Goal: Task Accomplishment & Management: Complete application form

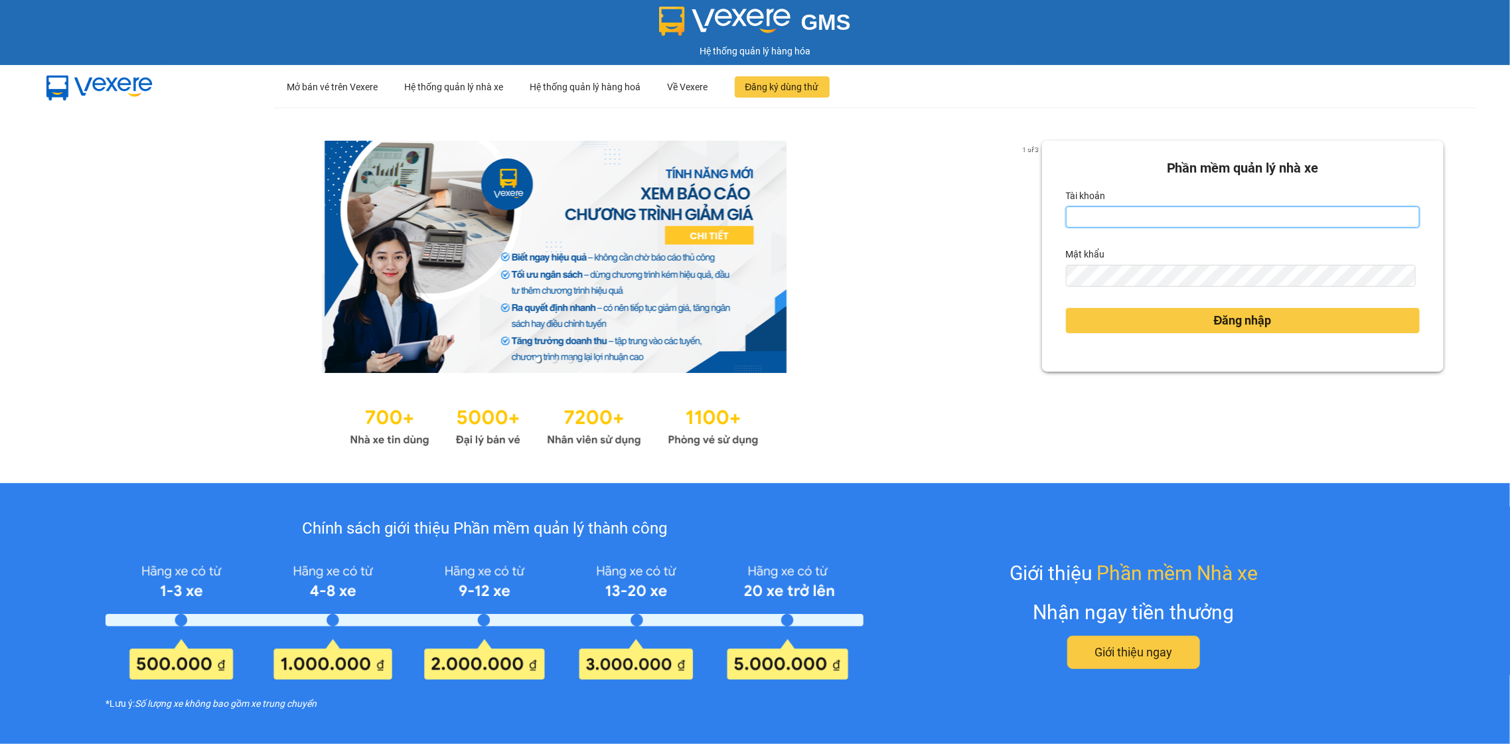
type input "bagaquan5.yenhung"
click at [1288, 335] on div "Đăng nhập" at bounding box center [1243, 321] width 354 height 36
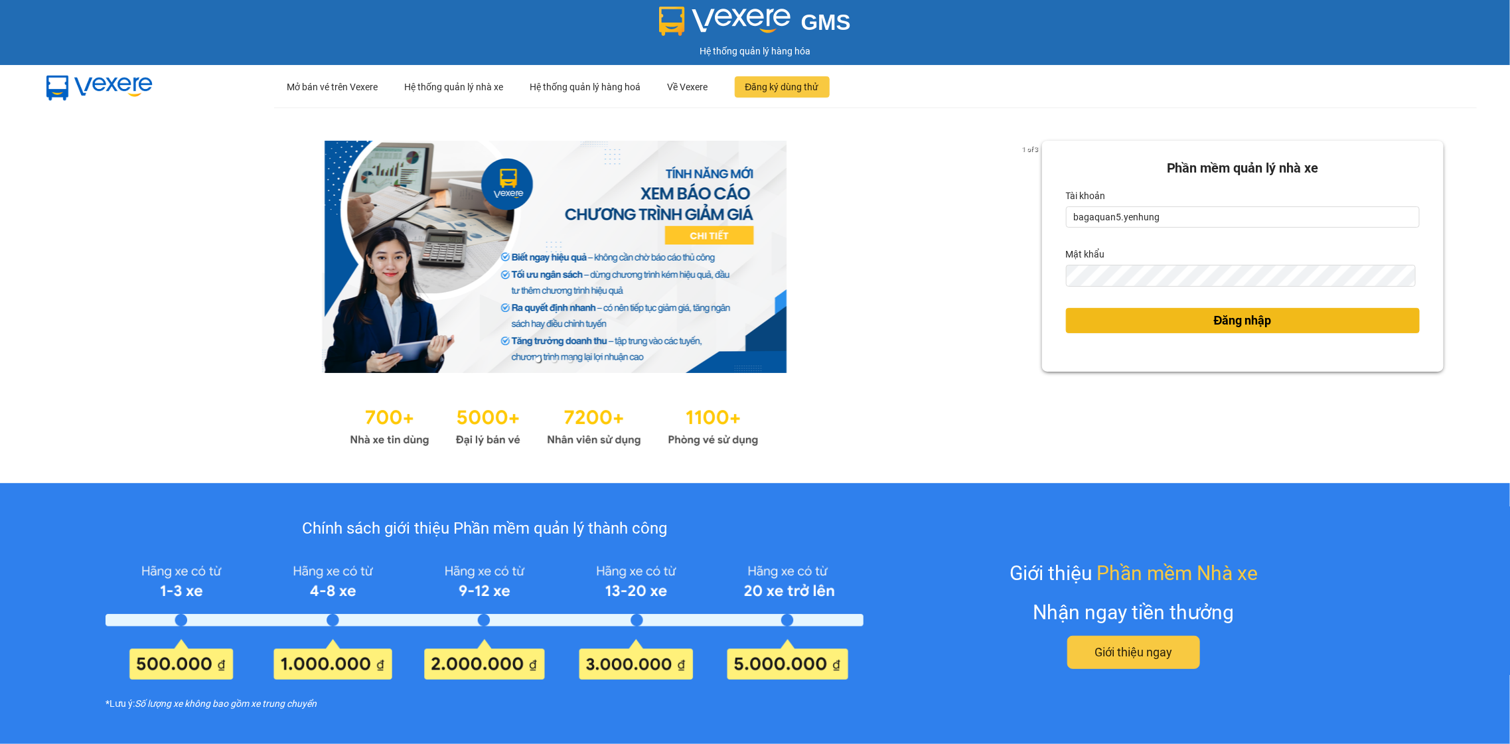
click at [1286, 330] on button "Đăng nhập" at bounding box center [1243, 320] width 354 height 25
click at [1300, 303] on div "Đăng nhập" at bounding box center [1243, 321] width 354 height 36
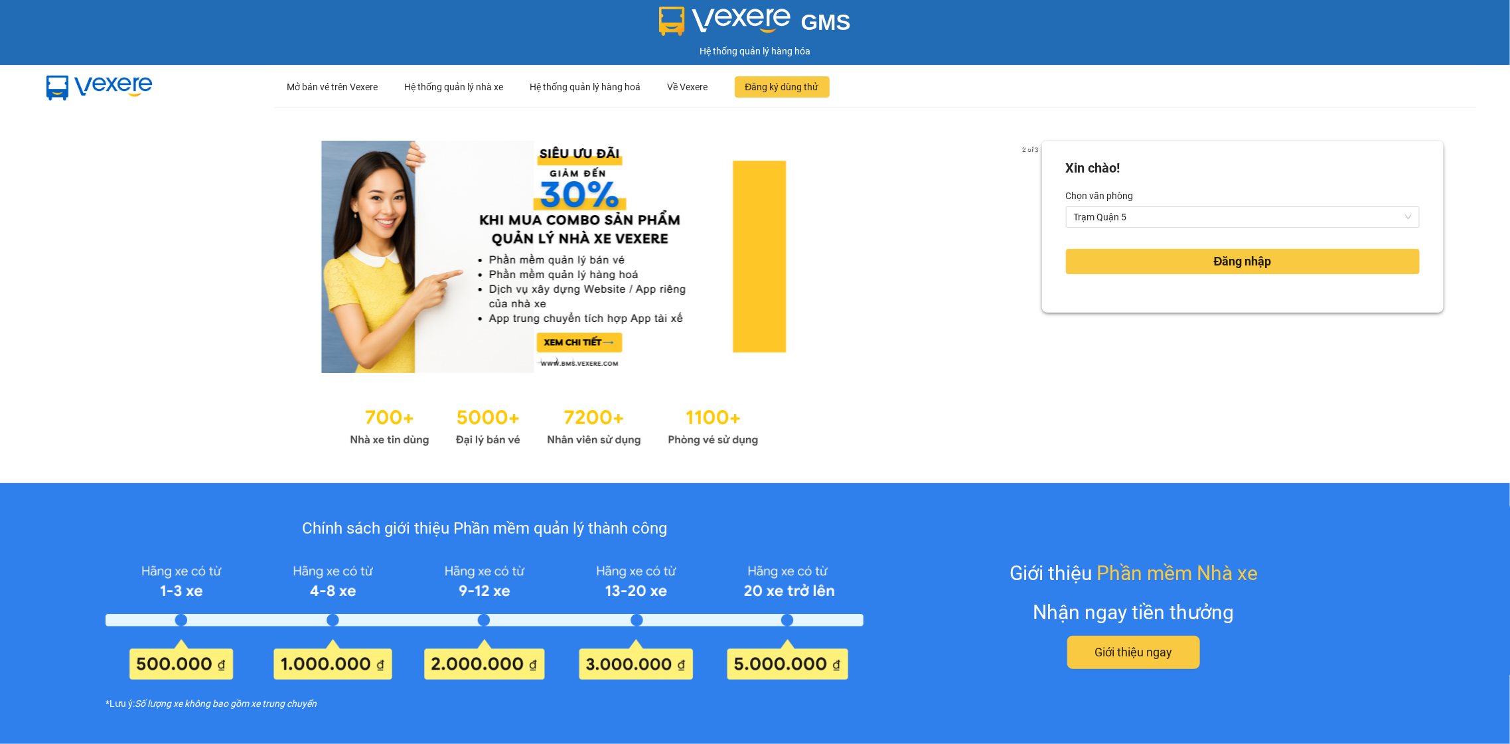
click at [1304, 301] on div "Xin chào! Chọn văn phòng Trạm Quận 5 Đăng nhập" at bounding box center [1243, 227] width 402 height 172
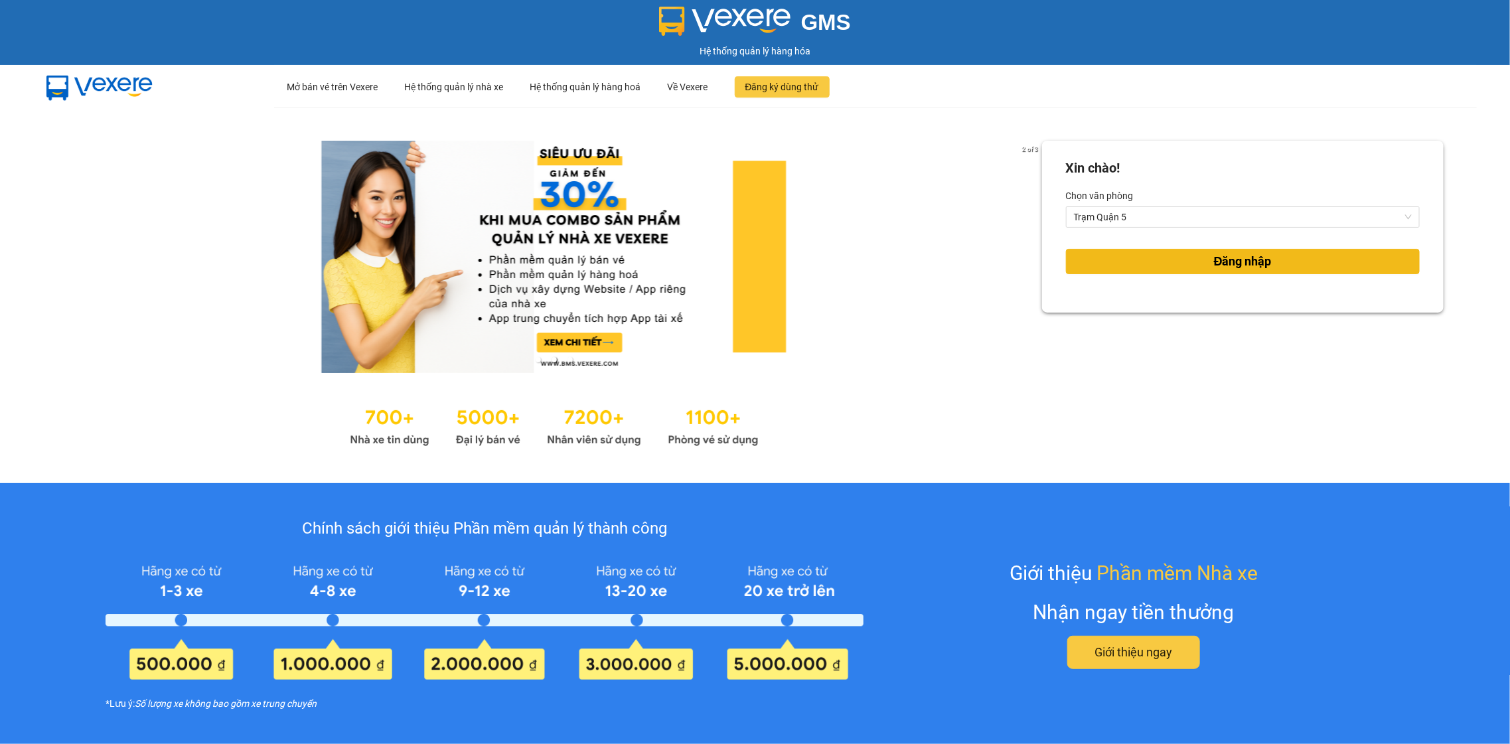
click at [1302, 268] on button "Đăng nhập" at bounding box center [1243, 261] width 354 height 25
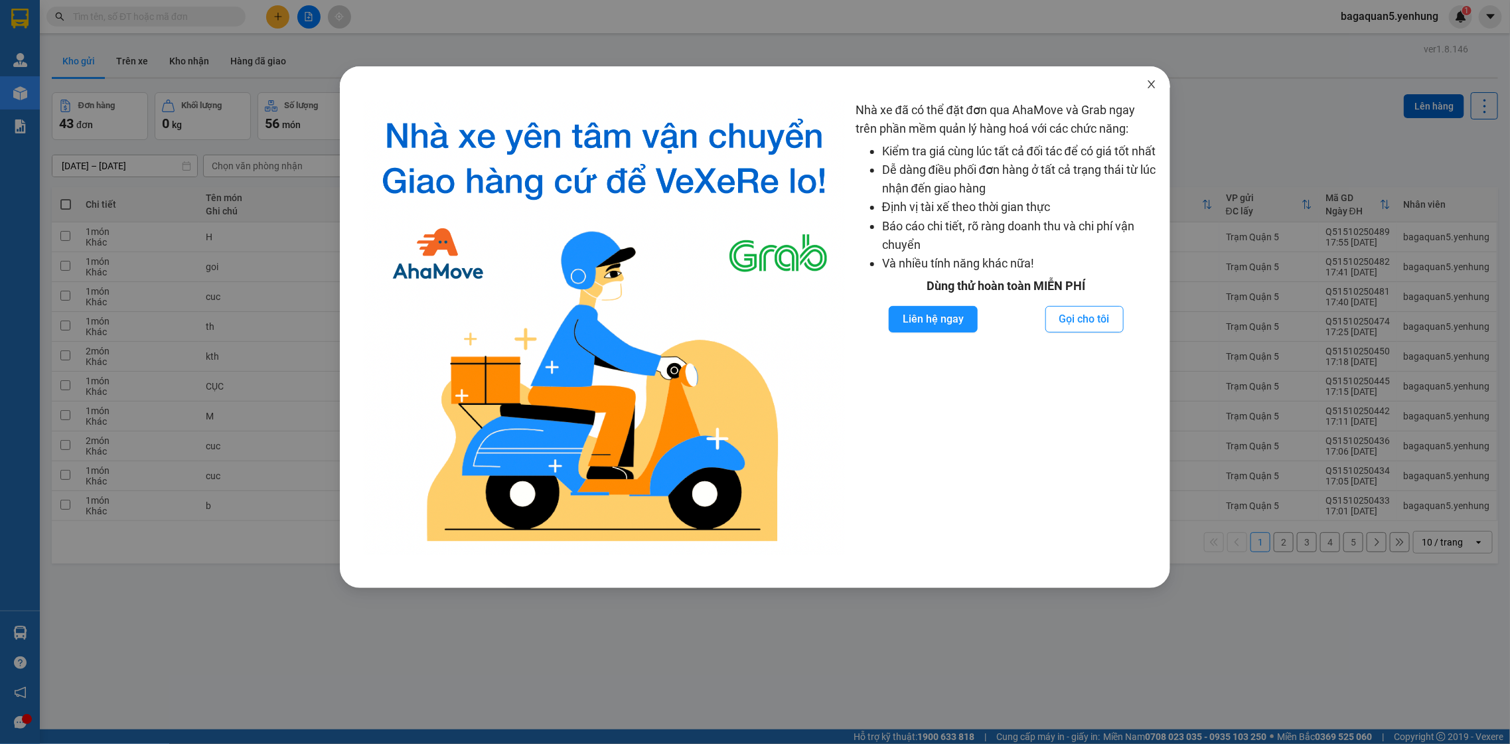
click at [1147, 74] on span "Close" at bounding box center [1151, 84] width 37 height 37
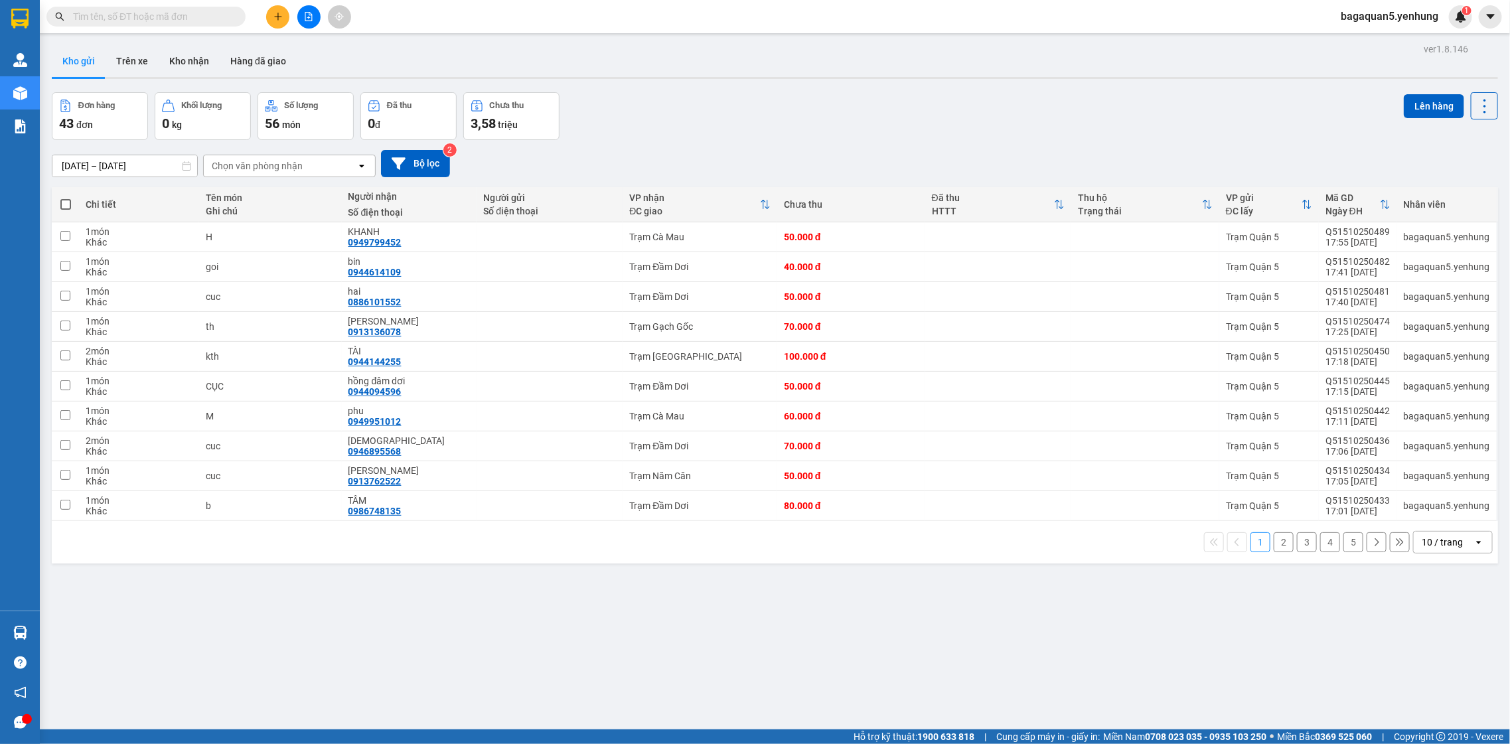
click at [1444, 543] on div "10 / trang" at bounding box center [1442, 542] width 41 height 13
click at [1472, 690] on div "100 / trang" at bounding box center [1441, 692] width 80 height 24
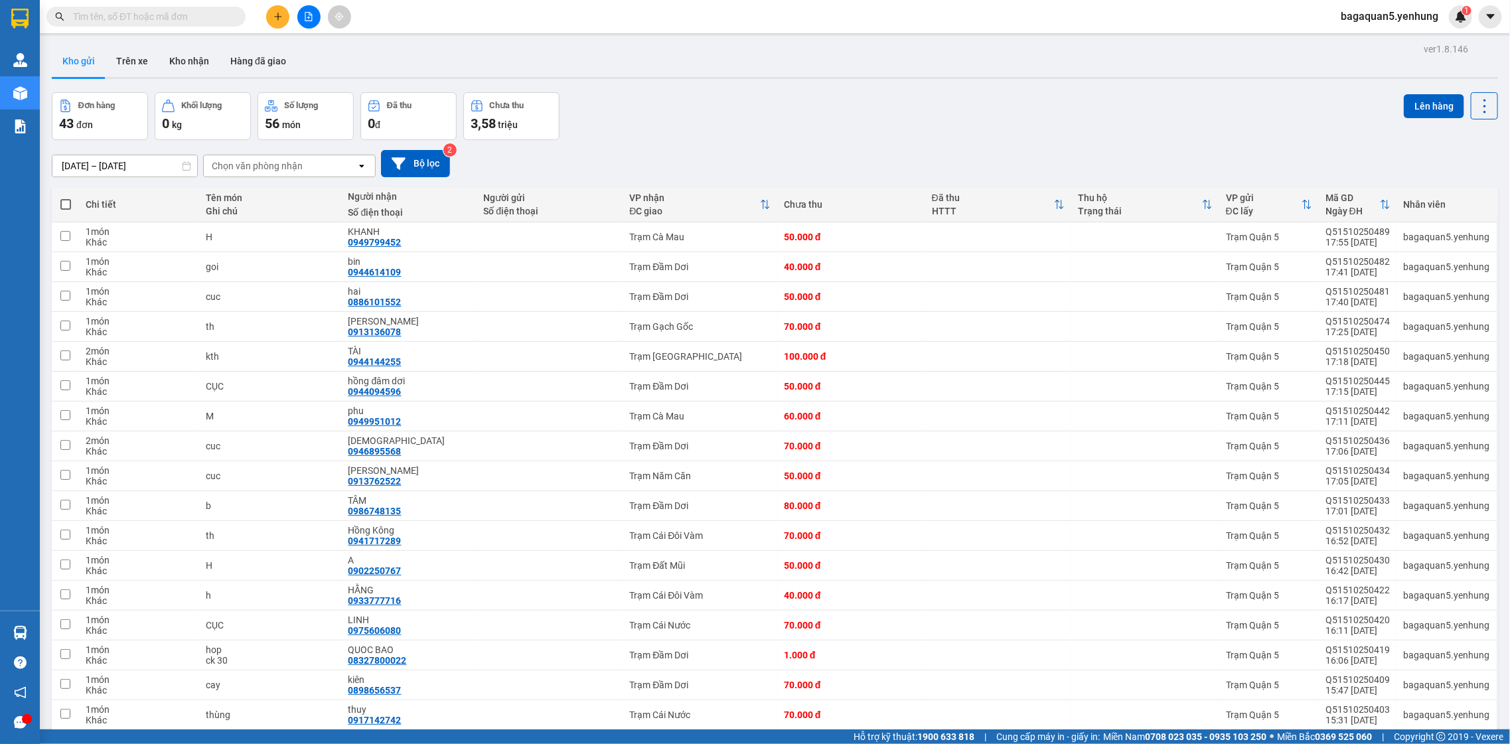
click at [270, 22] on button at bounding box center [277, 16] width 23 height 23
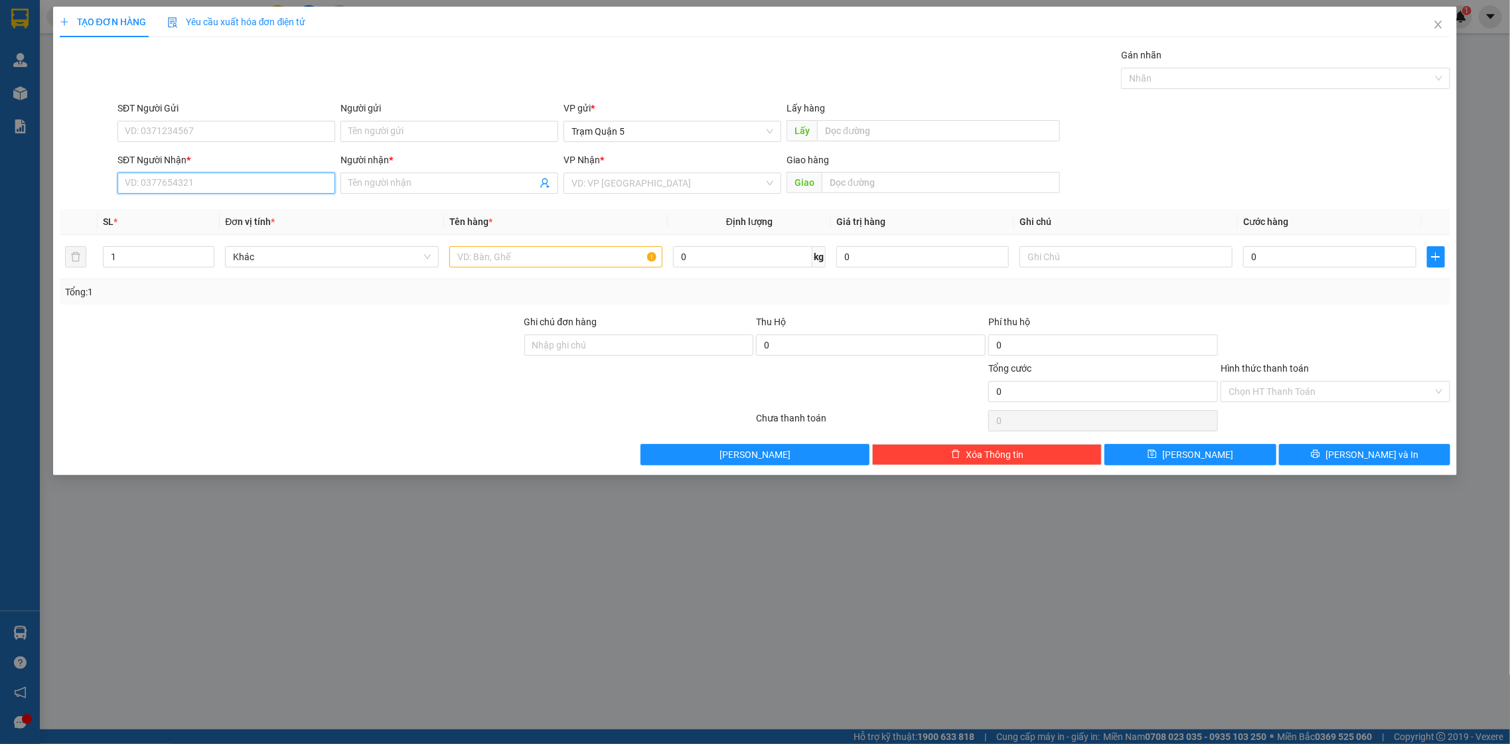
drag, startPoint x: 198, startPoint y: 189, endPoint x: 245, endPoint y: 191, distance: 47.2
click at [203, 189] on input "SĐT Người Nhận *" at bounding box center [226, 183] width 218 height 21
type input "00000000000000"
click at [388, 190] on input "Người nhận *" at bounding box center [442, 183] width 189 height 15
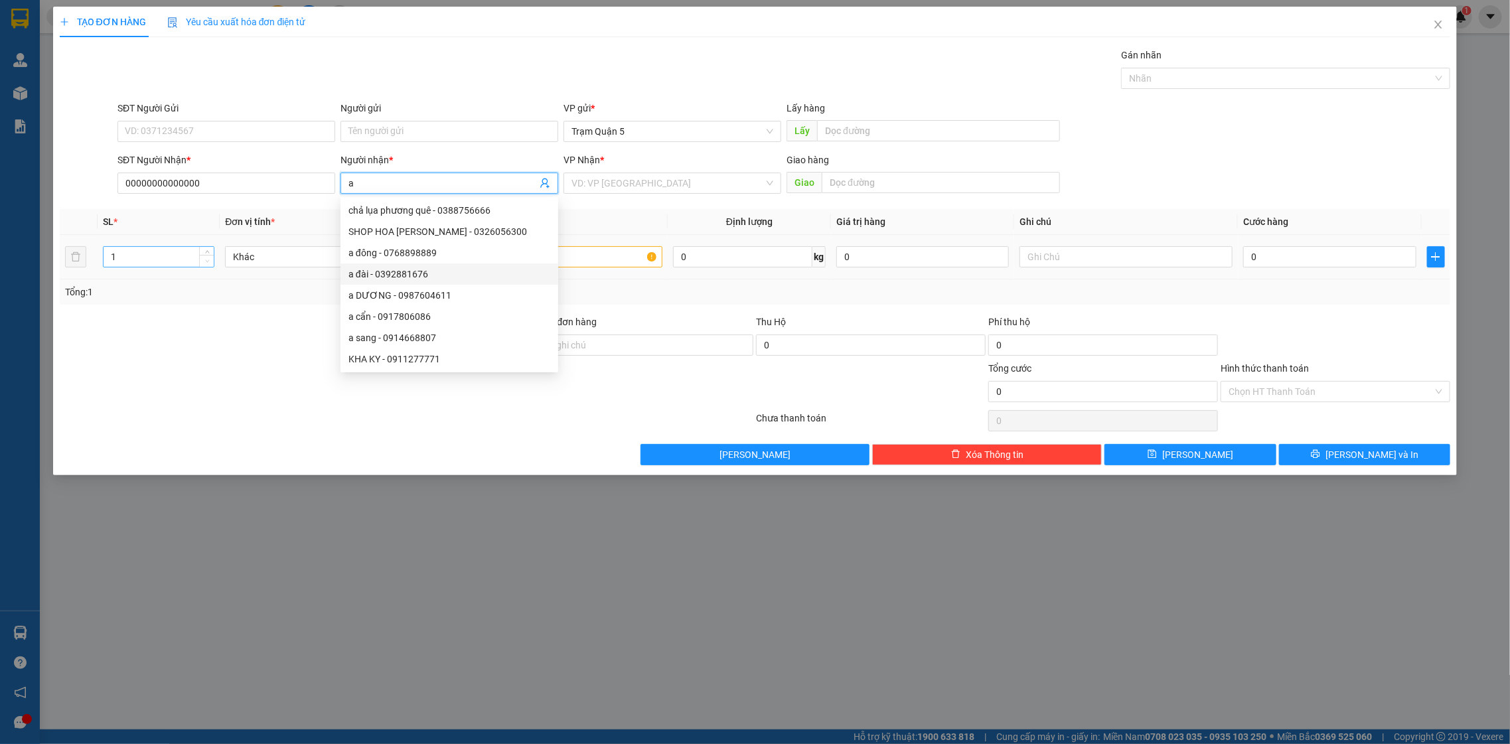
click at [210, 258] on span "down" at bounding box center [207, 262] width 8 height 8
type input "a"
type input "2"
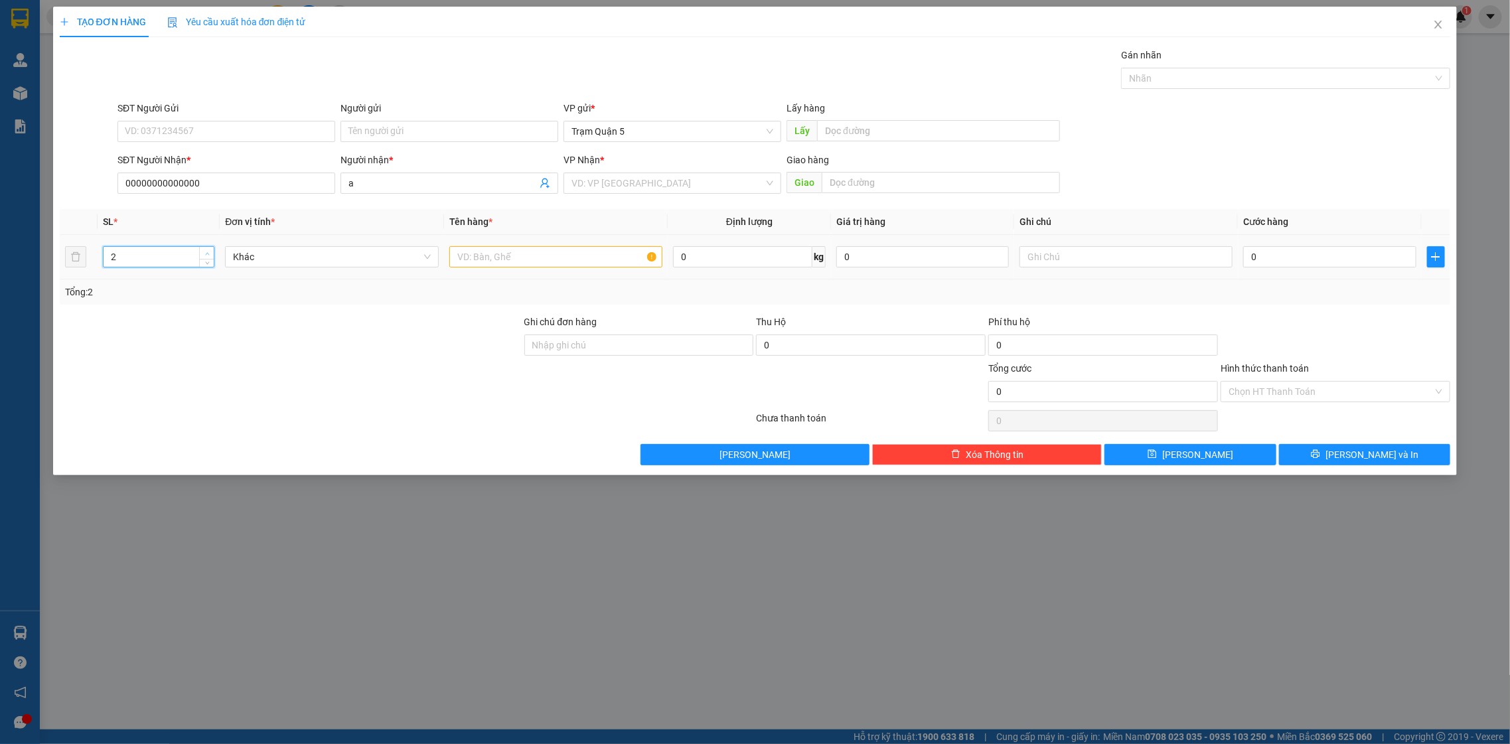
click at [209, 252] on span "up" at bounding box center [207, 254] width 8 height 8
drag, startPoint x: 512, startPoint y: 262, endPoint x: 421, endPoint y: 236, distance: 94.7
click at [494, 258] on input "text" at bounding box center [556, 256] width 214 height 21
type input "ga"
drag, startPoint x: 1316, startPoint y: 232, endPoint x: 1315, endPoint y: 263, distance: 31.2
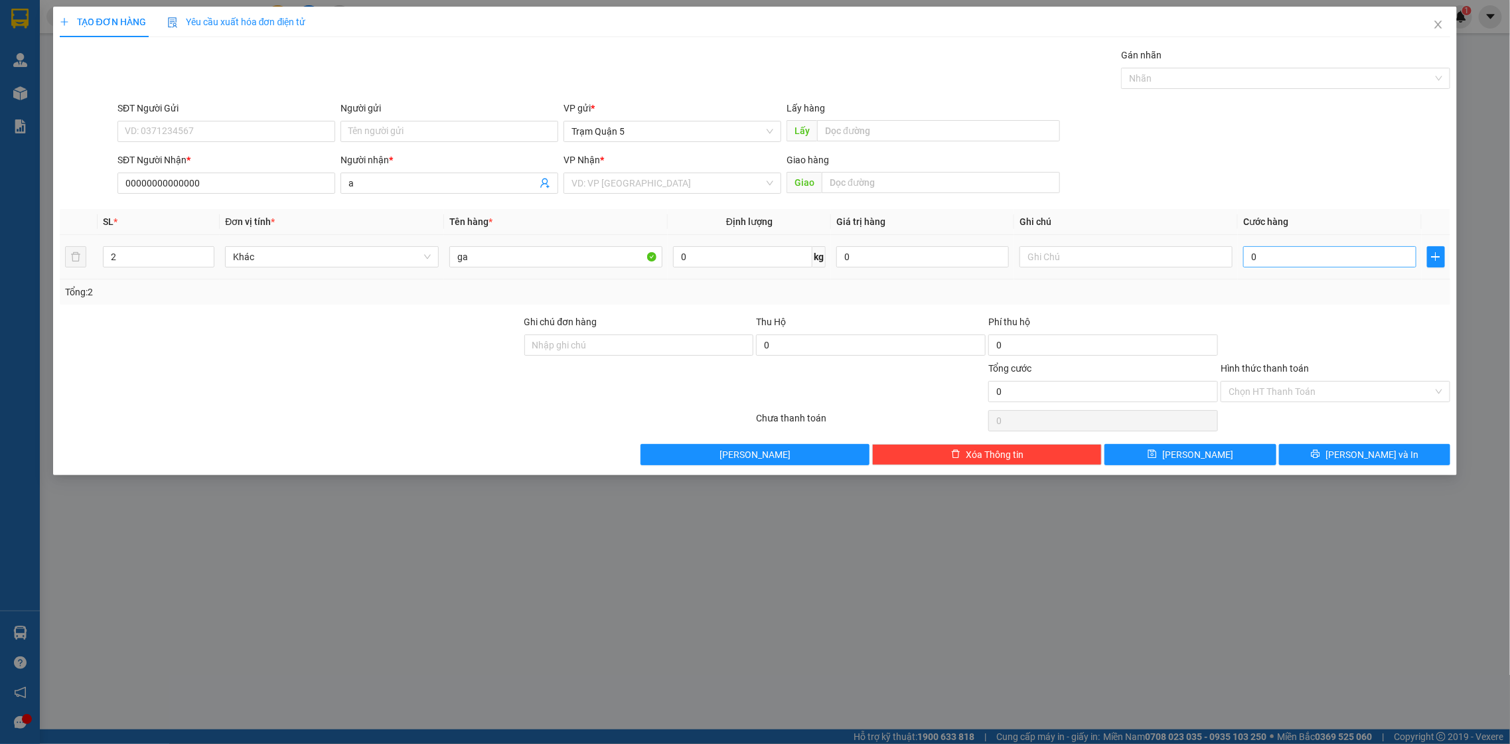
click at [1316, 246] on table "SL * Đơn vị tính * Tên hàng * Định lượng Giá trị hàng Ghi chú Cước hàng 2 Khác …" at bounding box center [755, 244] width 1391 height 70
type input "23"
type input "231"
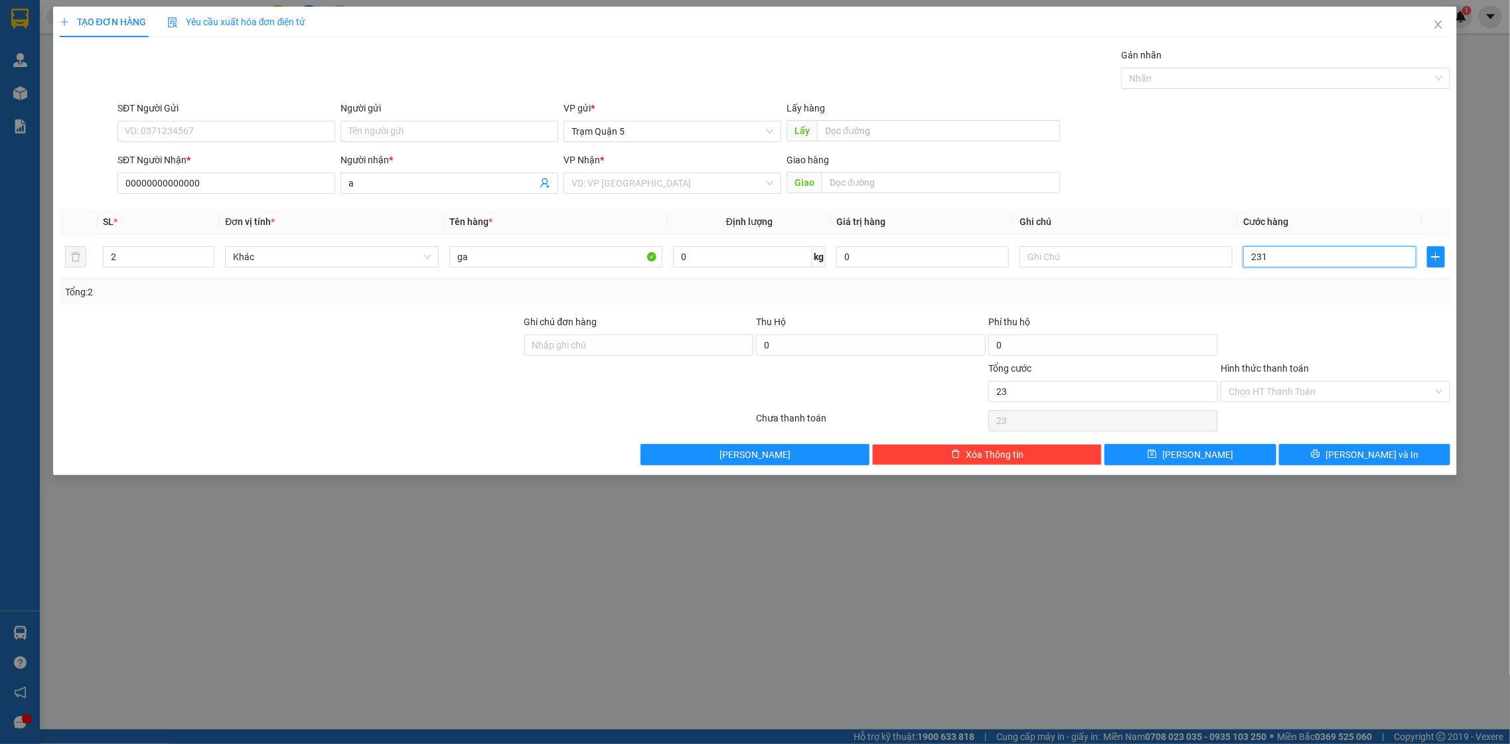
type input "231"
type input "2.312"
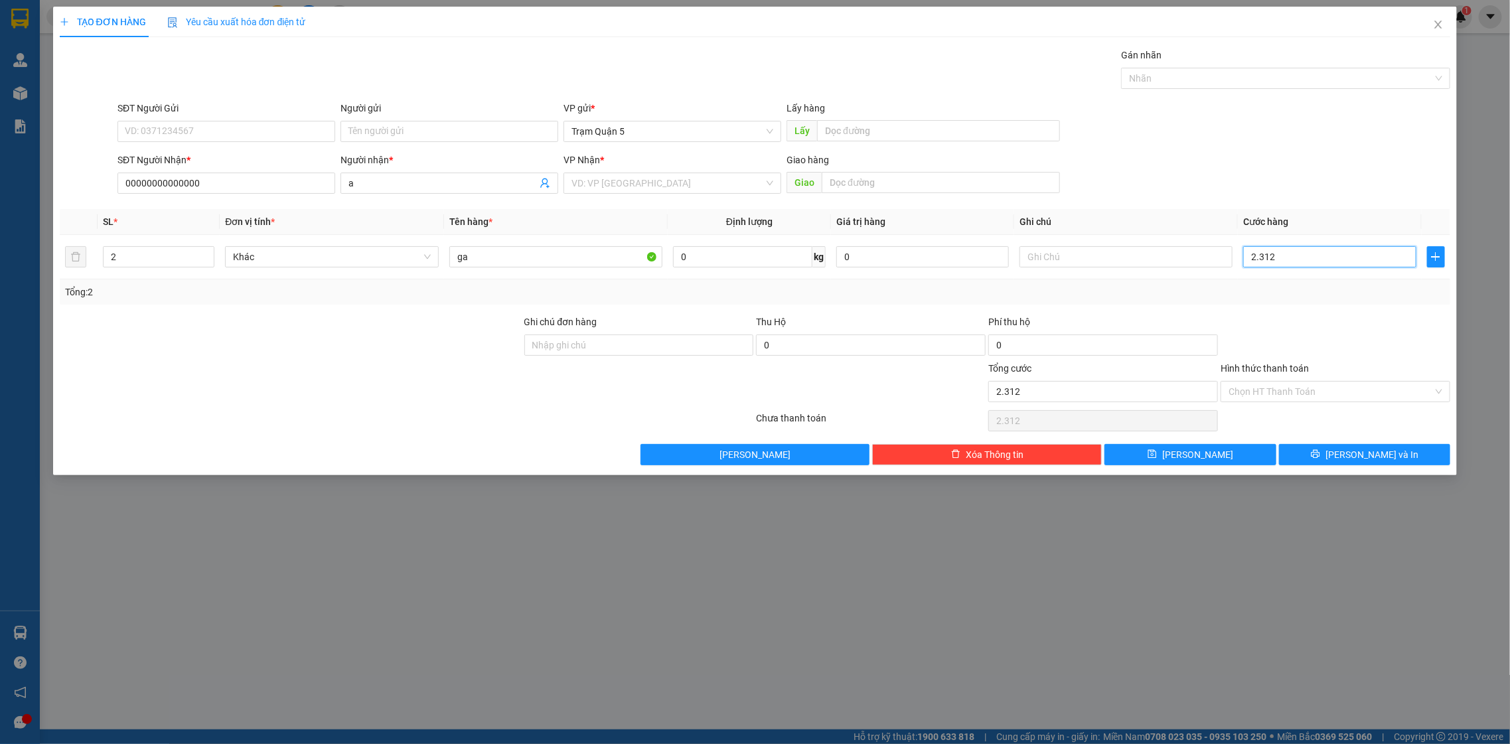
type input "231"
type input "23"
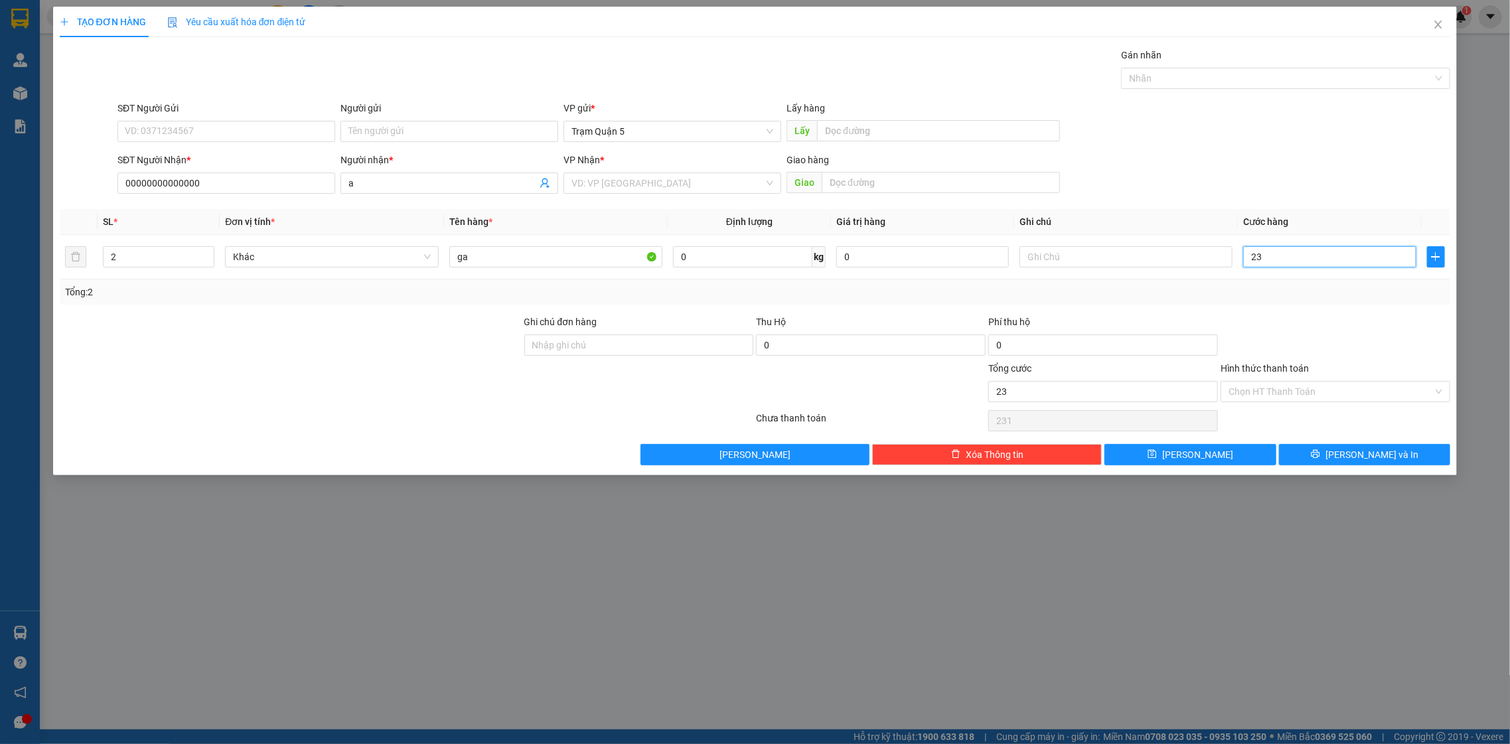
type input "23"
type input "2"
type input "20"
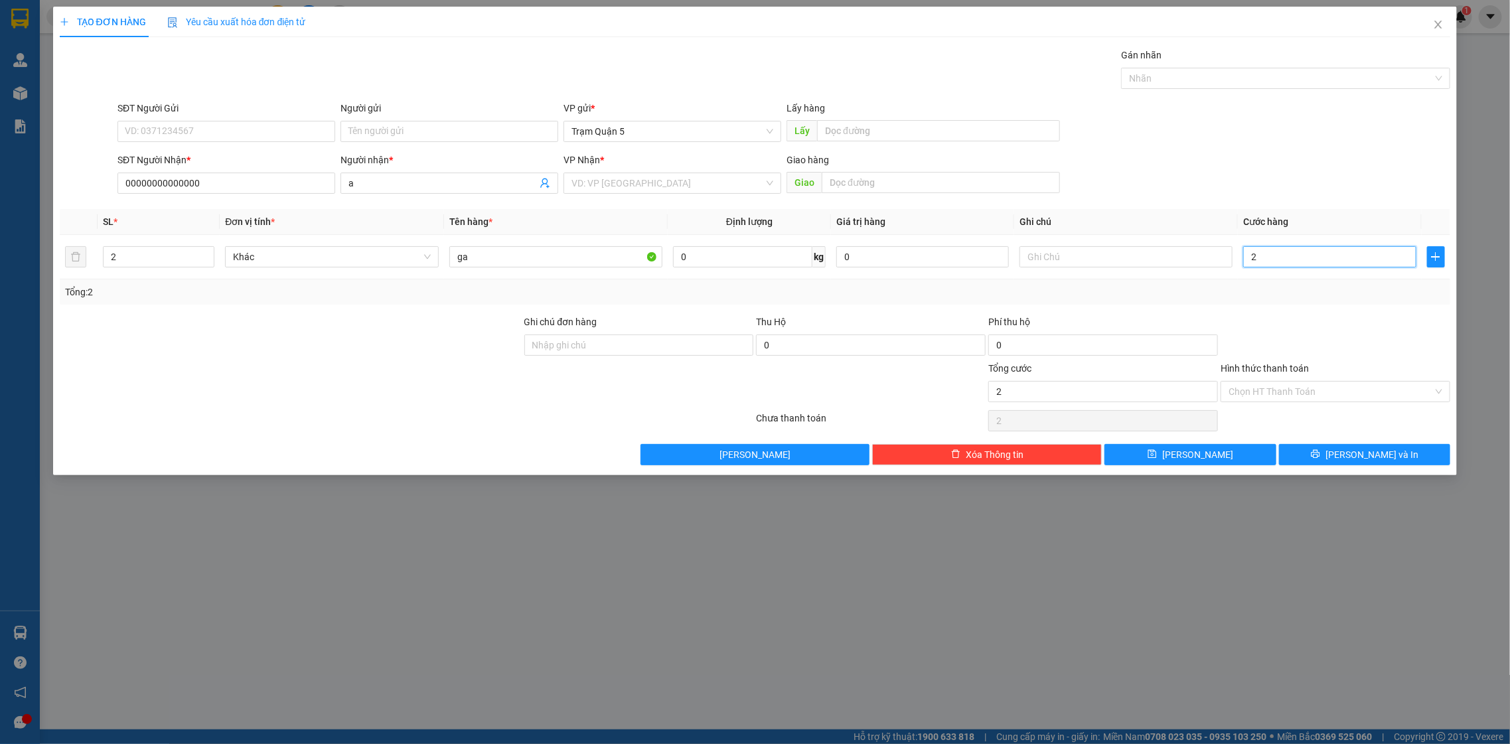
type input "20"
type input "200"
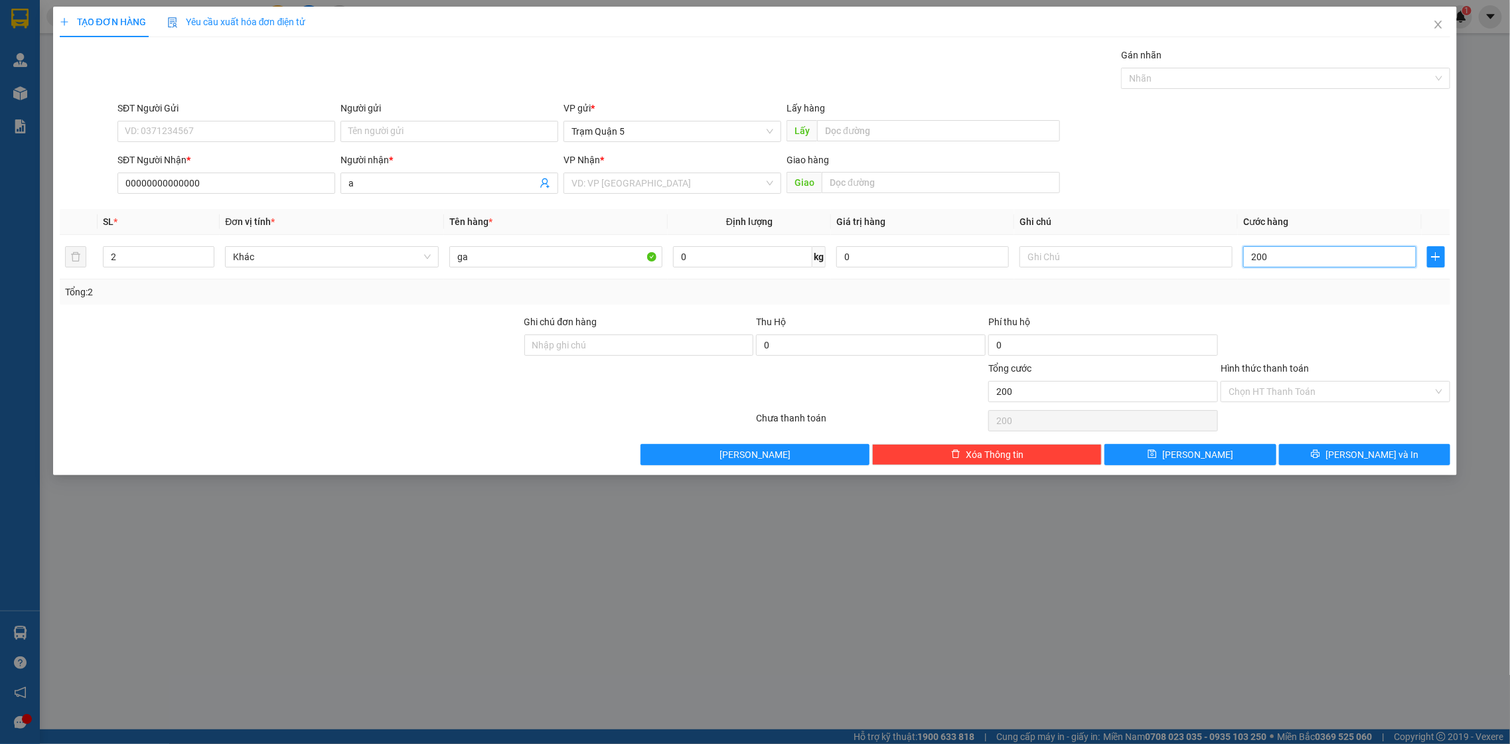
type input "2.000"
type input "200"
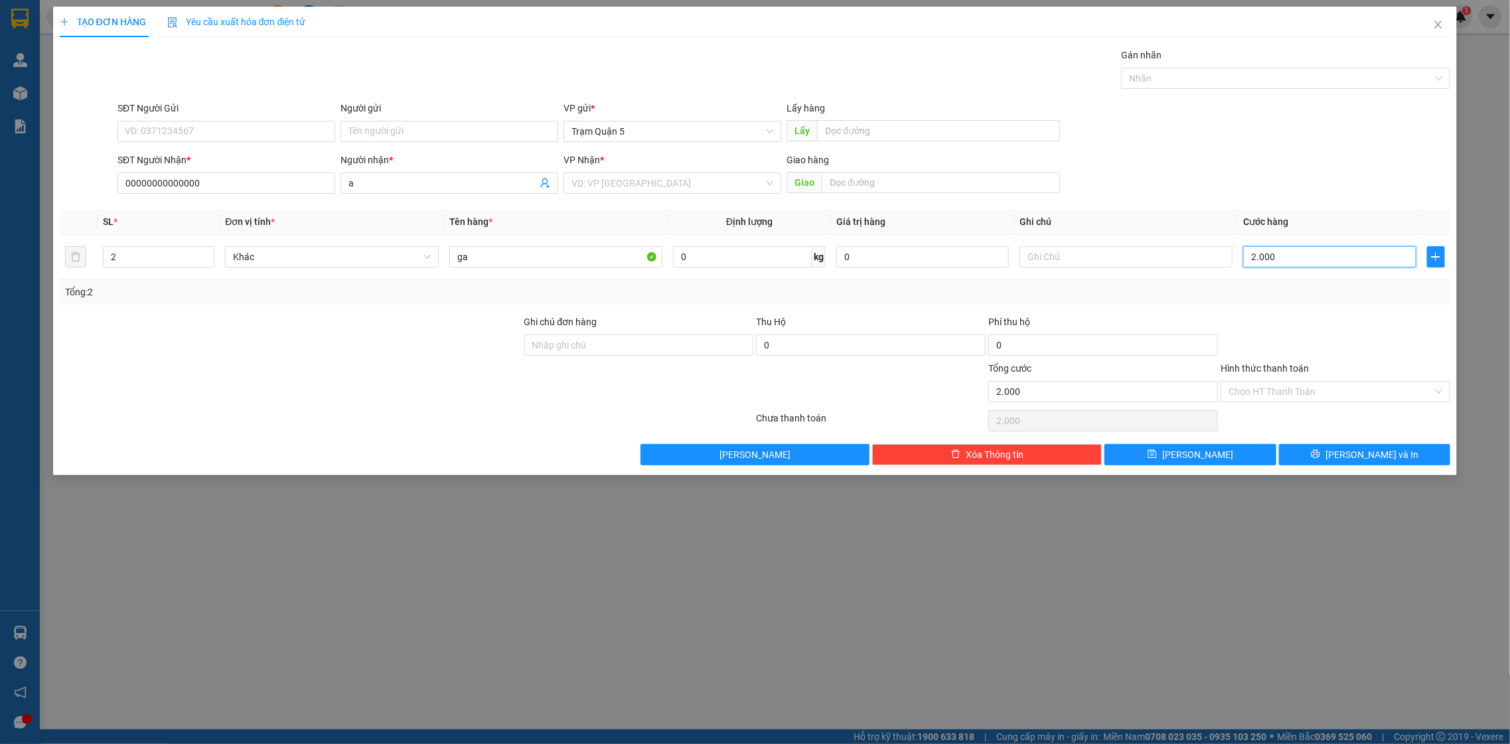
type input "200"
type input "200.000"
click at [666, 183] on input "search" at bounding box center [667, 183] width 192 height 20
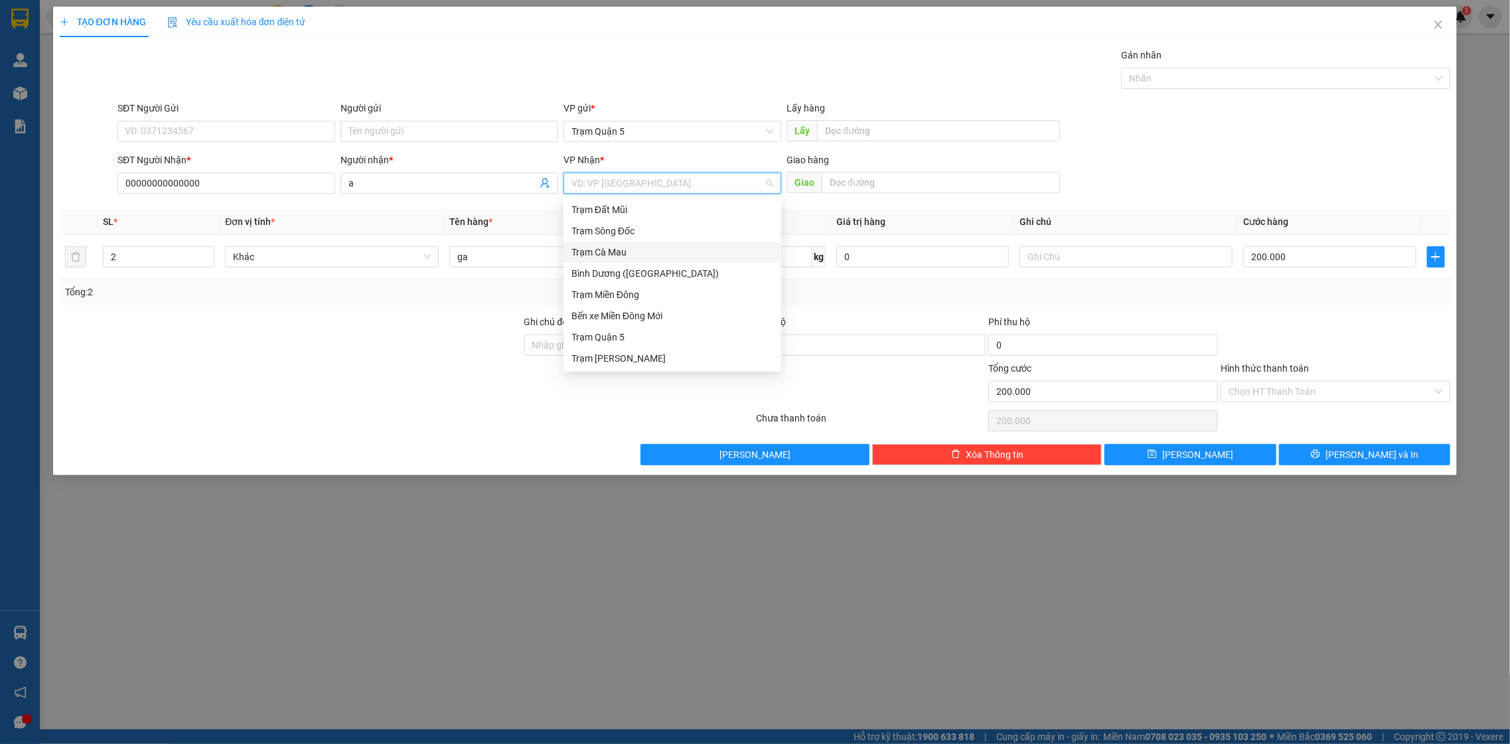
click at [647, 256] on div "Trạm Cà Mau" at bounding box center [672, 252] width 202 height 15
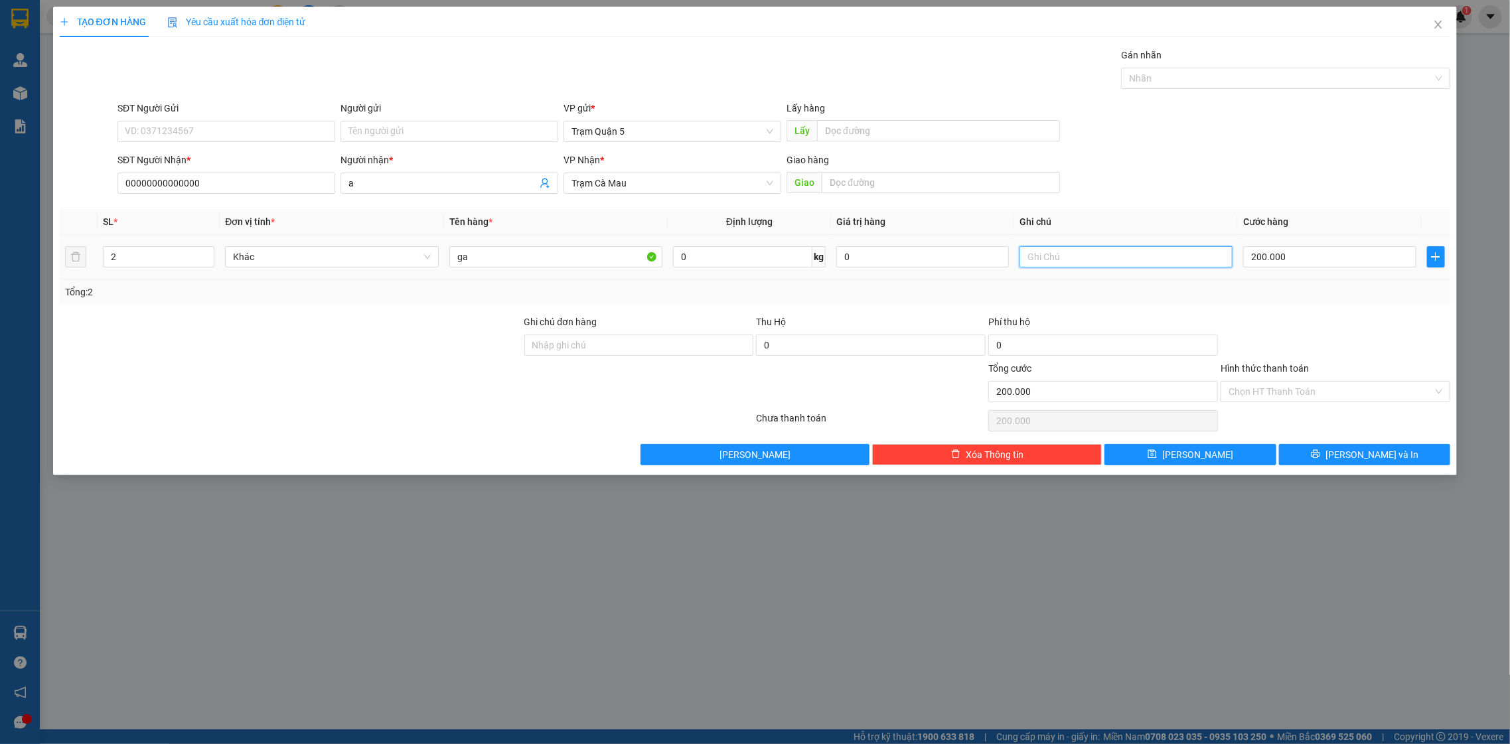
click at [1064, 256] on input "text" at bounding box center [1127, 256] width 214 height 21
click at [1302, 253] on input "200.000" at bounding box center [1329, 256] width 173 height 21
type input "0"
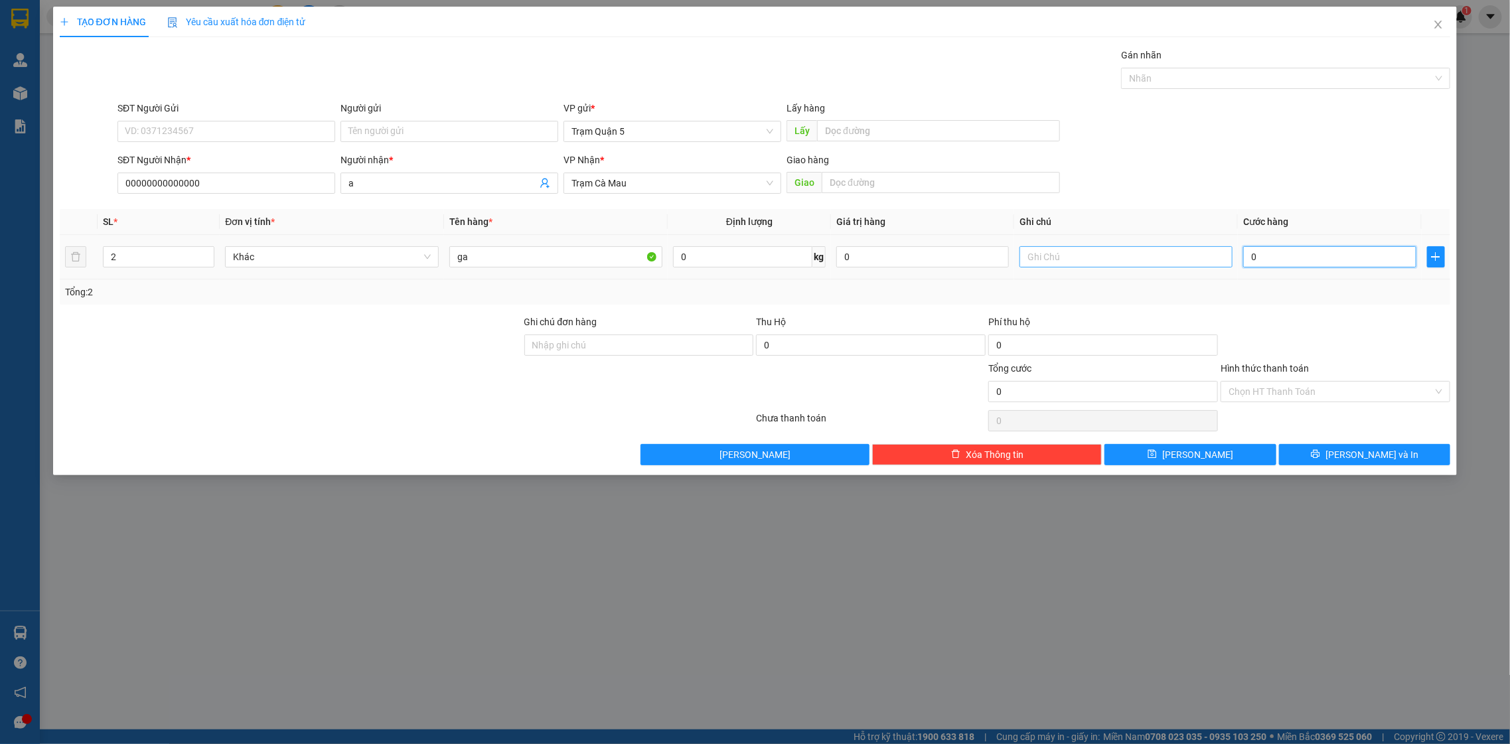
type input "01"
type input "1"
type input "010"
type input "10"
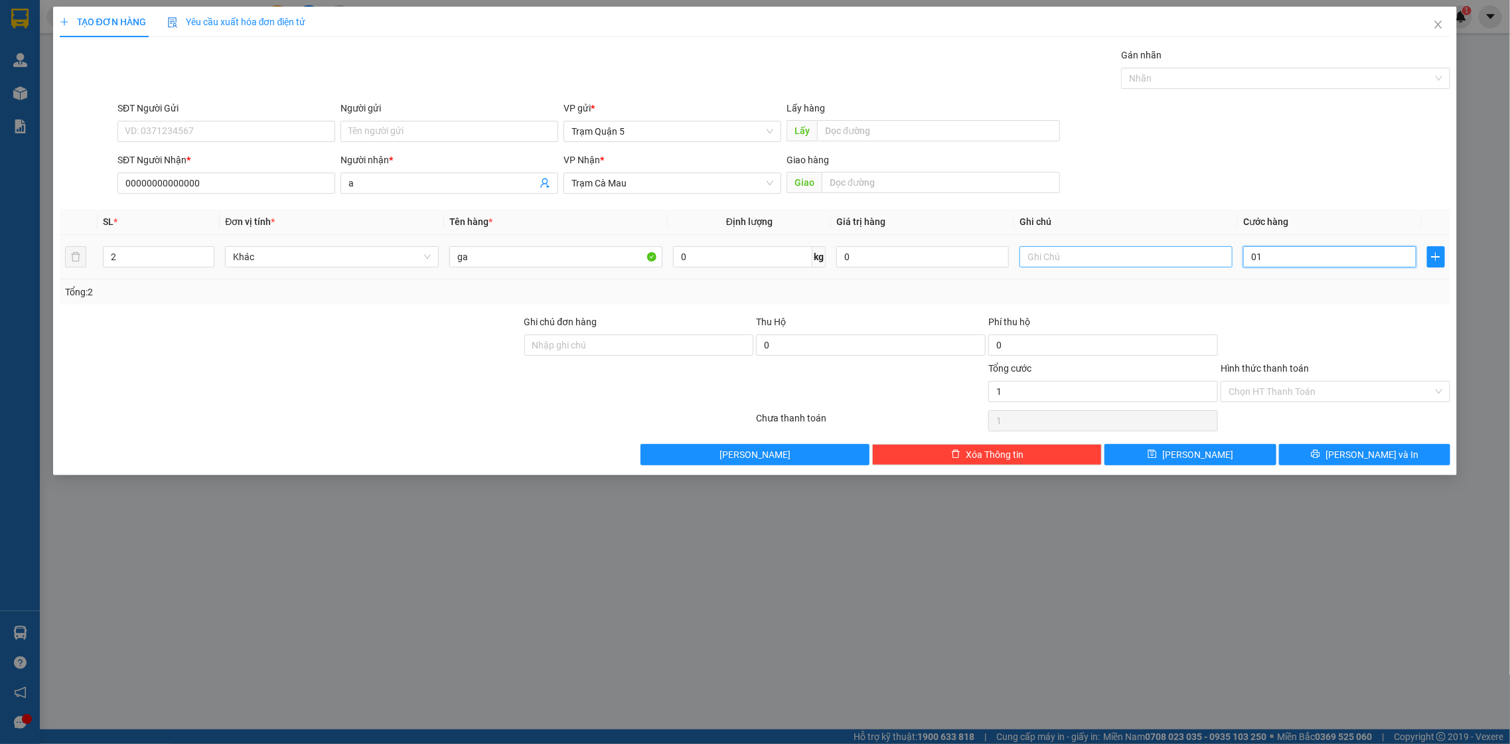
type input "10"
type input "0.100"
type input "100"
type input "010"
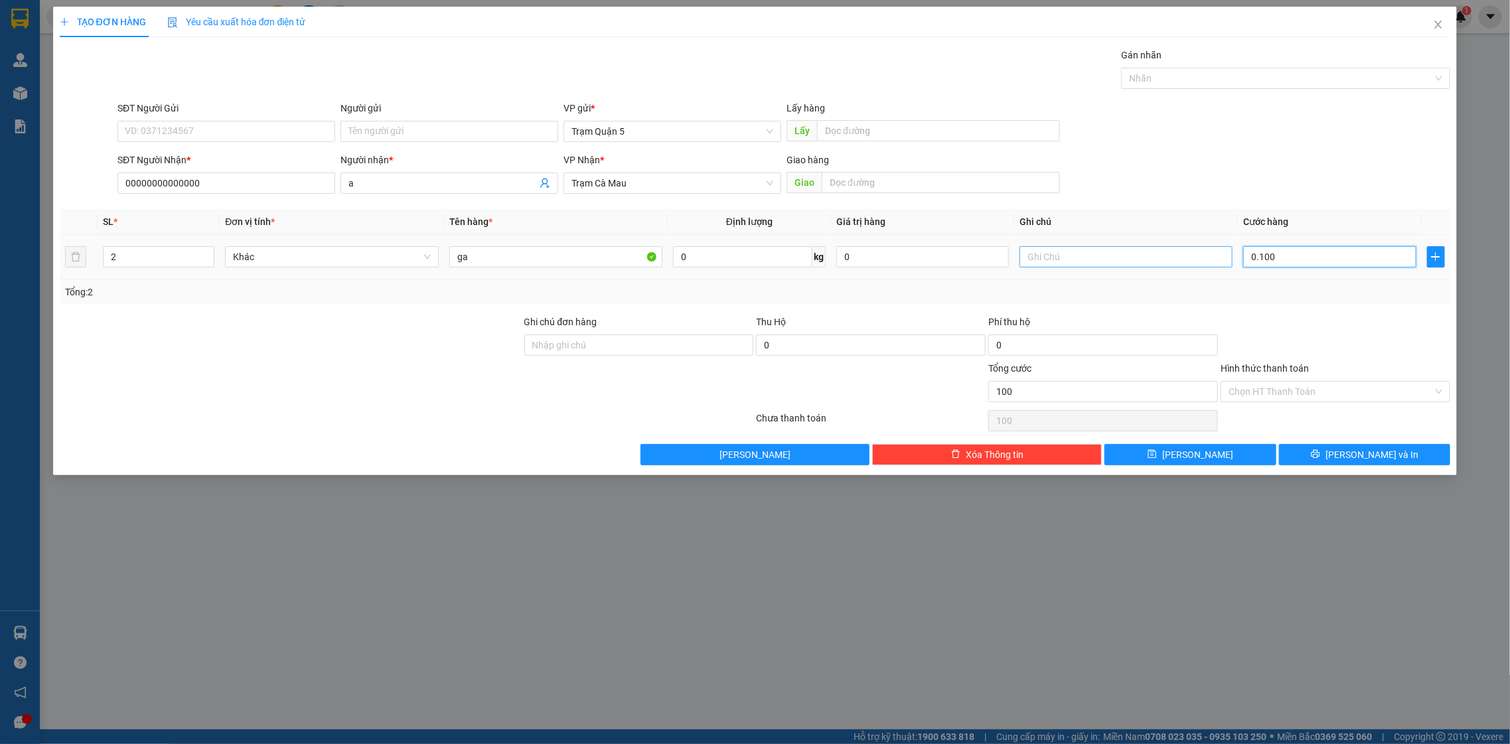
type input "10"
type input "010"
type input "10"
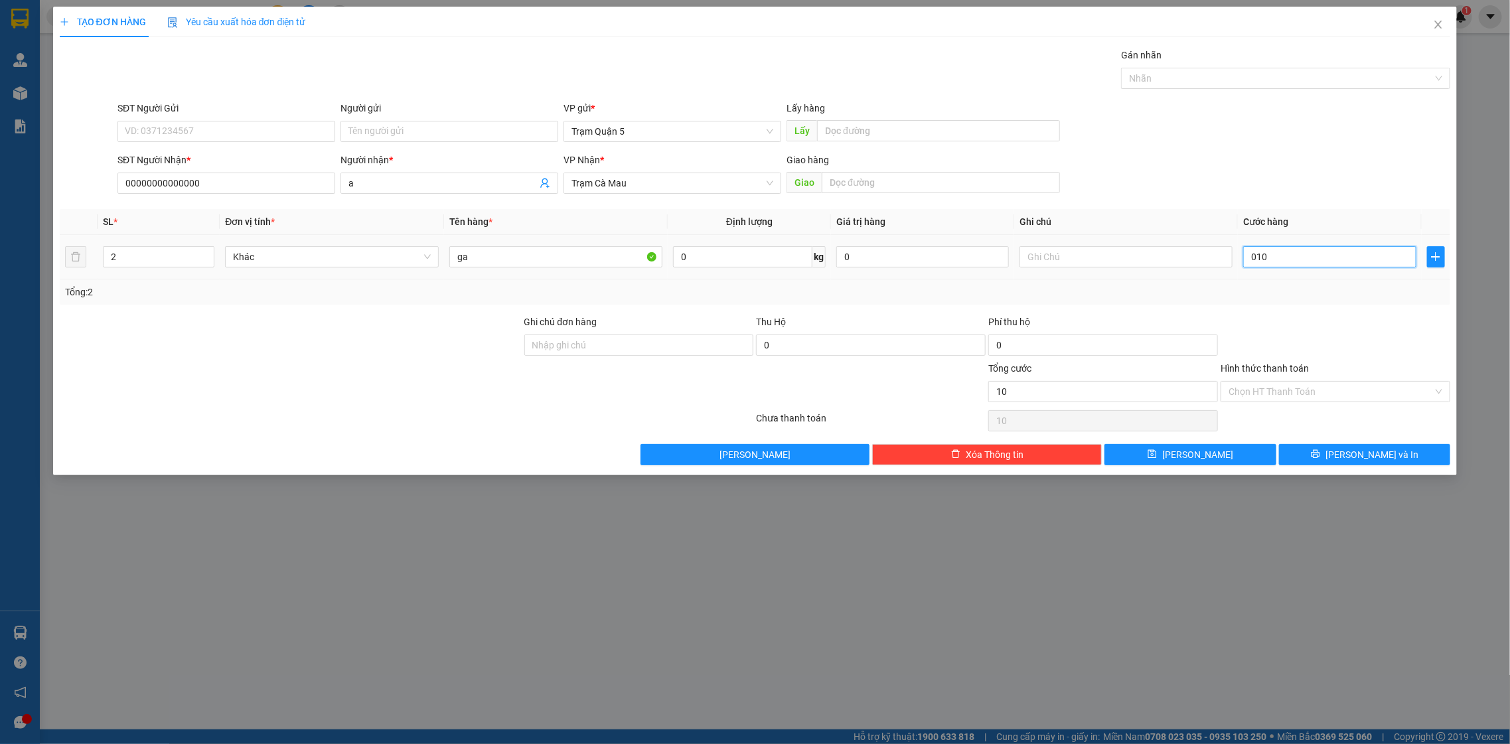
type input "01"
type input "1"
type input "1.000"
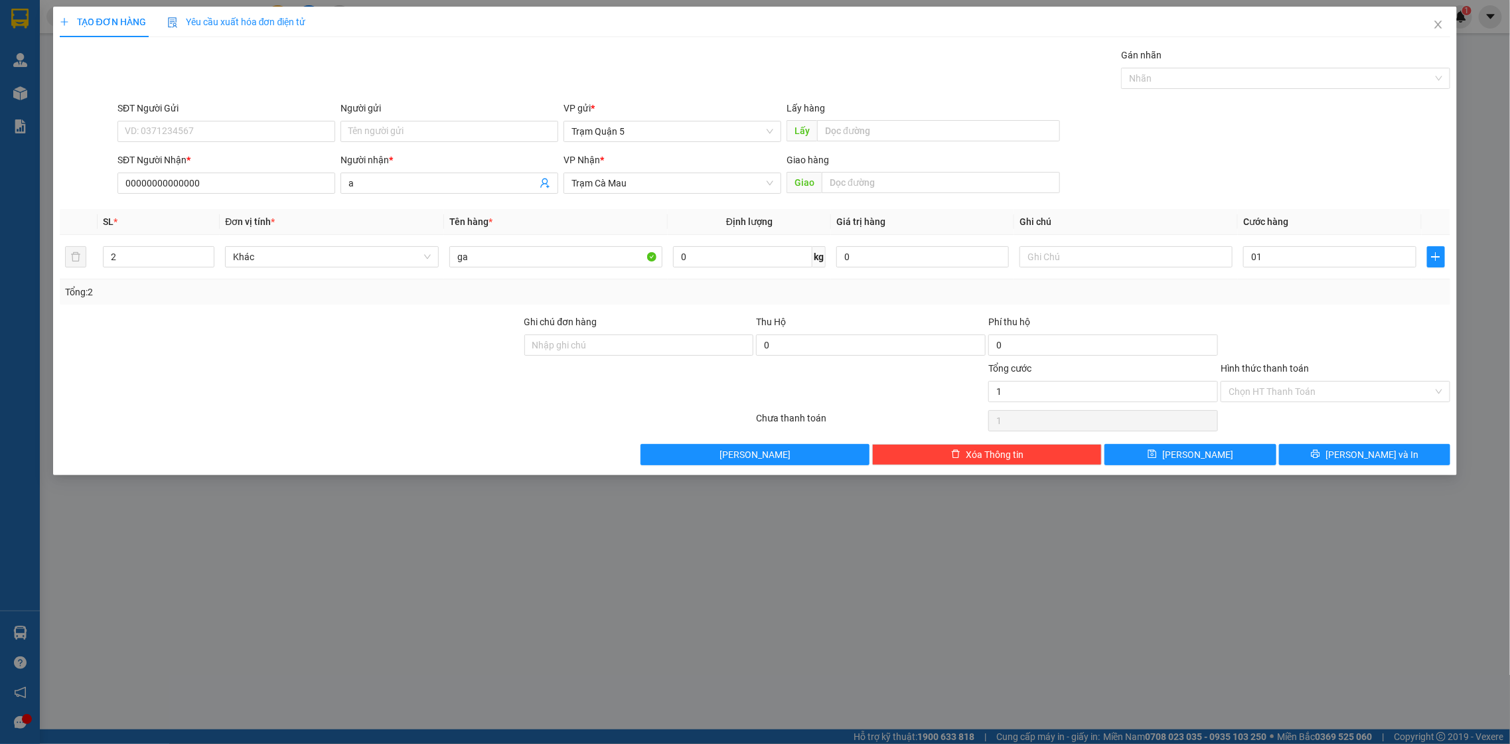
type input "1.000"
click at [1218, 301] on div "Tổng: 2" at bounding box center [755, 291] width 1391 height 25
click at [1129, 252] on input "text" at bounding box center [1127, 256] width 214 height 21
type input "gà đi cùng với khách"
drag, startPoint x: 1308, startPoint y: 392, endPoint x: 1299, endPoint y: 395, distance: 9.7
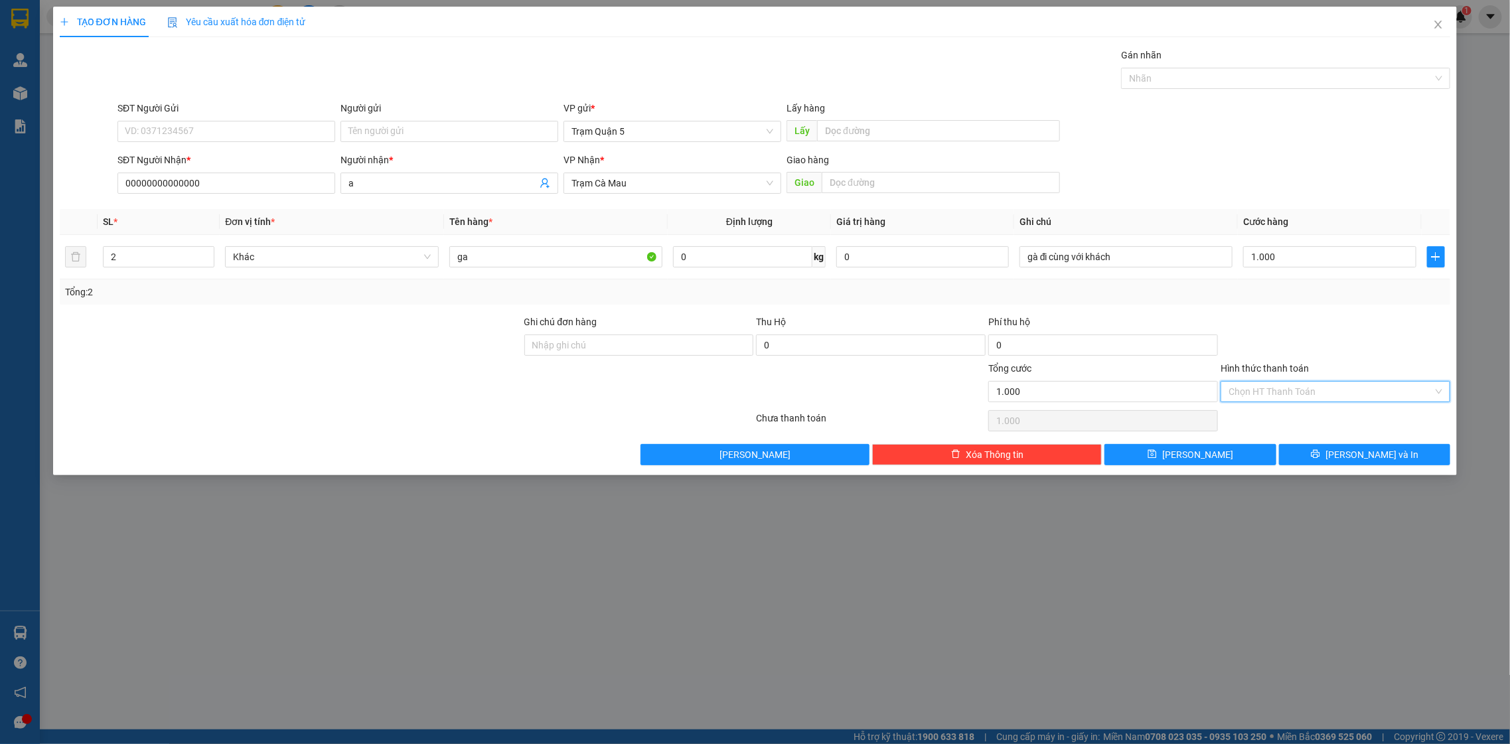
click at [1304, 388] on input "Hình thức thanh toán" at bounding box center [1331, 392] width 204 height 20
click at [1279, 412] on div "Tại văn phòng" at bounding box center [1336, 419] width 214 height 15
type input "0"
click at [1182, 267] on input "gà đi cùng với khách" at bounding box center [1127, 256] width 214 height 21
type input "gà đi cùng với khách cô 3 nhận 200"
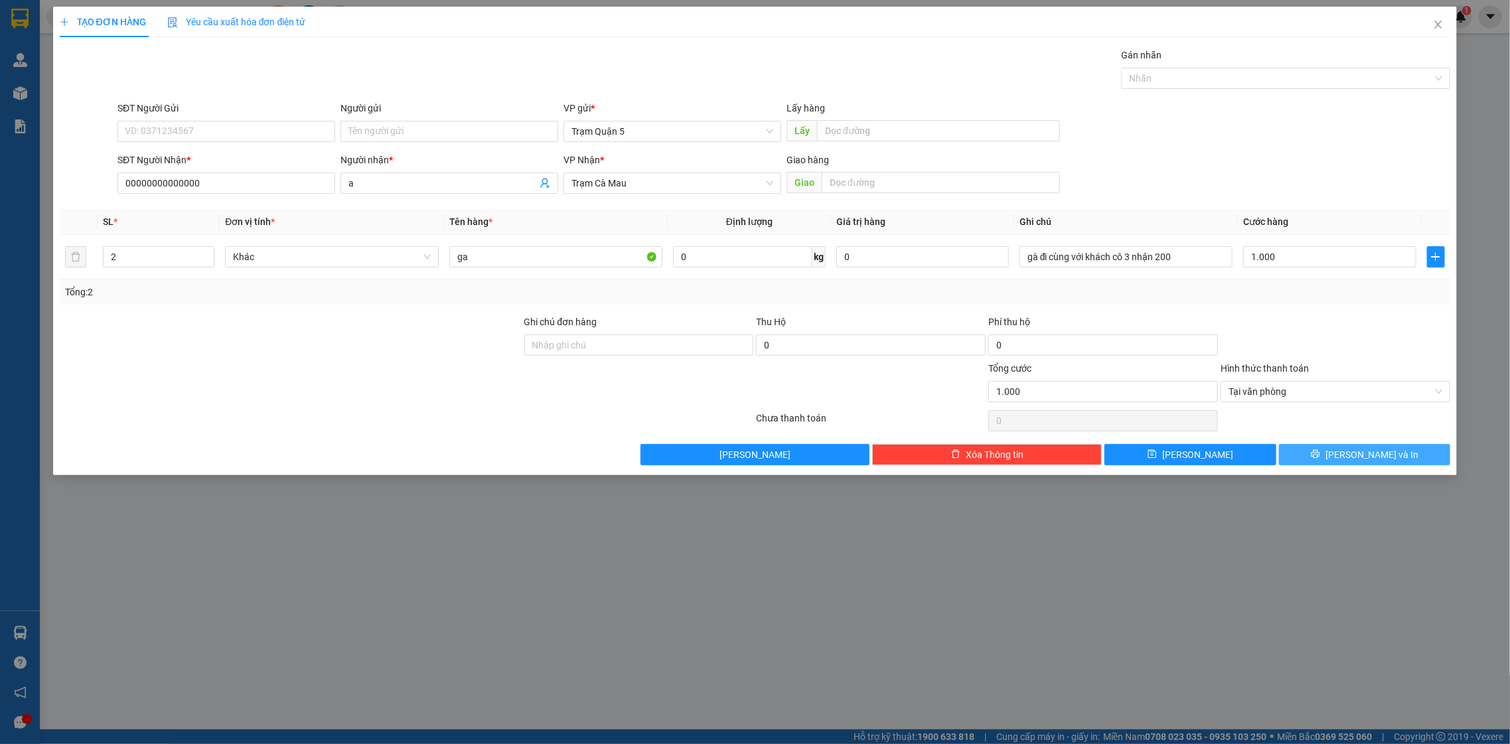
click at [1352, 445] on button "[PERSON_NAME] và In" at bounding box center [1364, 454] width 171 height 21
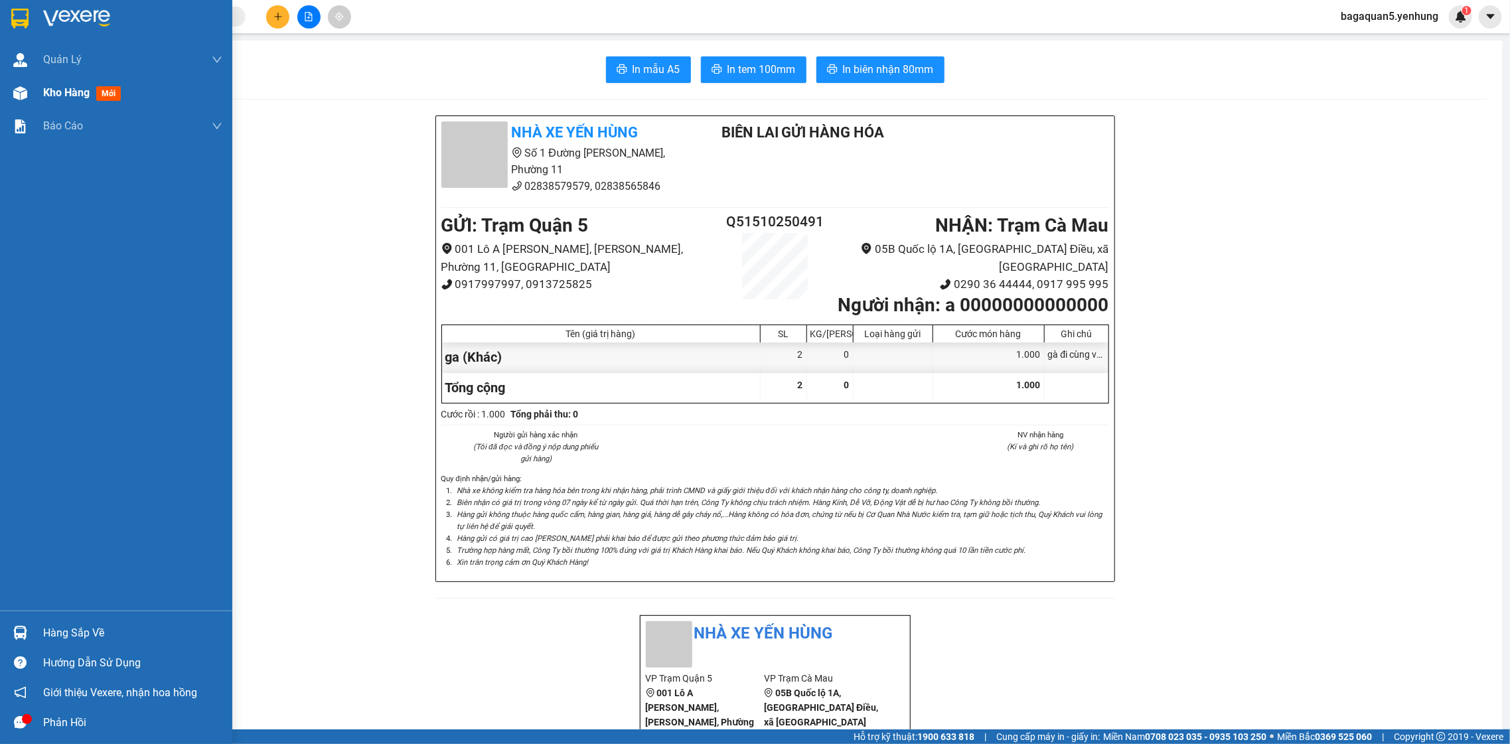
click at [50, 86] on span "Kho hàng" at bounding box center [66, 92] width 46 height 13
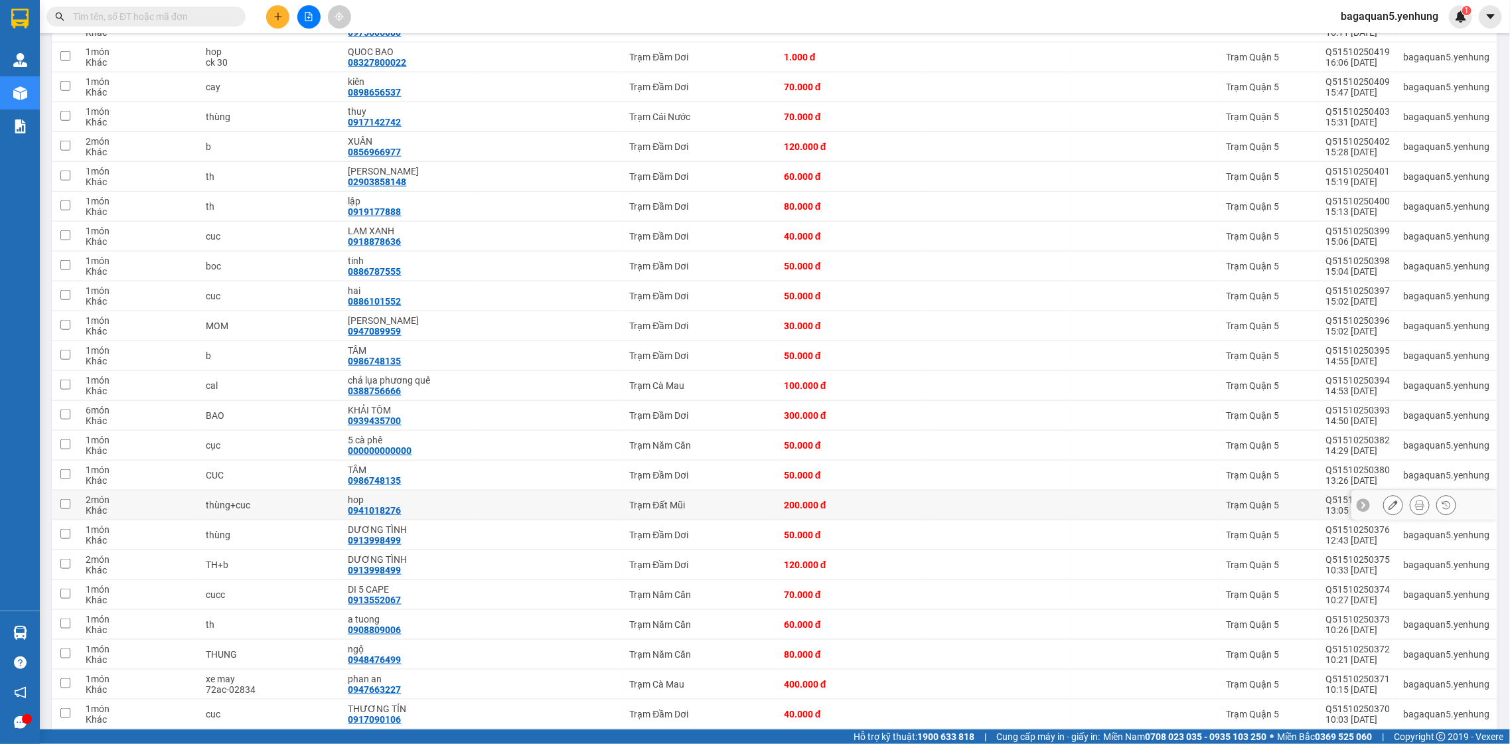
scroll to position [879, 0]
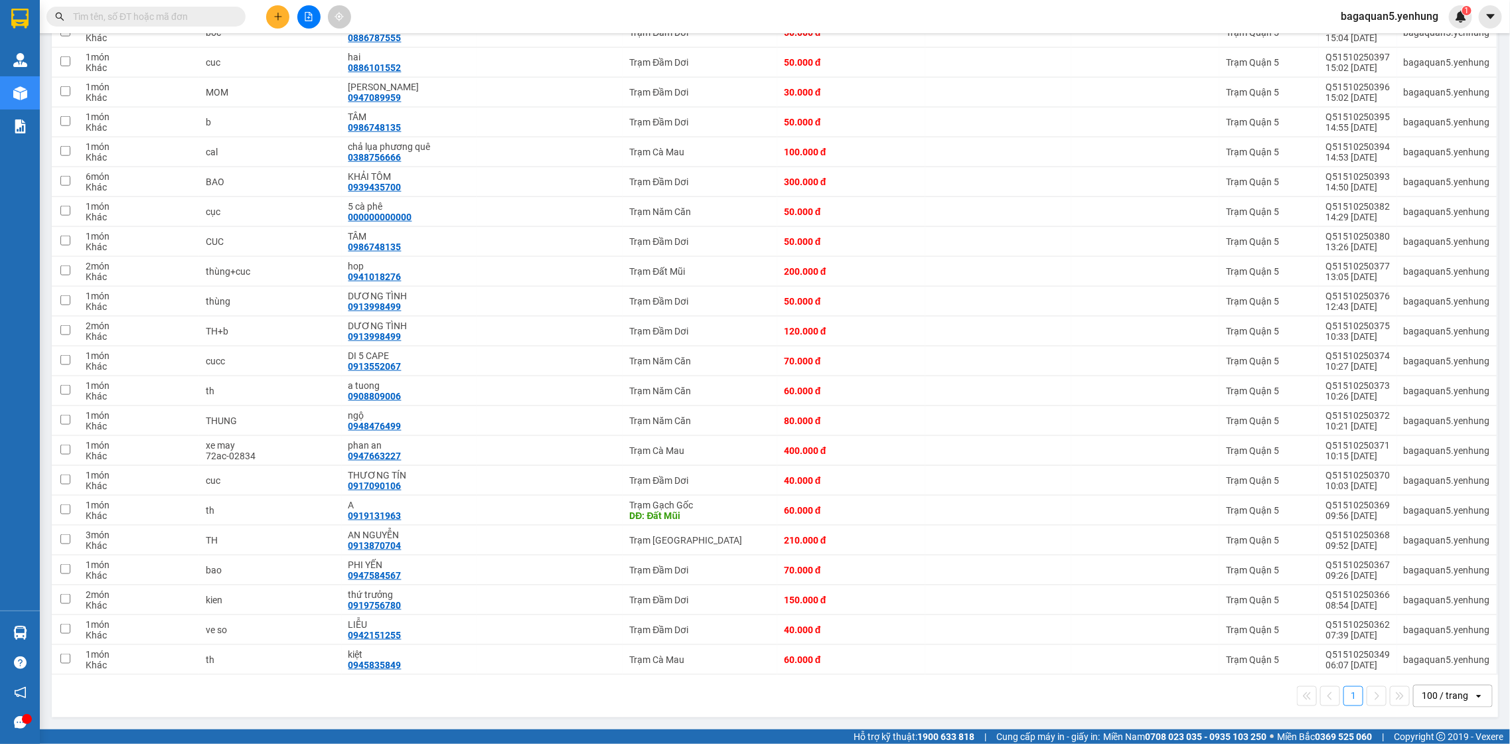
click at [1474, 704] on div "open" at bounding box center [1483, 696] width 19 height 21
click at [1448, 700] on div "100 / trang" at bounding box center [1445, 696] width 46 height 13
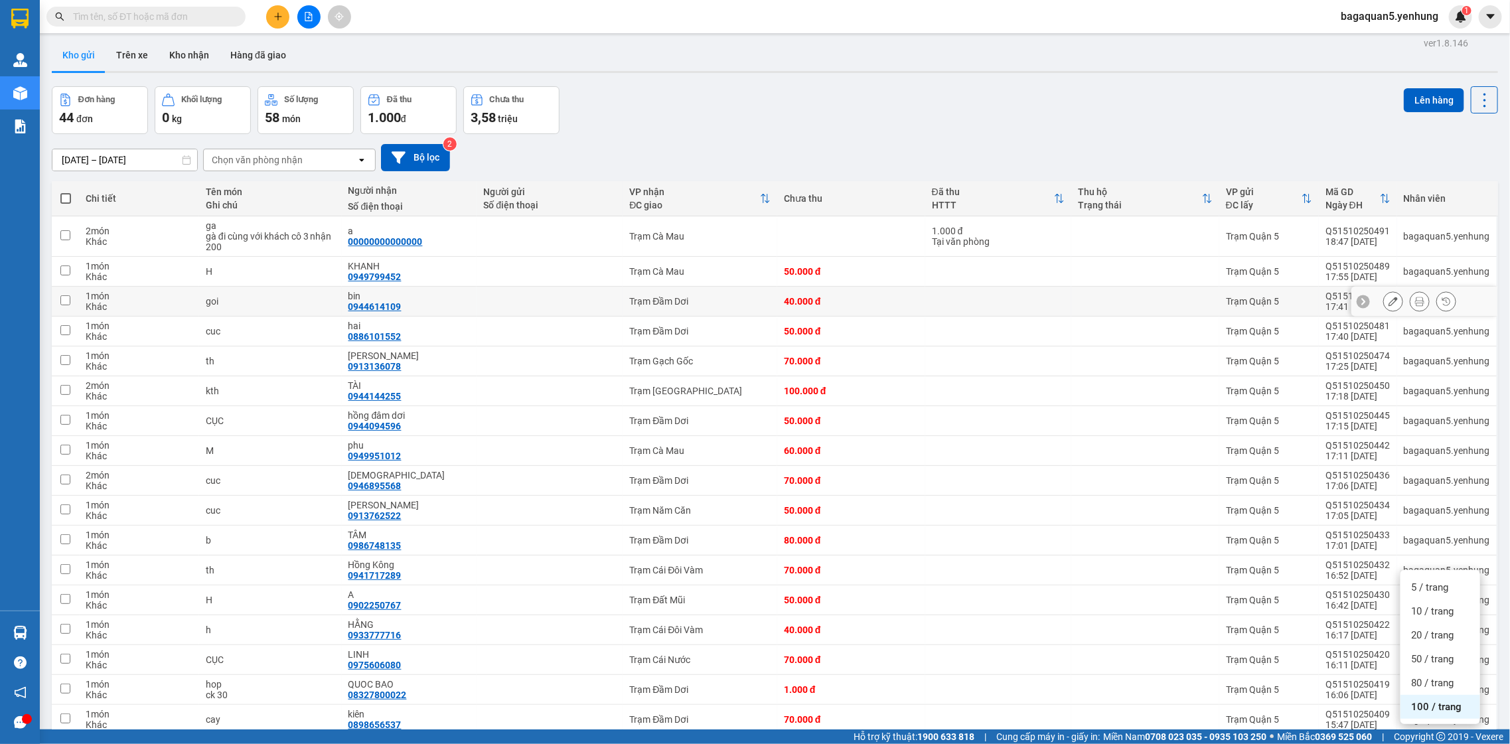
drag, startPoint x: 295, startPoint y: 281, endPoint x: 311, endPoint y: 315, distance: 38.3
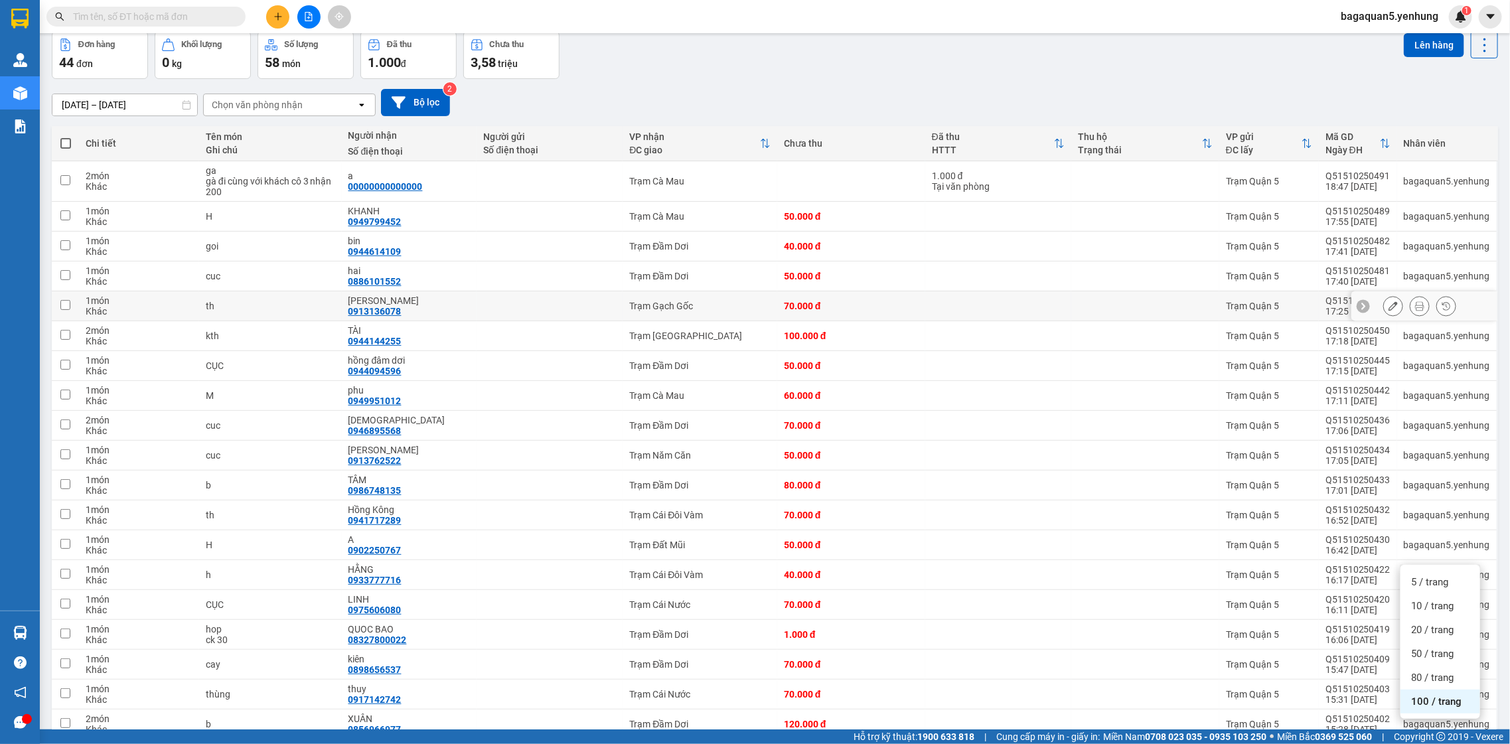
drag, startPoint x: 311, startPoint y: 315, endPoint x: 311, endPoint y: 336, distance: 20.6
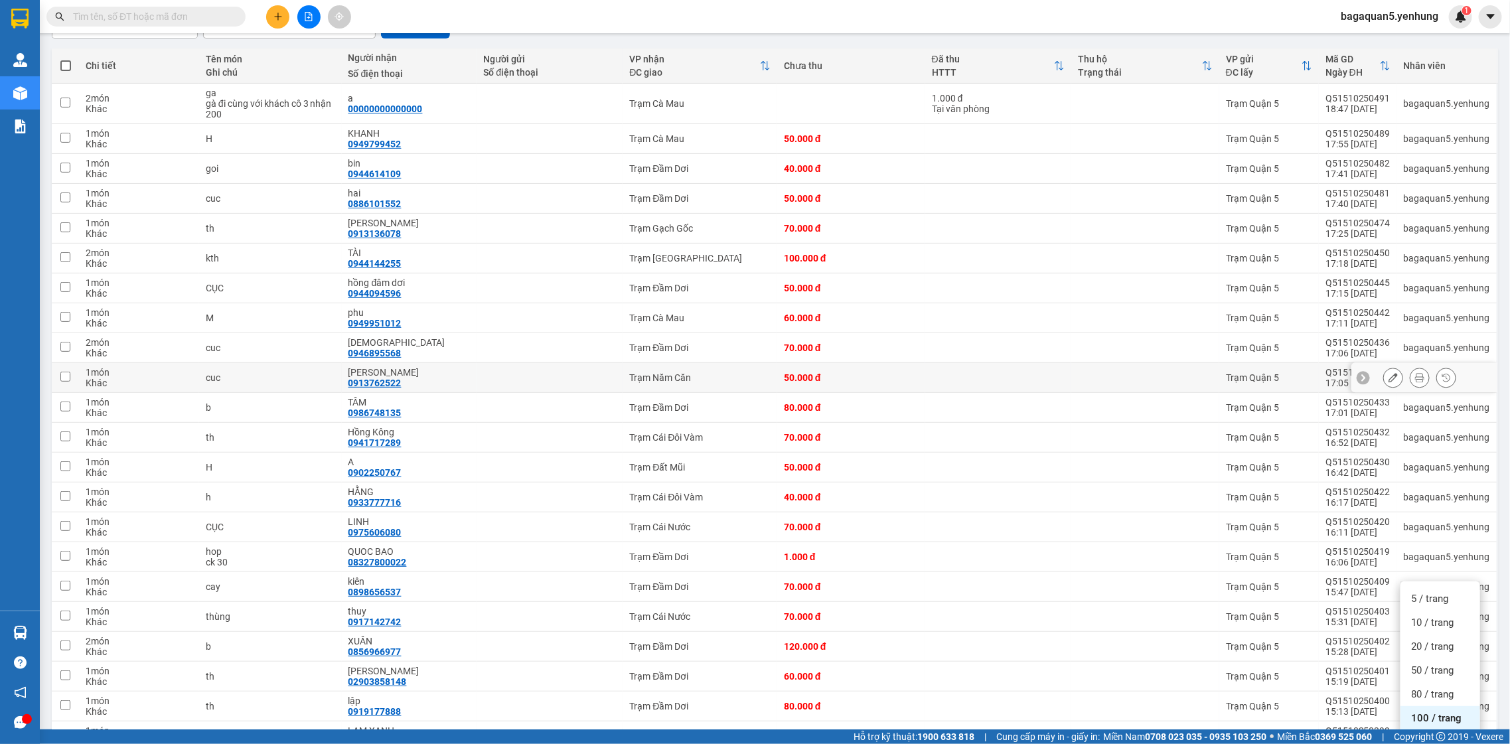
drag, startPoint x: 311, startPoint y: 336, endPoint x: 303, endPoint y: 364, distance: 29.6
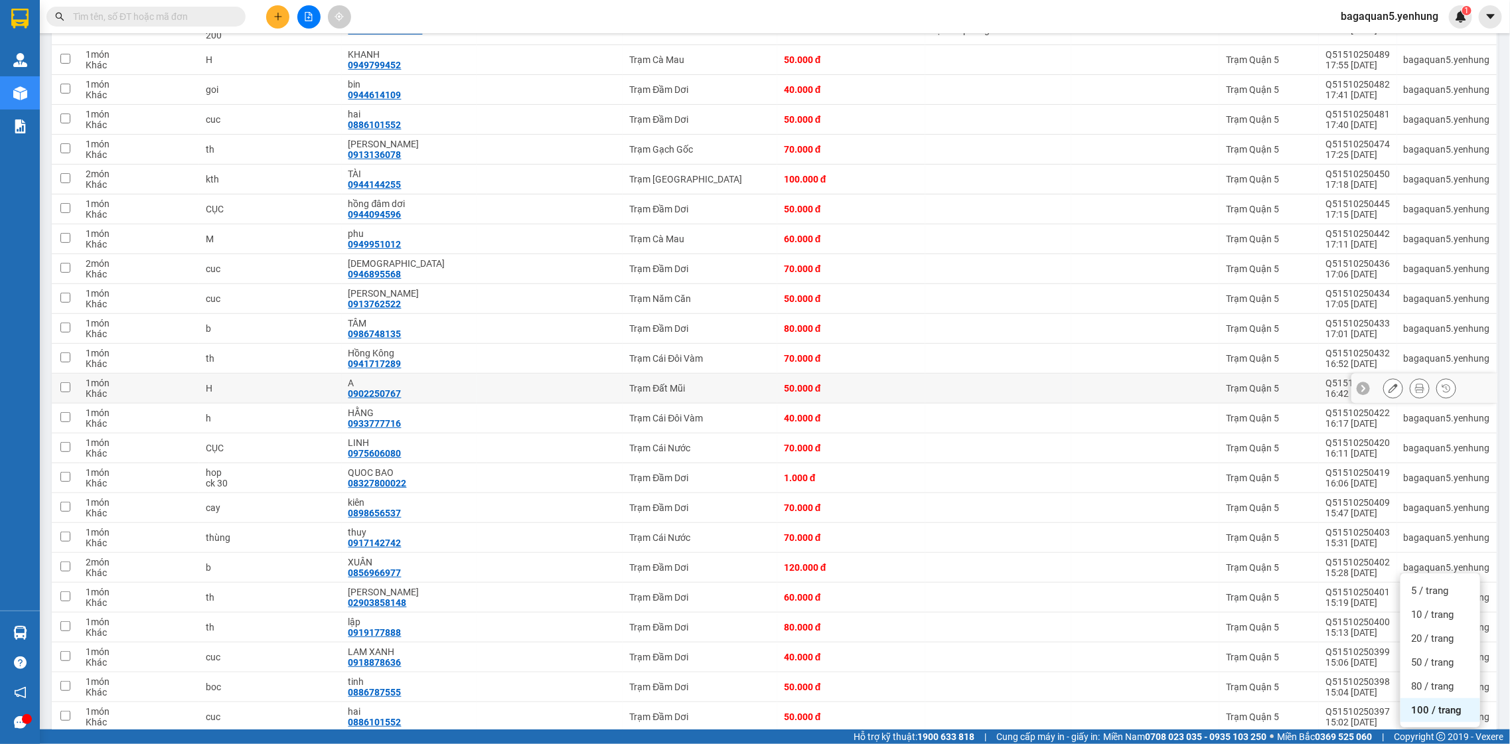
drag, startPoint x: 303, startPoint y: 364, endPoint x: 303, endPoint y: 393, distance: 28.5
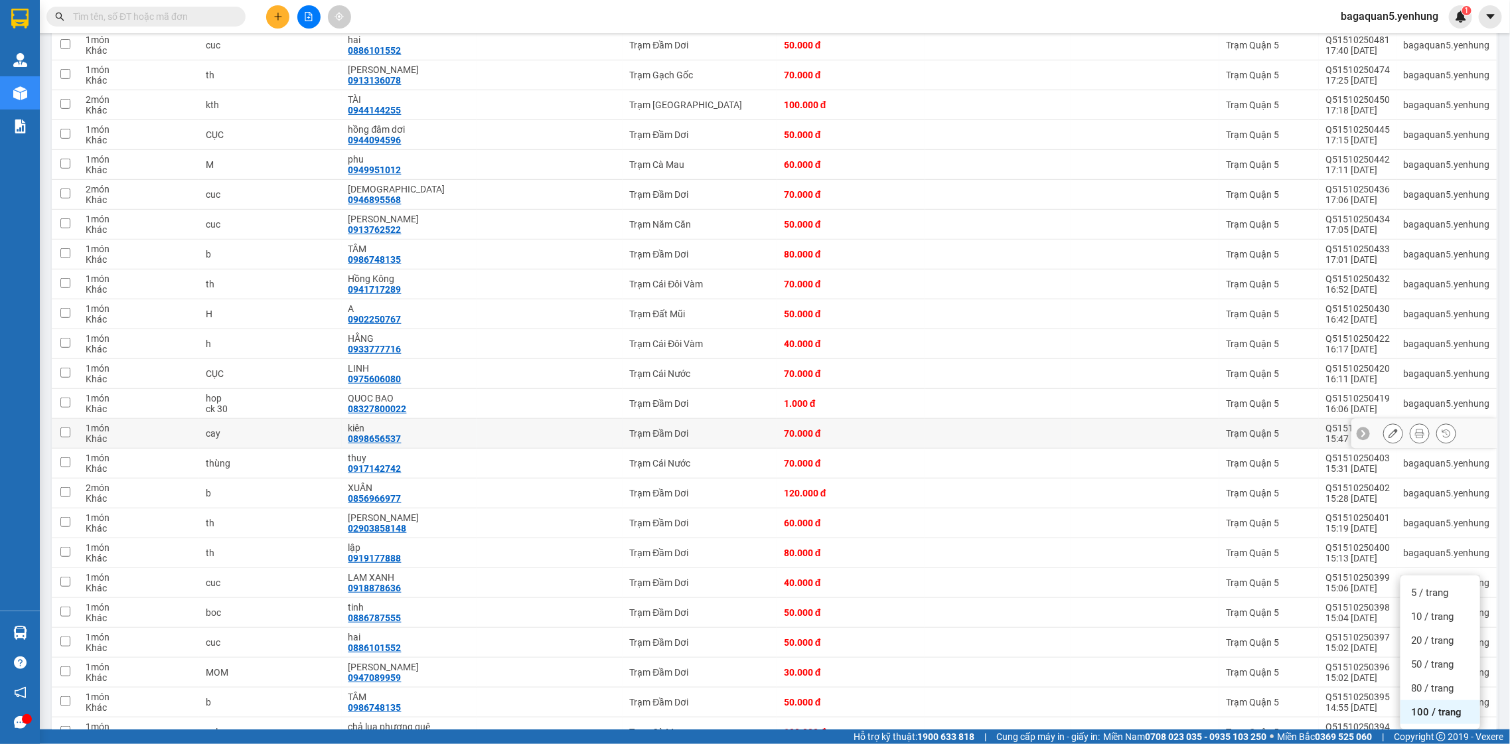
drag, startPoint x: 302, startPoint y: 393, endPoint x: 301, endPoint y: 429, distance: 35.9
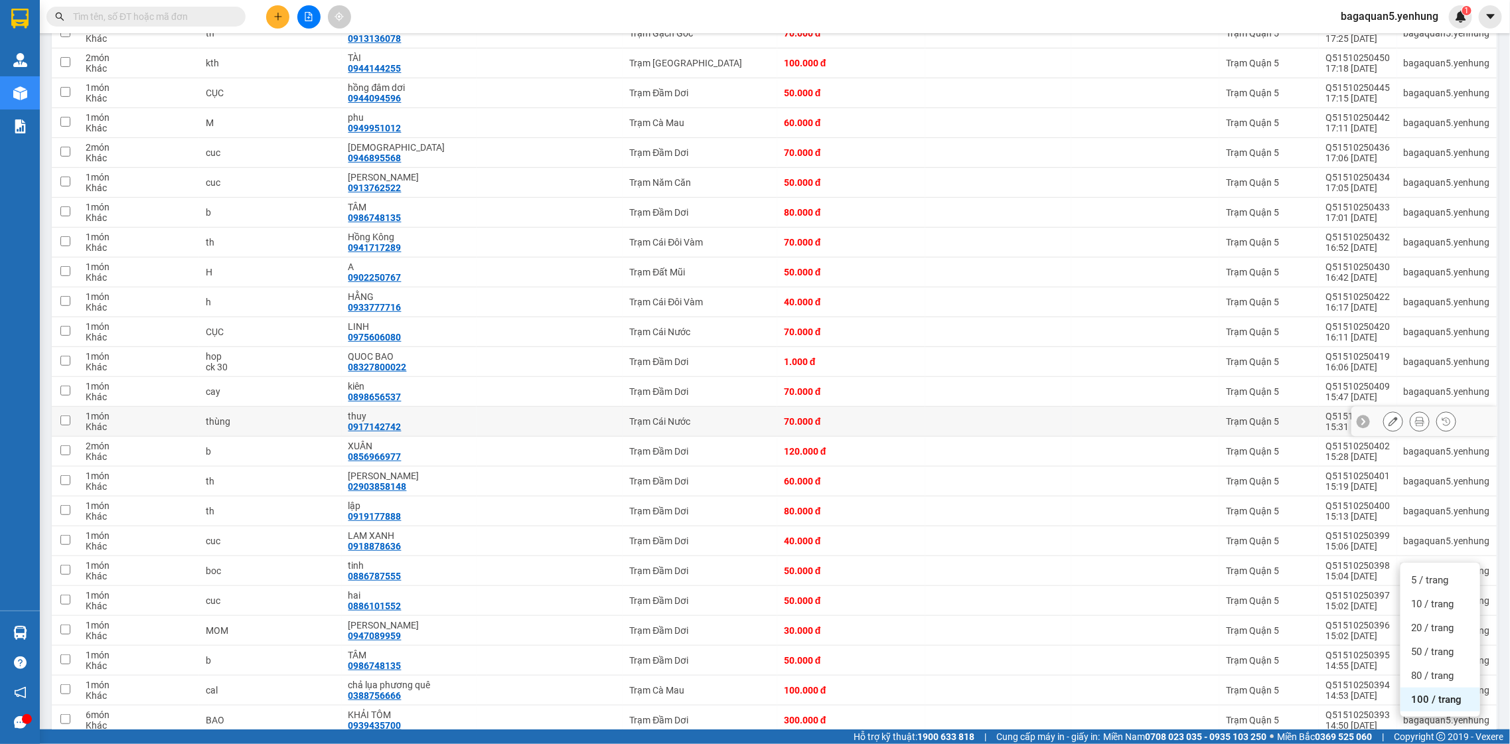
drag, startPoint x: 301, startPoint y: 428, endPoint x: 301, endPoint y: 449, distance: 21.2
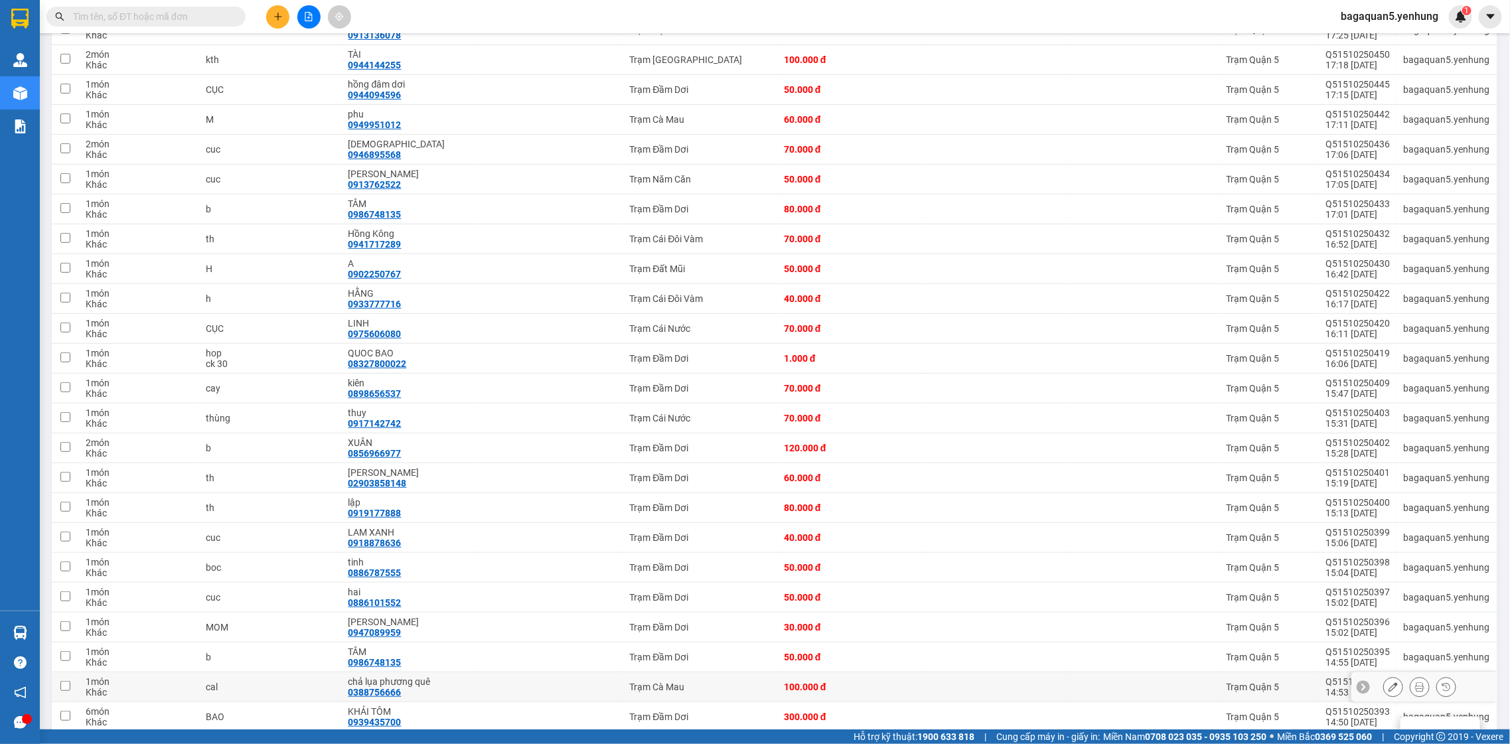
scroll to position [879, 0]
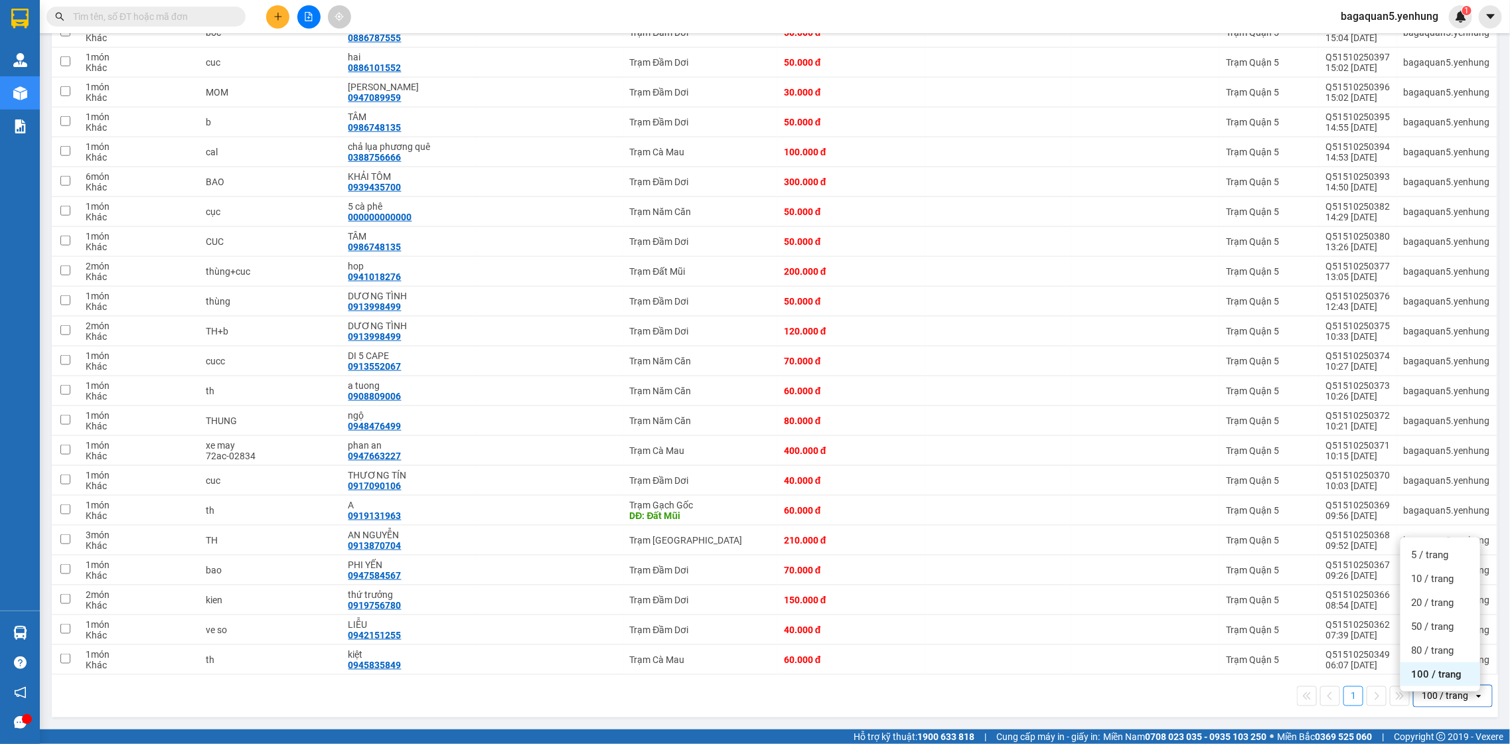
click at [1422, 670] on span "100 / trang" at bounding box center [1436, 674] width 50 height 13
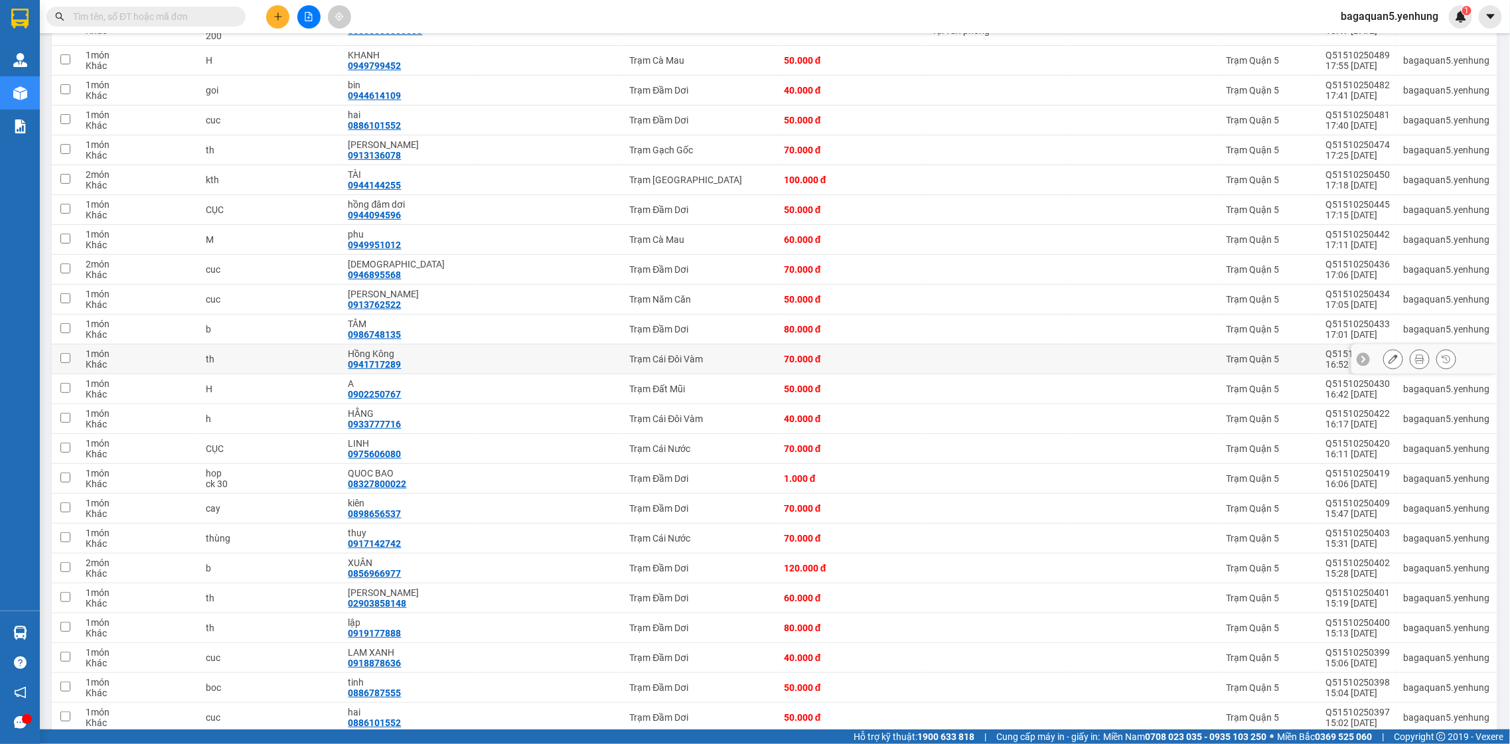
scroll to position [0, 0]
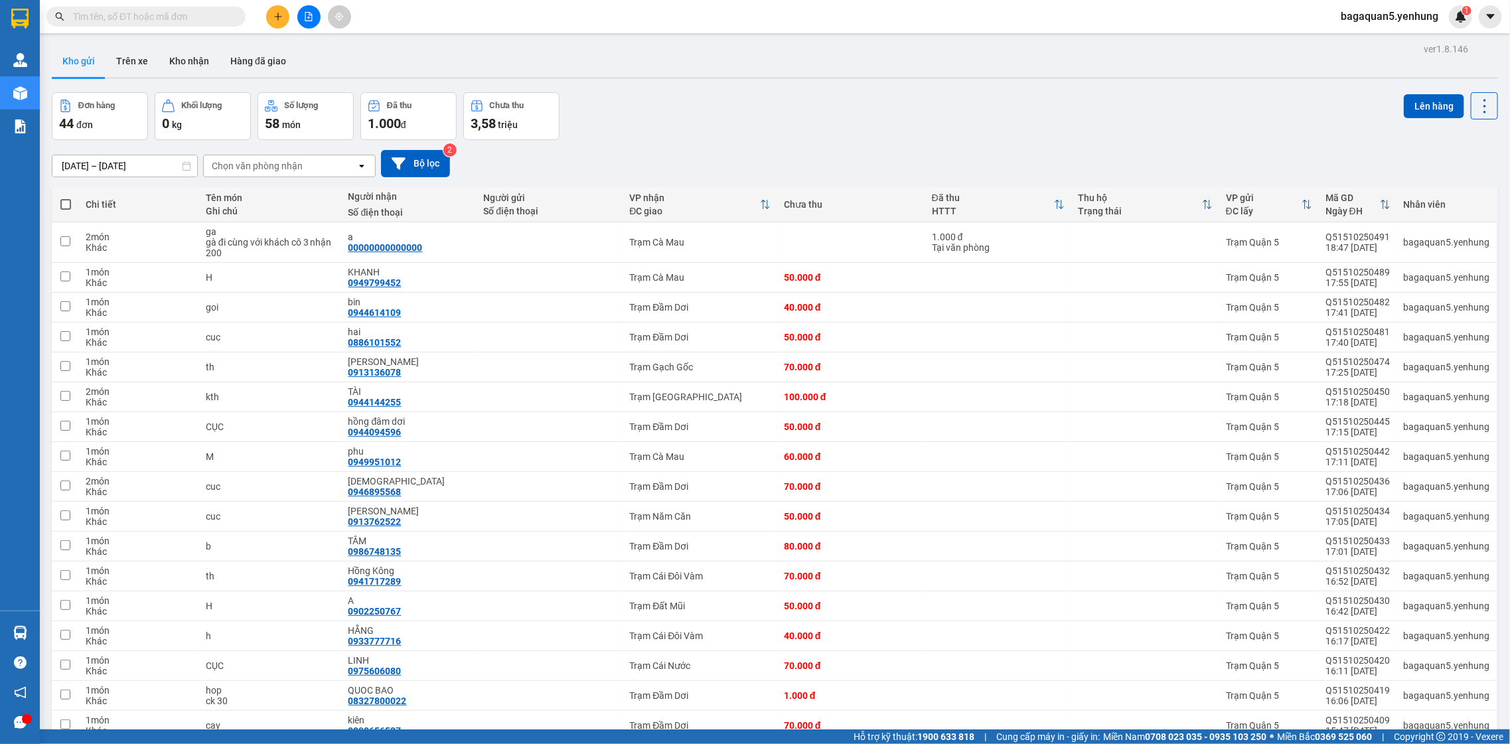
drag, startPoint x: 267, startPoint y: 6, endPoint x: 287, endPoint y: 19, distance: 23.0
click at [277, 11] on div at bounding box center [309, 16] width 100 height 23
click at [287, 19] on button at bounding box center [277, 16] width 23 height 23
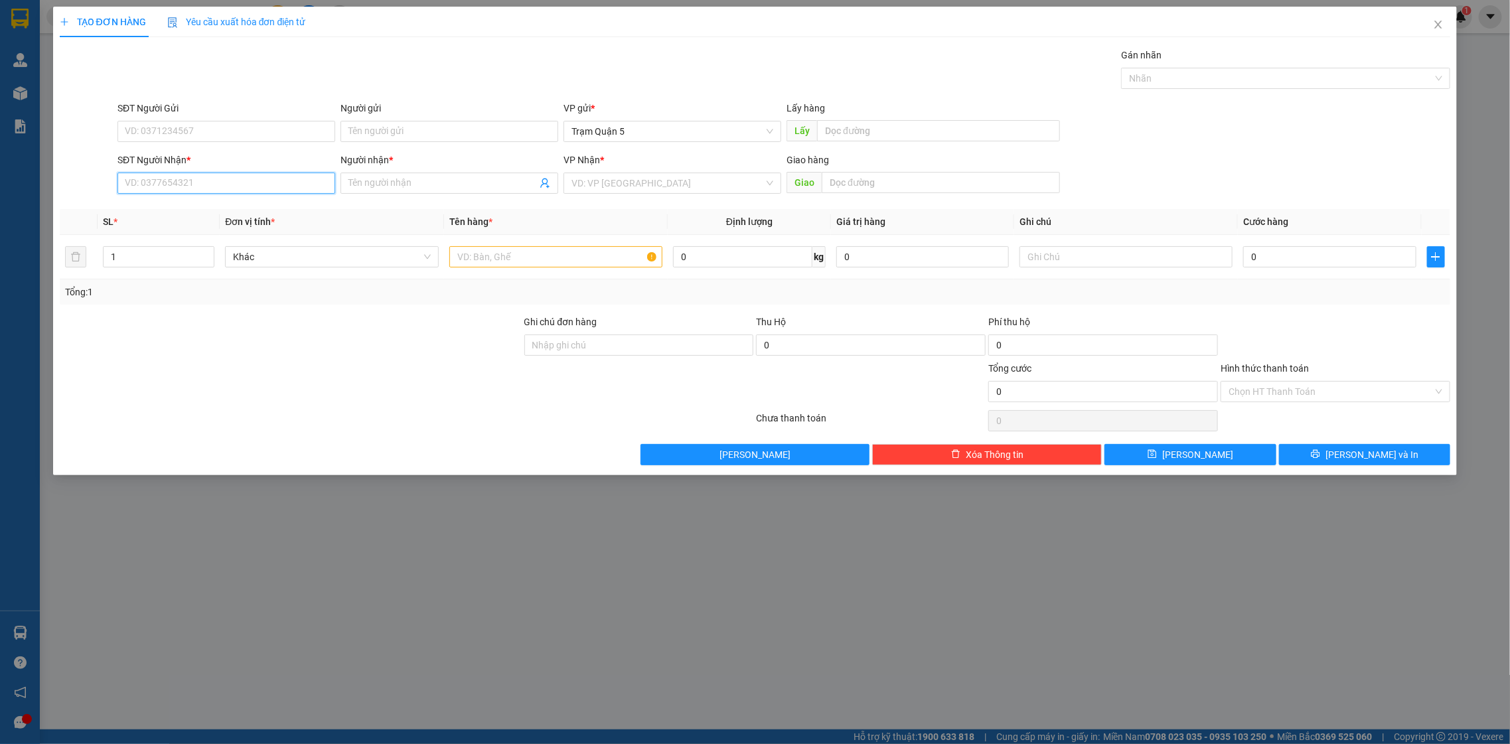
drag, startPoint x: 309, startPoint y: 194, endPoint x: 308, endPoint y: 174, distance: 20.6
click at [309, 192] on div "SĐT Người Nhận * VD: 0377654321" at bounding box center [226, 176] width 218 height 46
click at [306, 178] on input "SĐT Người Nhận *" at bounding box center [226, 183] width 218 height 21
click at [277, 190] on input "002" at bounding box center [226, 183] width 218 height 21
click at [277, 215] on div "0822654002 - minh trong" at bounding box center [226, 210] width 202 height 15
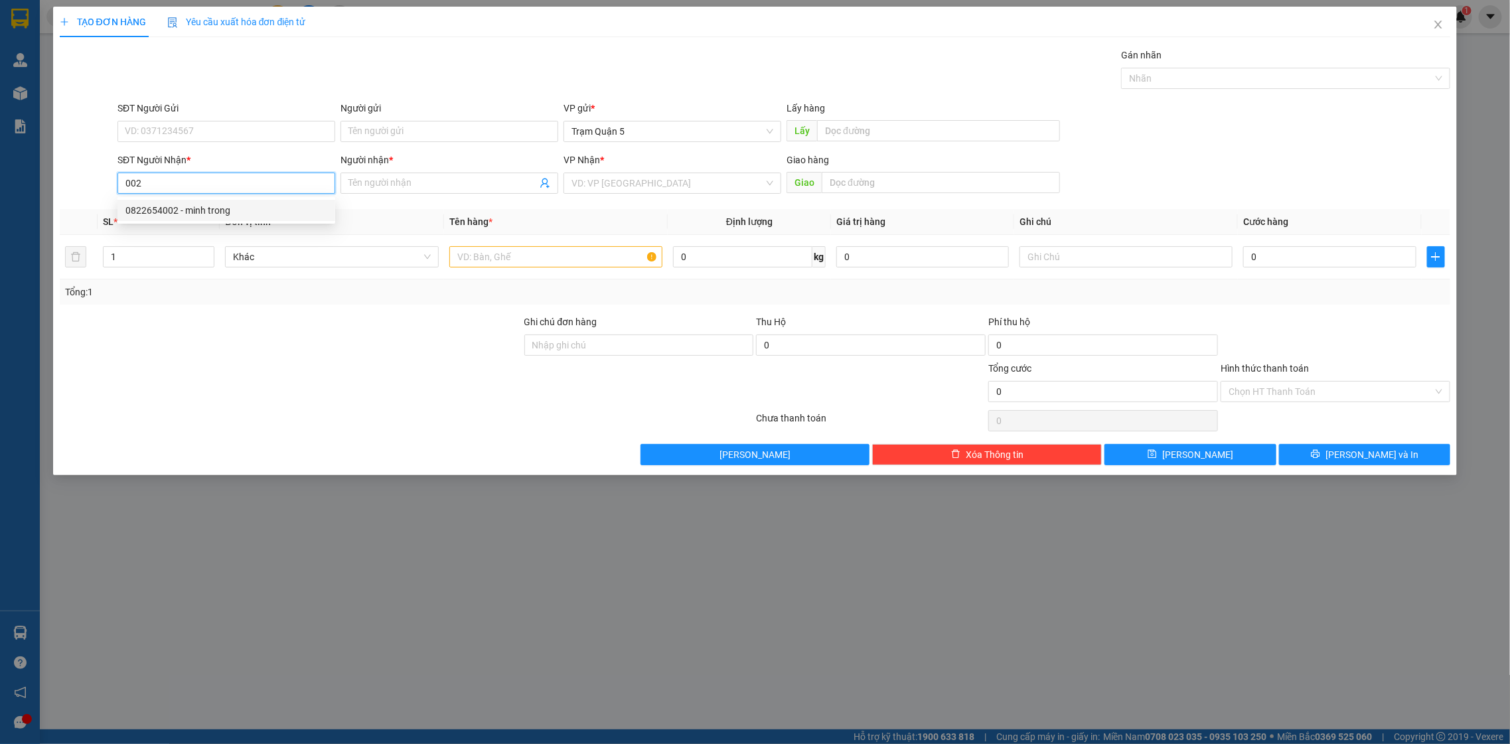
type input "0822654002"
type input "minh trong"
type input "50.000"
type input "0822654002"
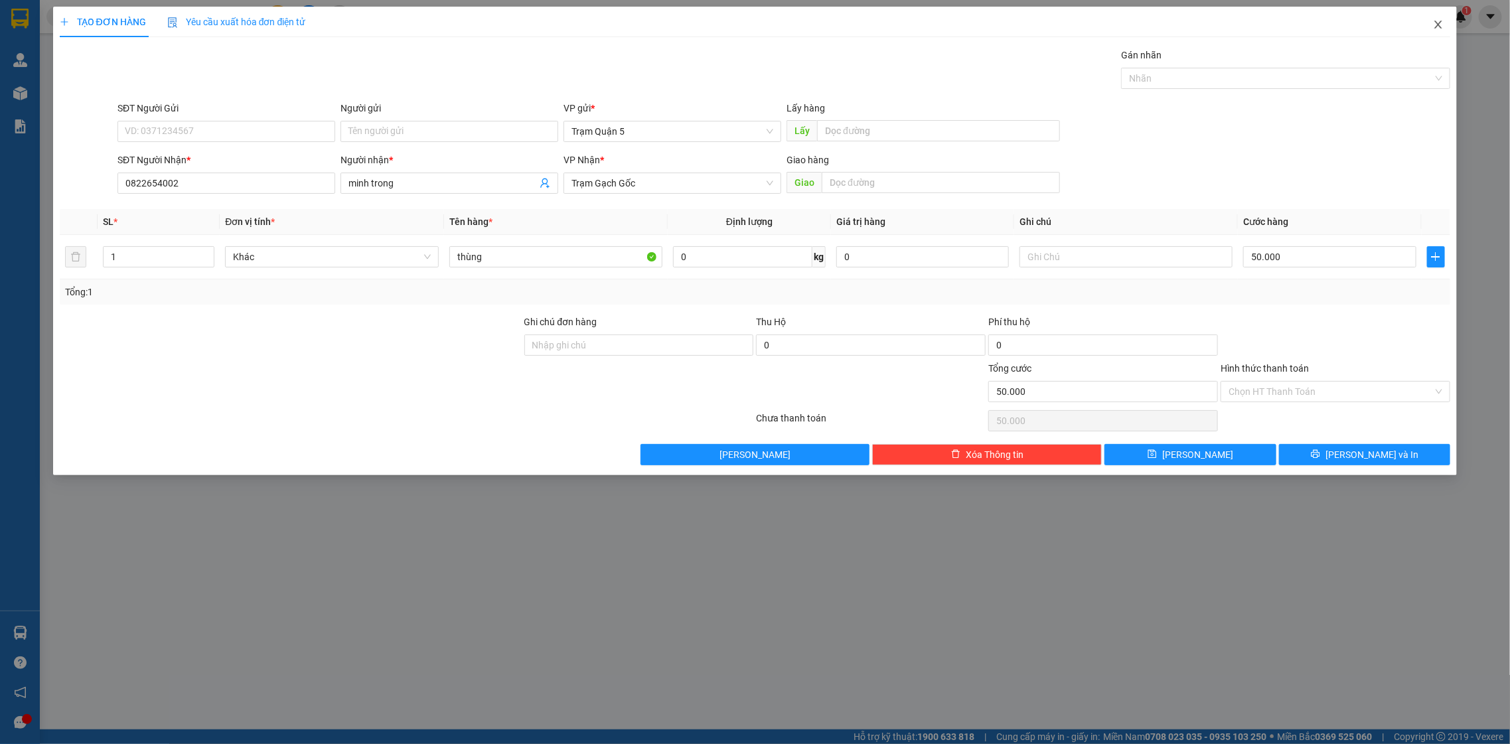
click at [1436, 19] on icon "close" at bounding box center [1438, 24] width 11 height 11
click at [1440, 21] on span "bagaquan5.yenhung" at bounding box center [1389, 16] width 119 height 17
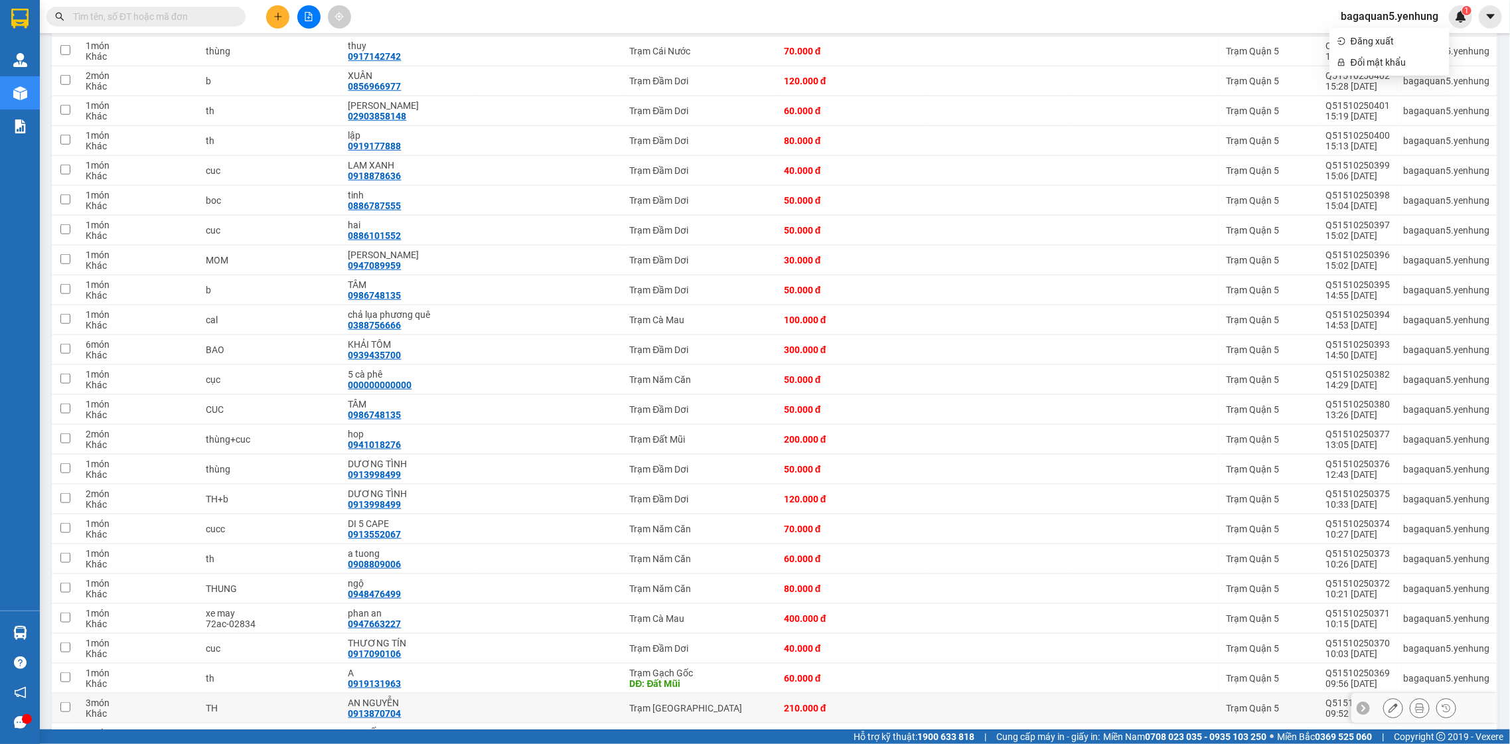
scroll to position [879, 0]
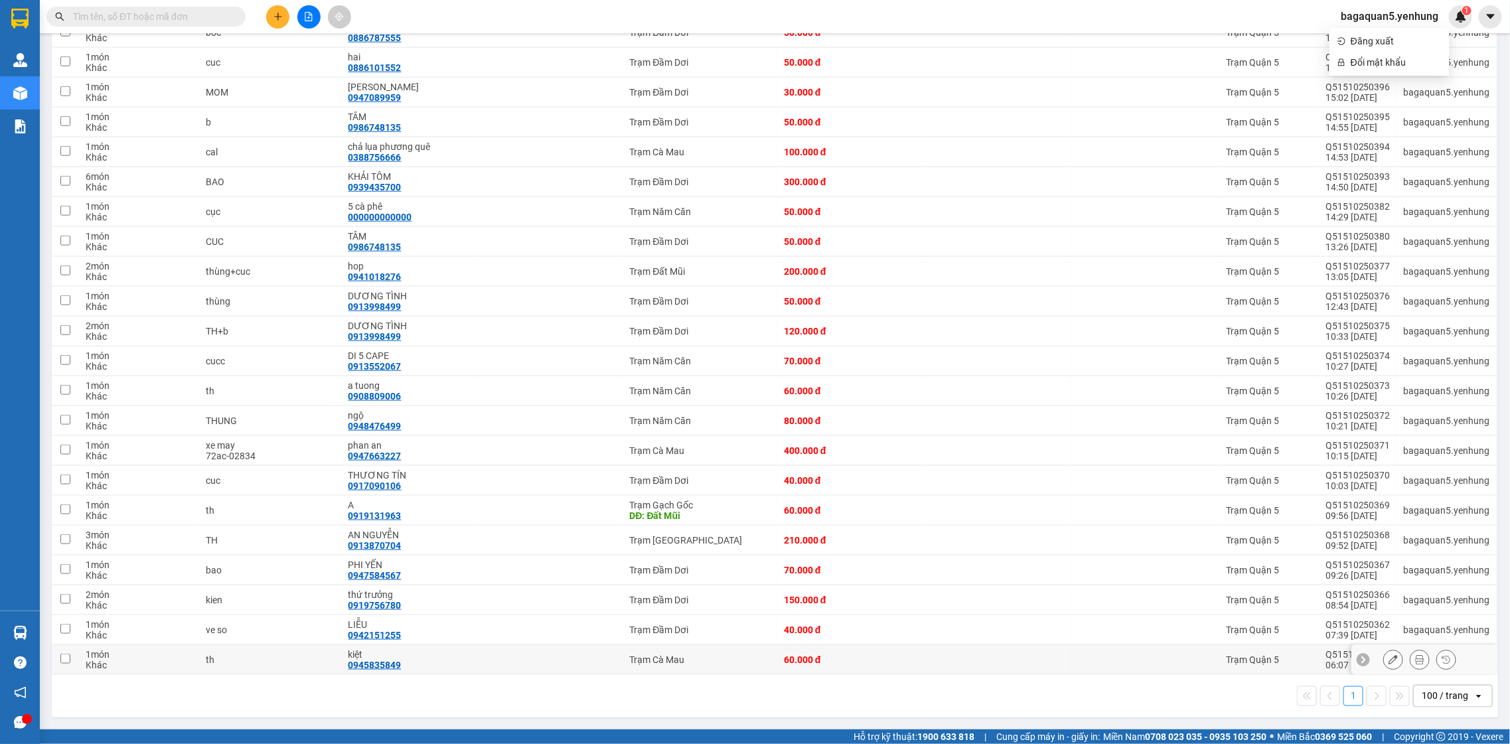
click at [1247, 664] on div "Trạm Quận 5" at bounding box center [1269, 659] width 86 height 11
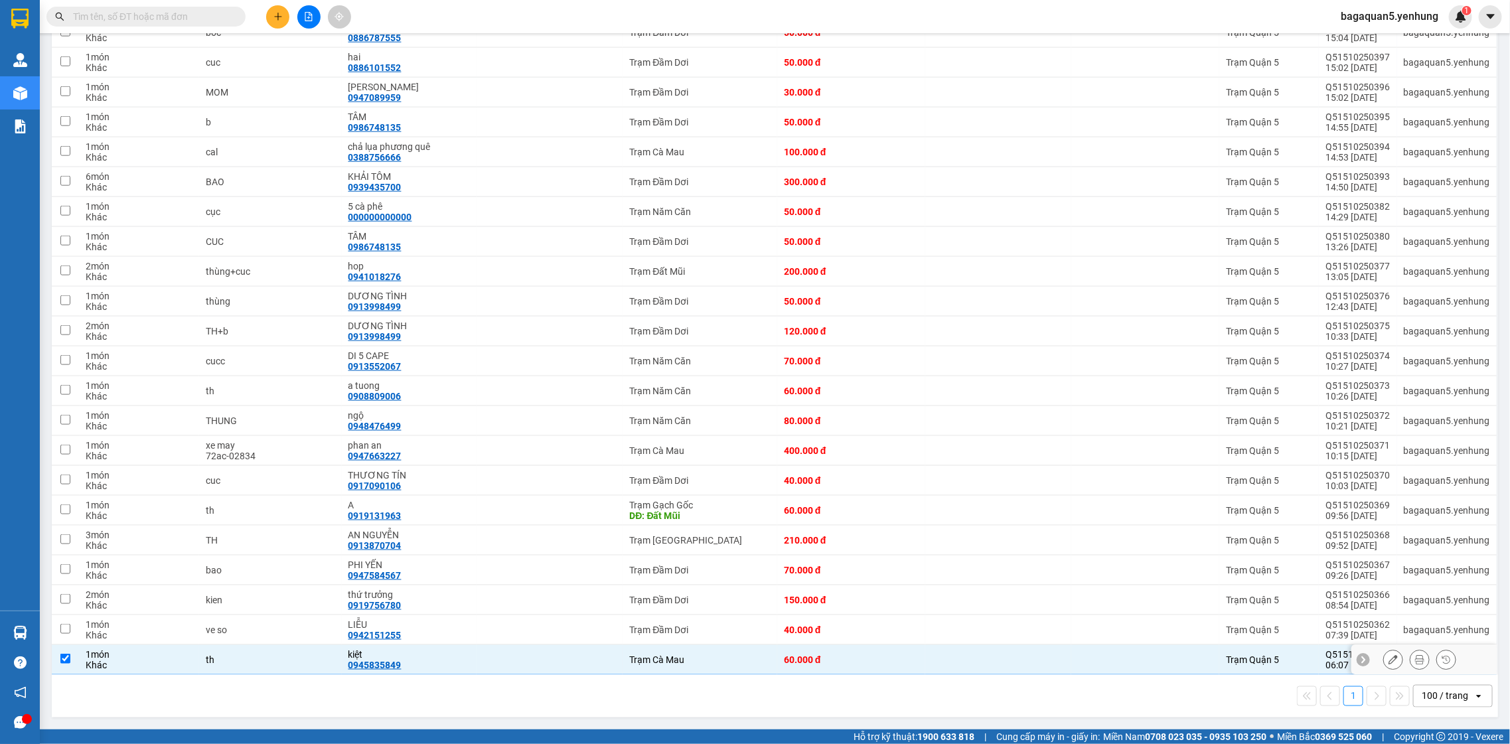
click at [1247, 664] on div "Trạm Quận 5" at bounding box center [1269, 659] width 86 height 11
click at [1229, 666] on td "Trạm Quận 5" at bounding box center [1269, 660] width 100 height 30
checkbox input "false"
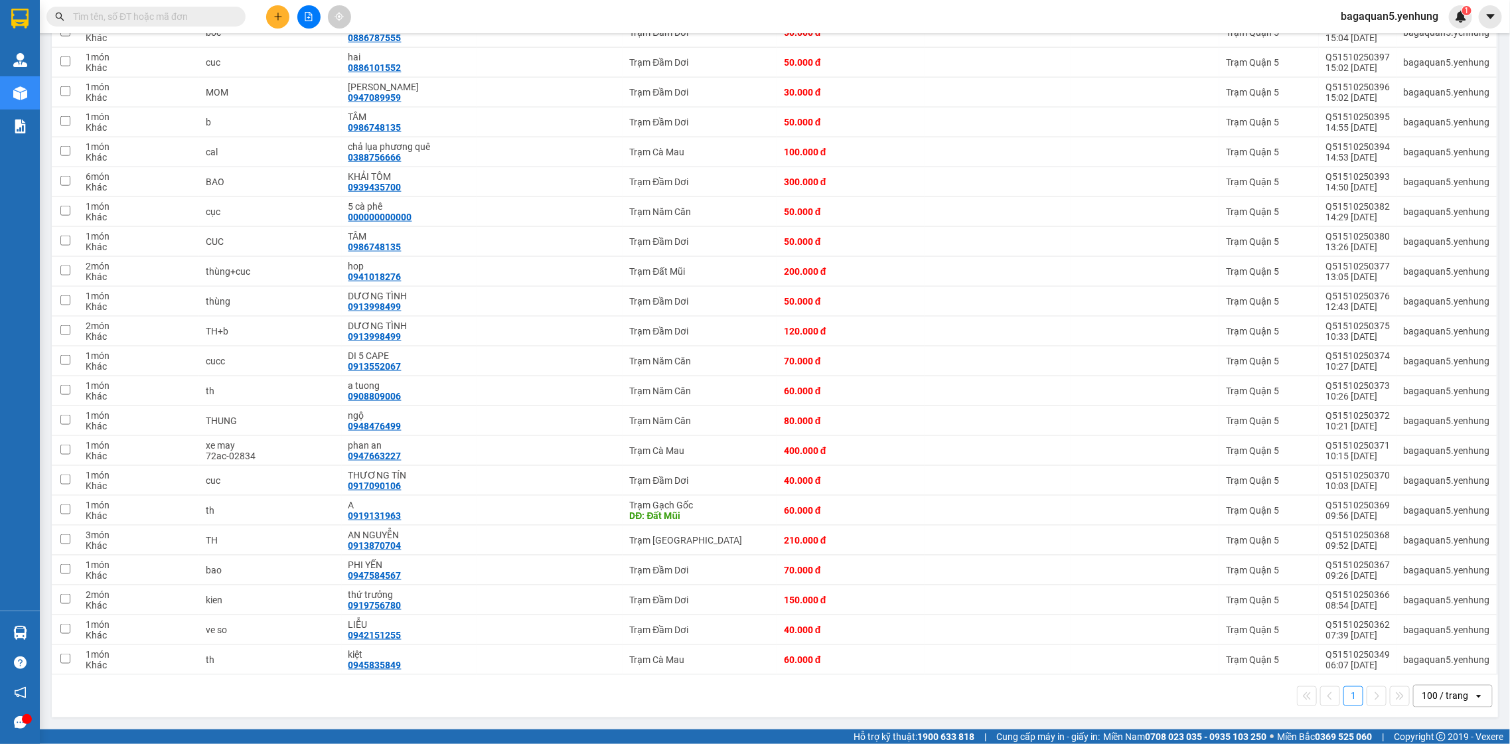
click at [1447, 690] on div "100 / trang" at bounding box center [1444, 696] width 60 height 21
click at [1439, 668] on span "100 / trang" at bounding box center [1436, 674] width 50 height 13
click at [1439, 660] on div at bounding box center [1424, 660] width 146 height 30
click at [1442, 660] on icon at bounding box center [1446, 659] width 9 height 9
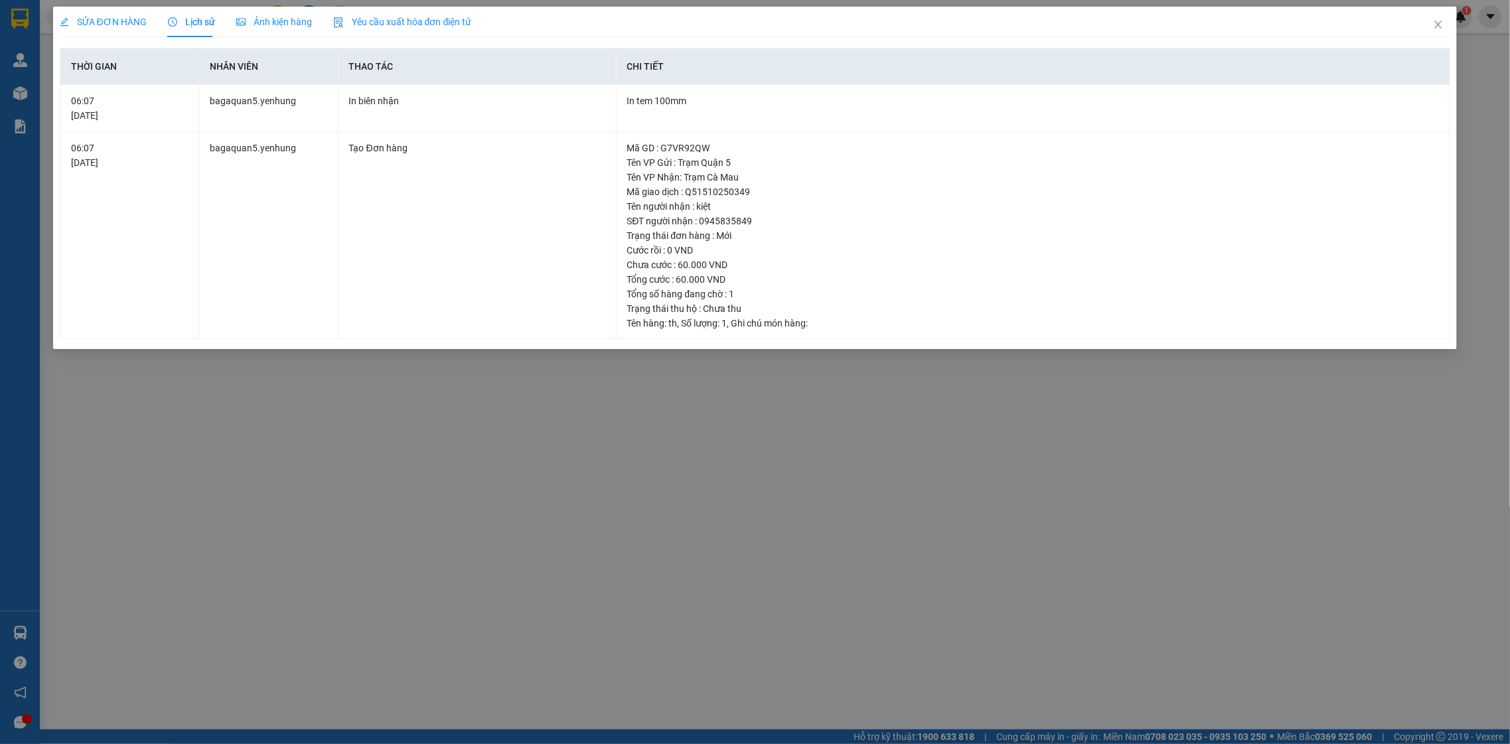
click at [897, 626] on div "SỬA ĐƠN HÀNG Lịch sử Ảnh kiện hàng Yêu cầu xuất hóa đơn điện tử Thời gian Nhân …" at bounding box center [755, 372] width 1510 height 744
click at [912, 629] on div "SỬA ĐƠN HÀNG Lịch sử Ảnh kiện hàng Yêu cầu xuất hóa đơn điện tử Thời gian Nhân …" at bounding box center [755, 372] width 1510 height 744
click at [1447, 15] on span "Close" at bounding box center [1438, 25] width 37 height 37
click at [1456, 25] on div "1" at bounding box center [1460, 16] width 23 height 23
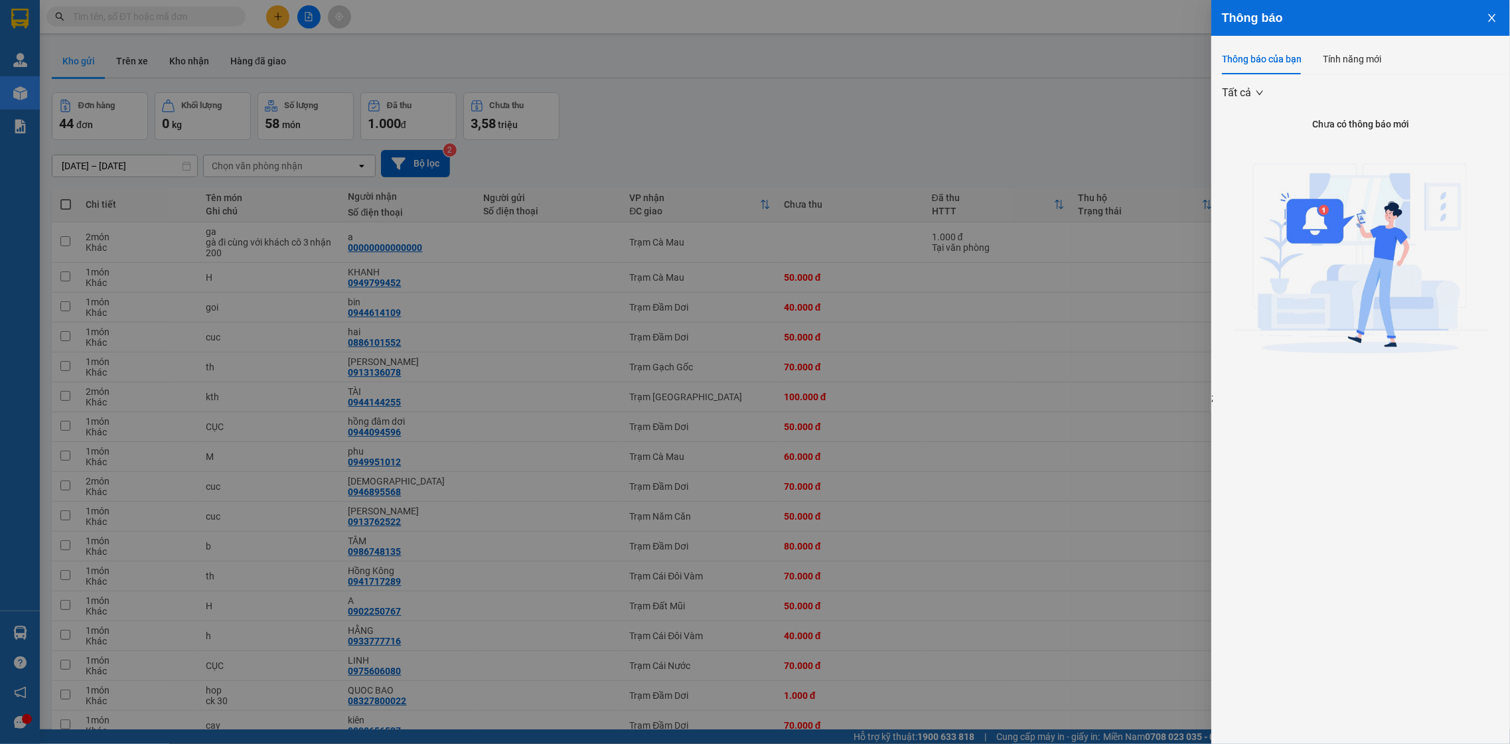
click at [784, 233] on div at bounding box center [755, 372] width 1510 height 744
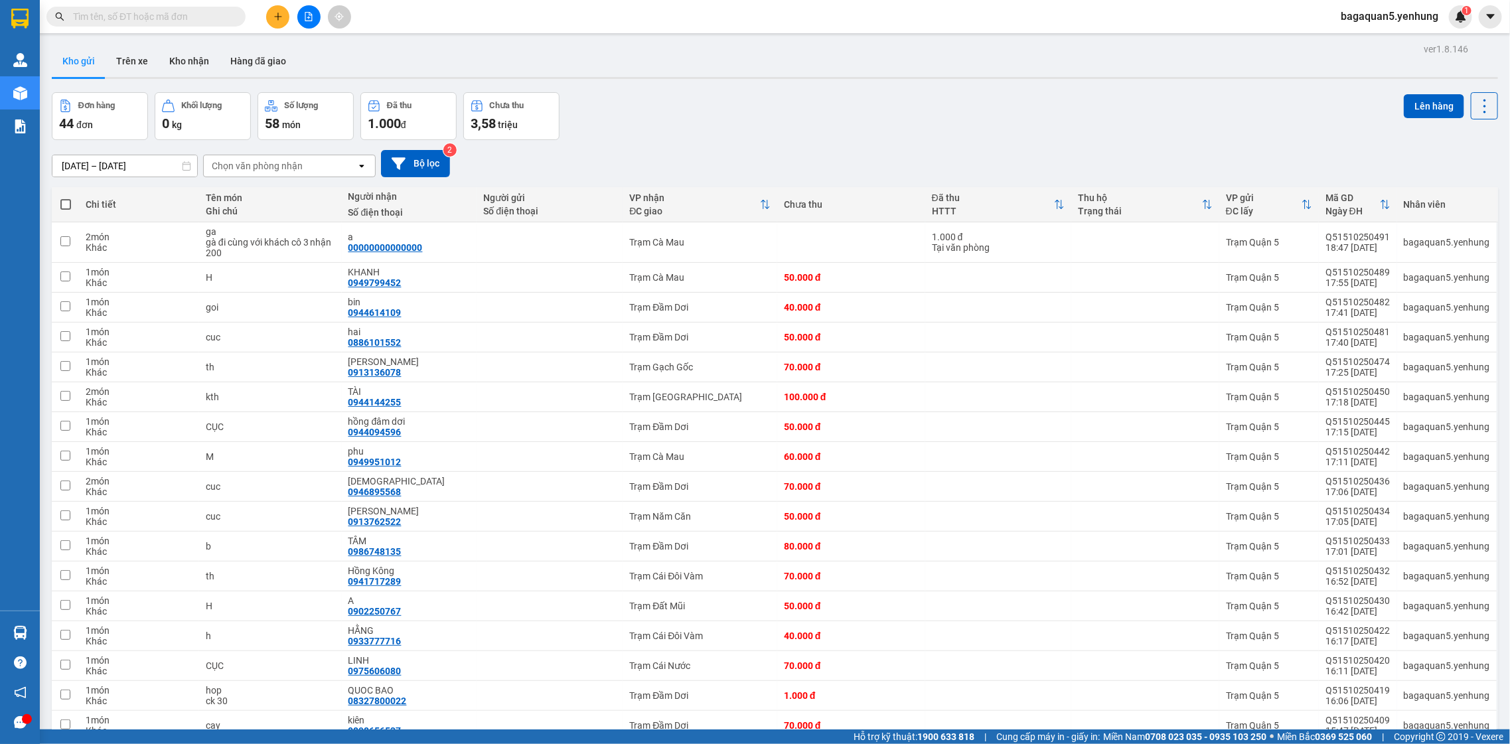
scroll to position [879, 0]
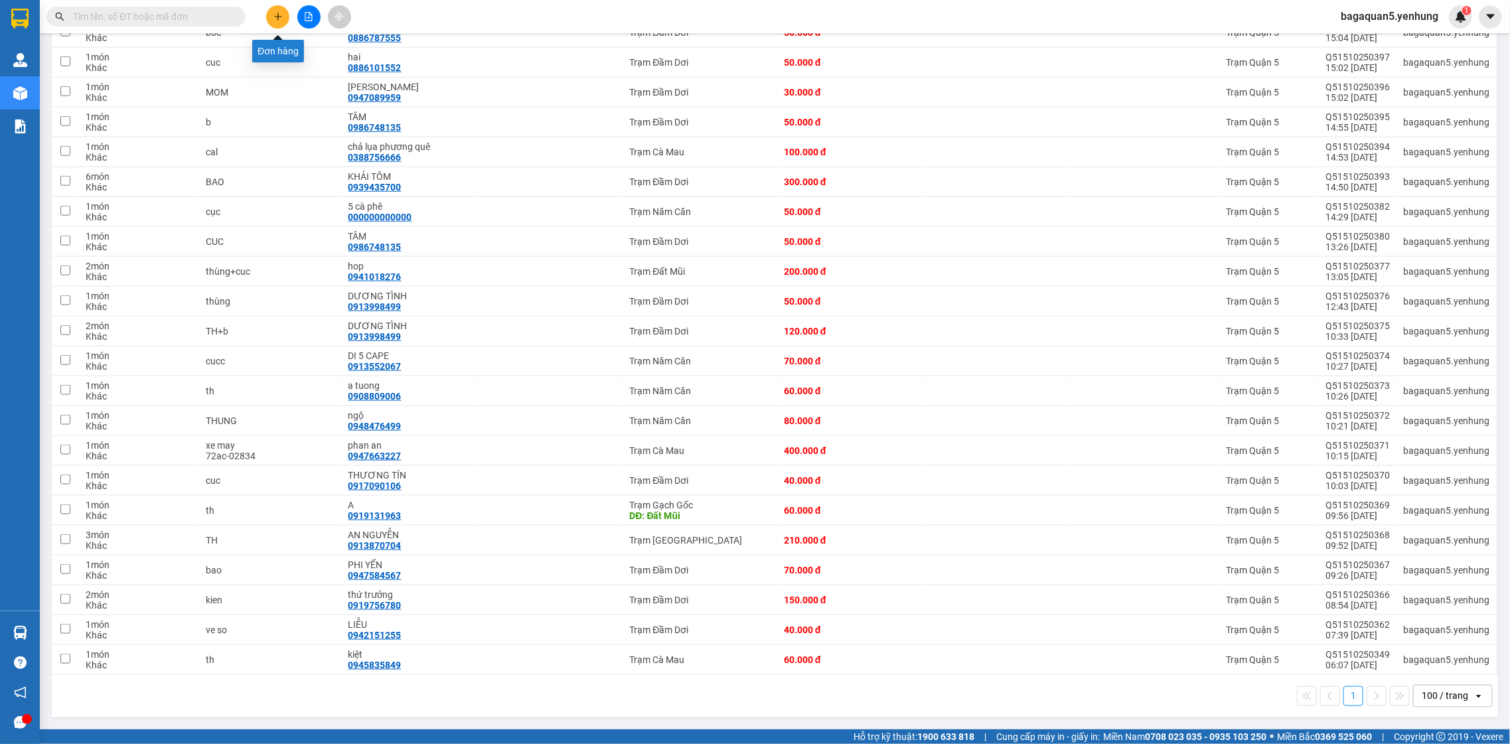
click at [270, 11] on button at bounding box center [277, 16] width 23 height 23
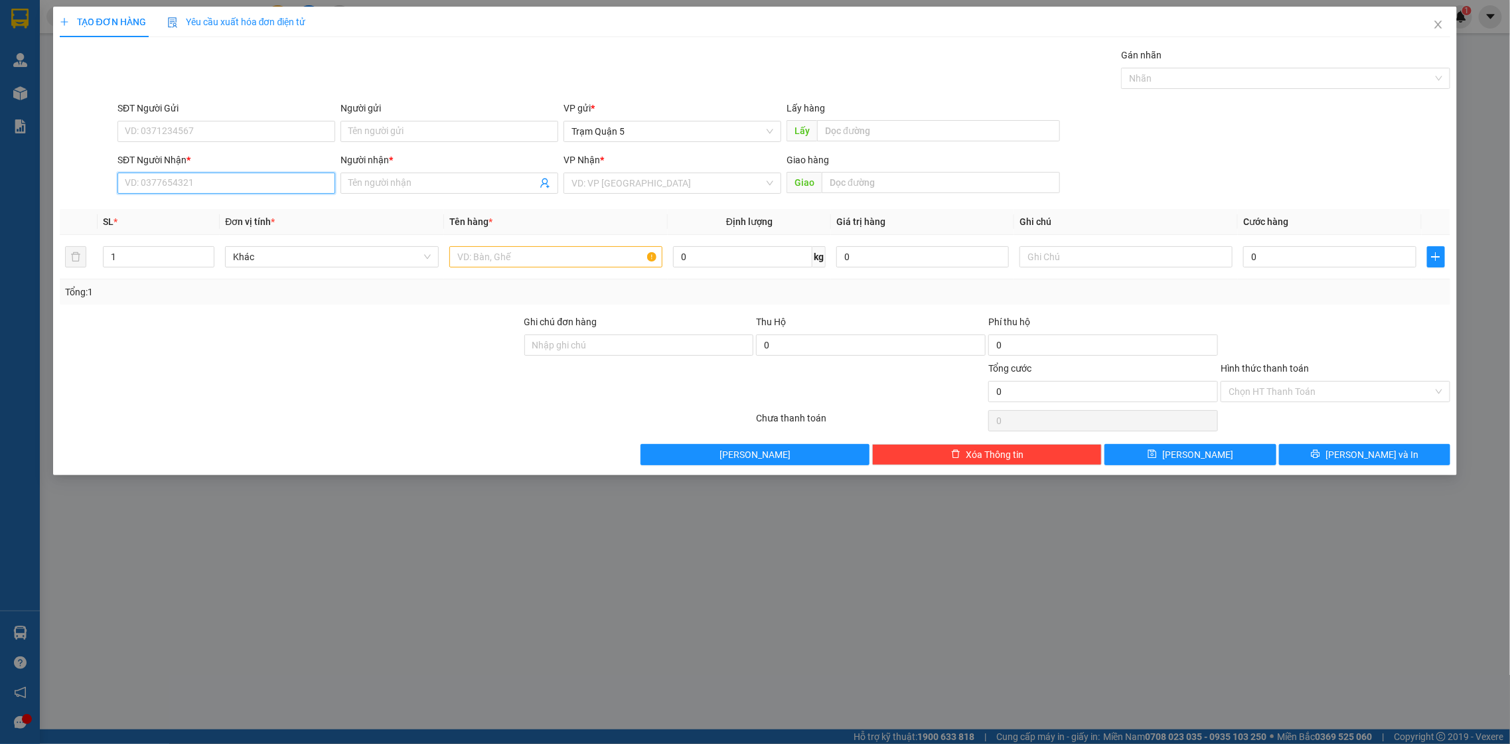
click at [173, 175] on input "SĐT Người Nhận *" at bounding box center [226, 183] width 218 height 21
click at [236, 187] on input "SĐT Người Nhận *" at bounding box center [226, 183] width 218 height 21
click at [248, 210] on div "0986748135 - TÂM" at bounding box center [226, 210] width 202 height 15
type input "0986748135"
type input "TÂM"
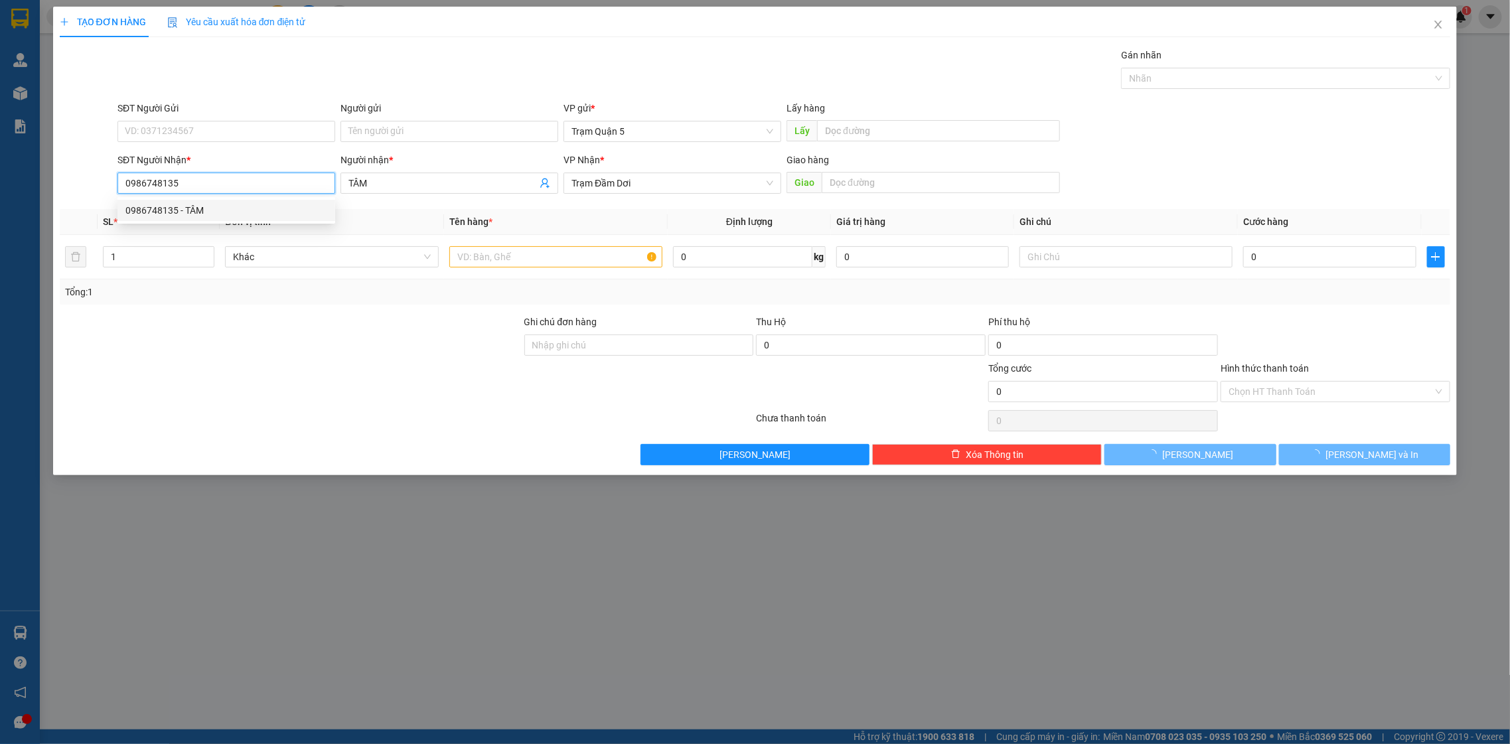
type input "80.000"
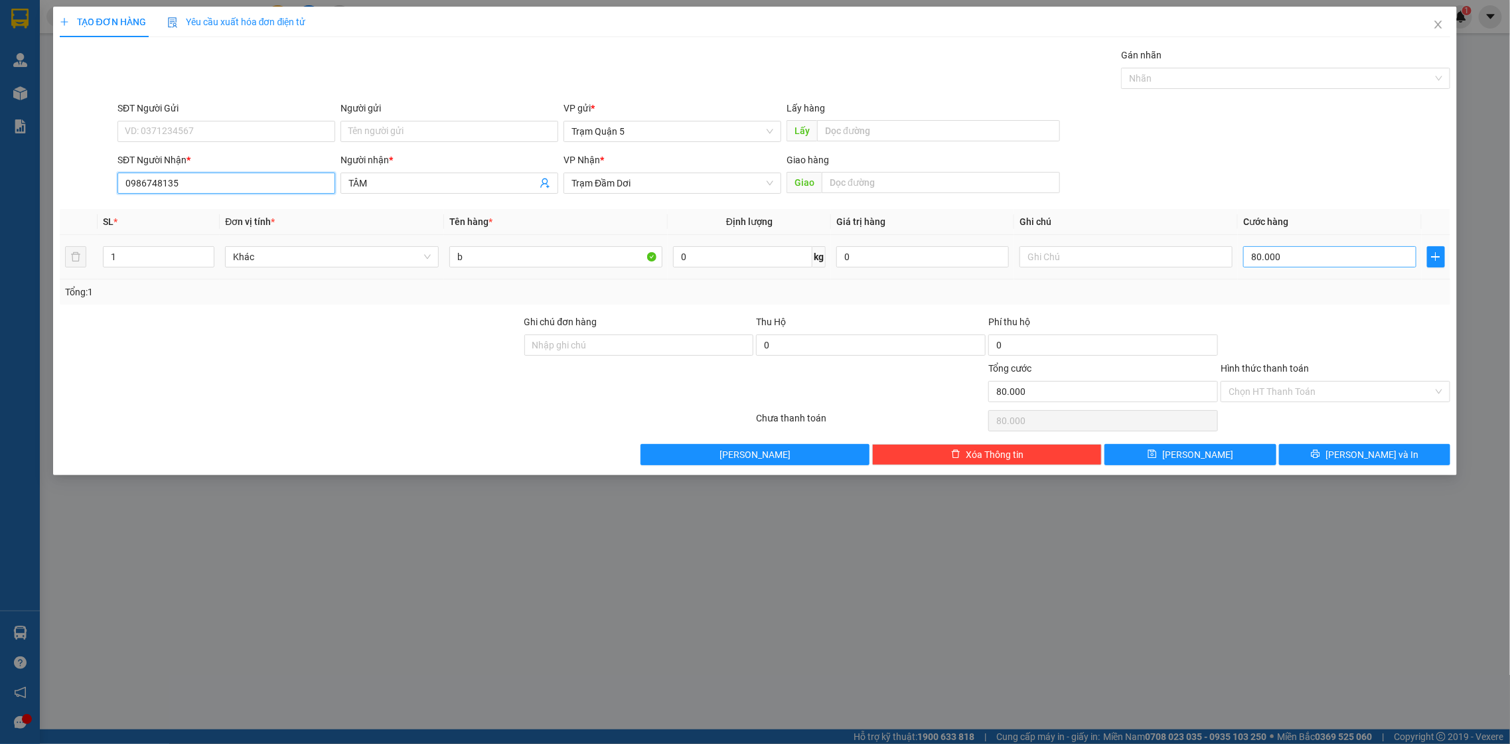
type input "0986748135"
click at [1296, 259] on input "80.000" at bounding box center [1329, 256] width 173 height 21
type input "0"
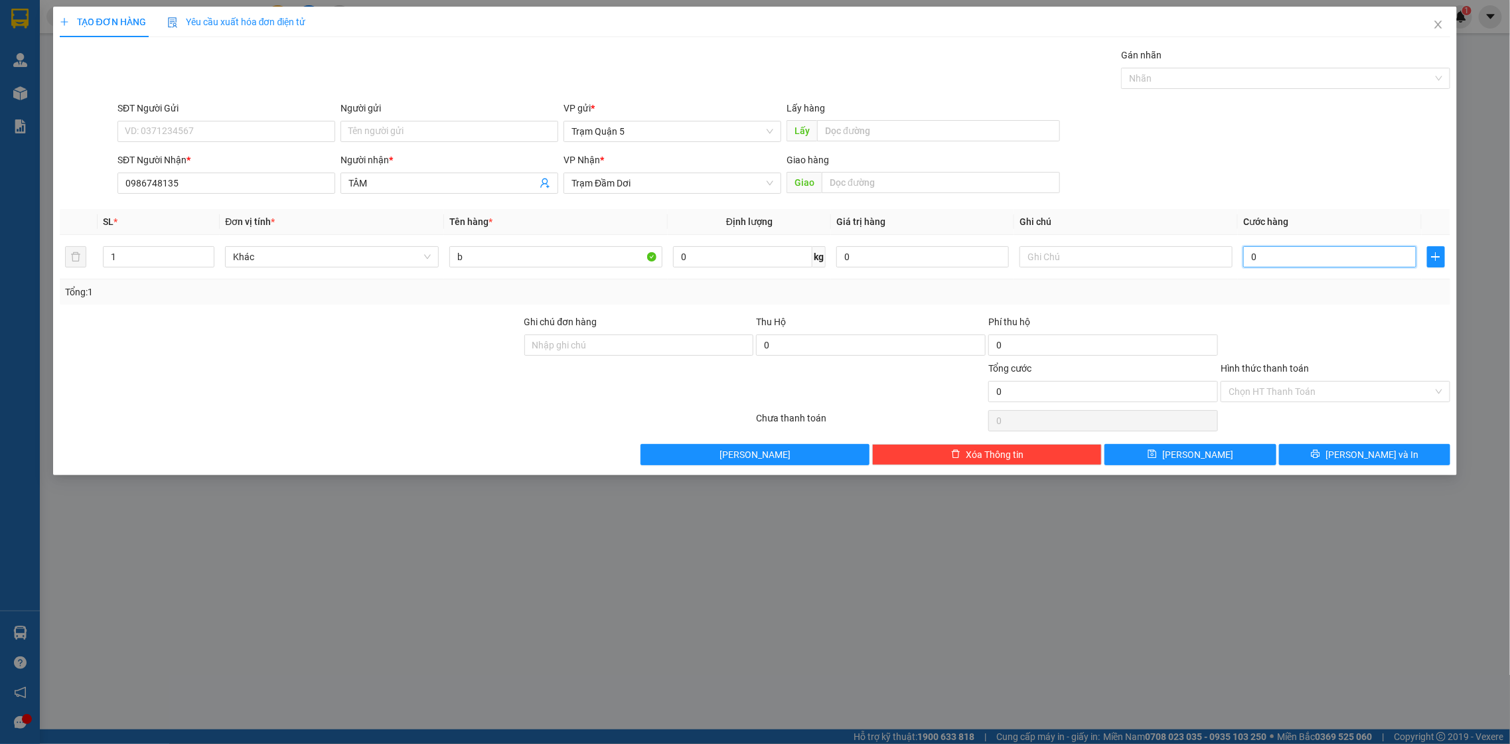
type input "1"
type input "01"
type input "13"
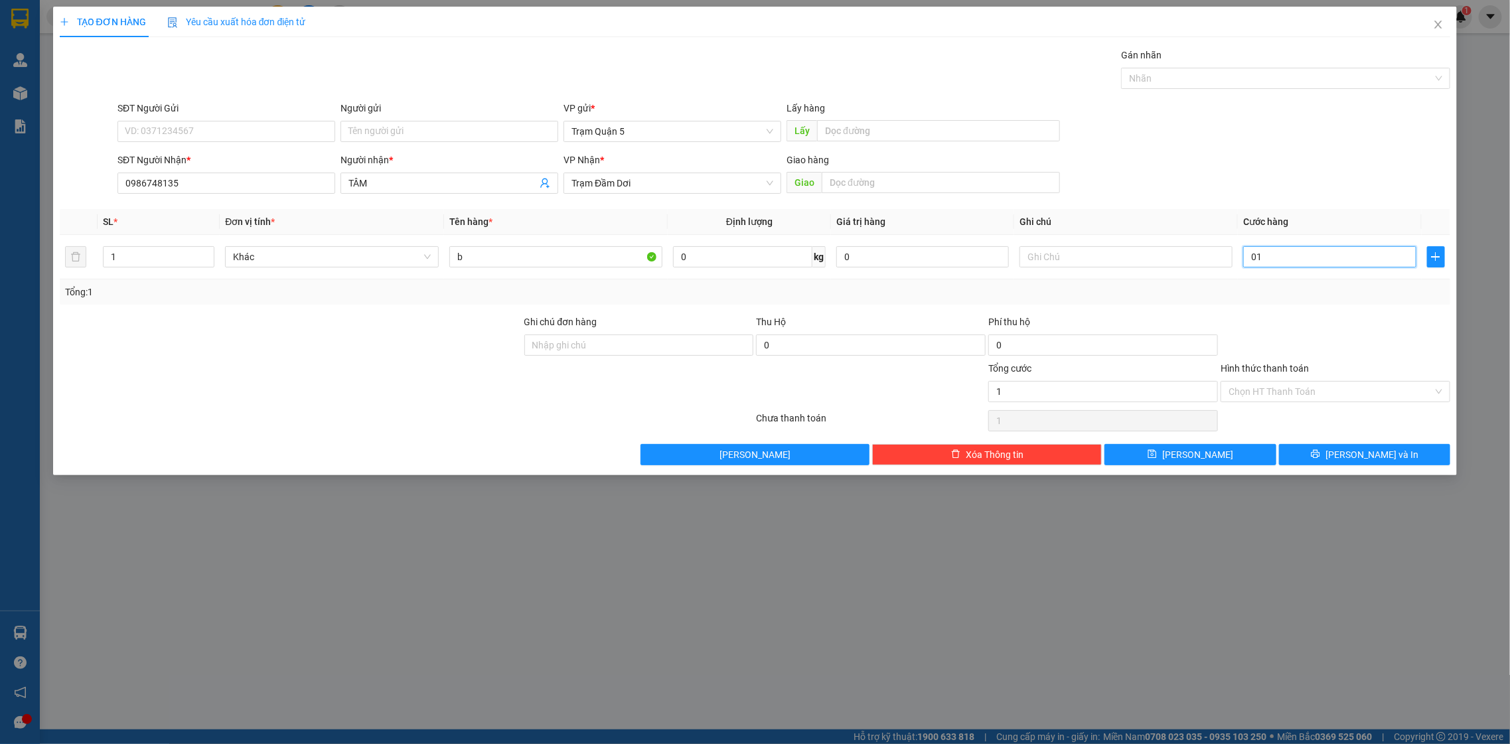
type input "013"
type input "130"
type input "0.130"
type input "130.000"
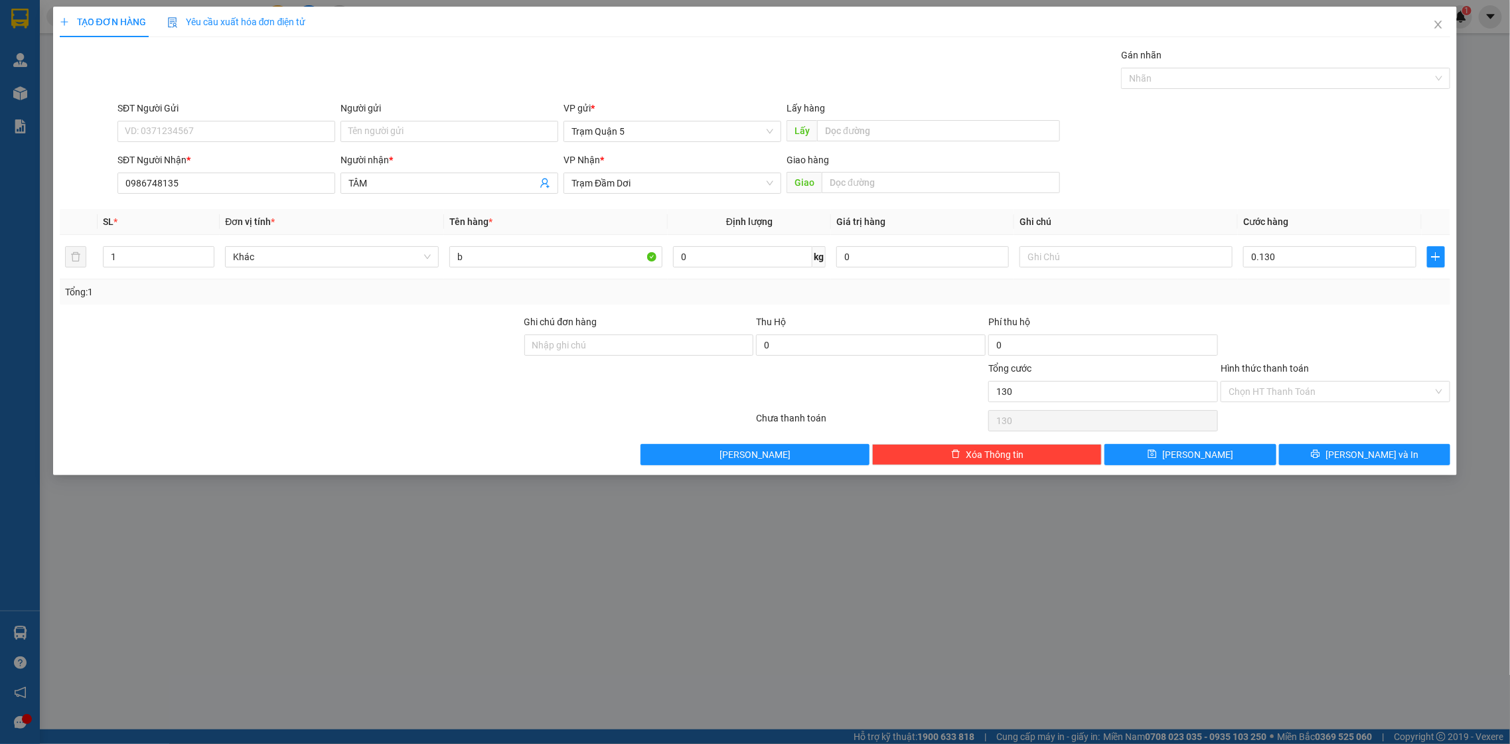
type input "130.000"
click at [1349, 177] on div "SĐT Người Nhận * 0986748135 Người nhận * TÂM VP Nhận * Trạm Đầm Dơi Giao hàng G…" at bounding box center [784, 176] width 1338 height 46
click at [1367, 472] on div "TẠO ĐƠN HÀNG Yêu cầu xuất hóa đơn điện tử Transit Pickup Surcharge Ids Transit …" at bounding box center [755, 241] width 1405 height 469
click at [1367, 467] on div "TẠO ĐƠN HÀNG Yêu cầu xuất hóa đơn điện tử Transit Pickup Surcharge Ids Transit …" at bounding box center [755, 241] width 1405 height 469
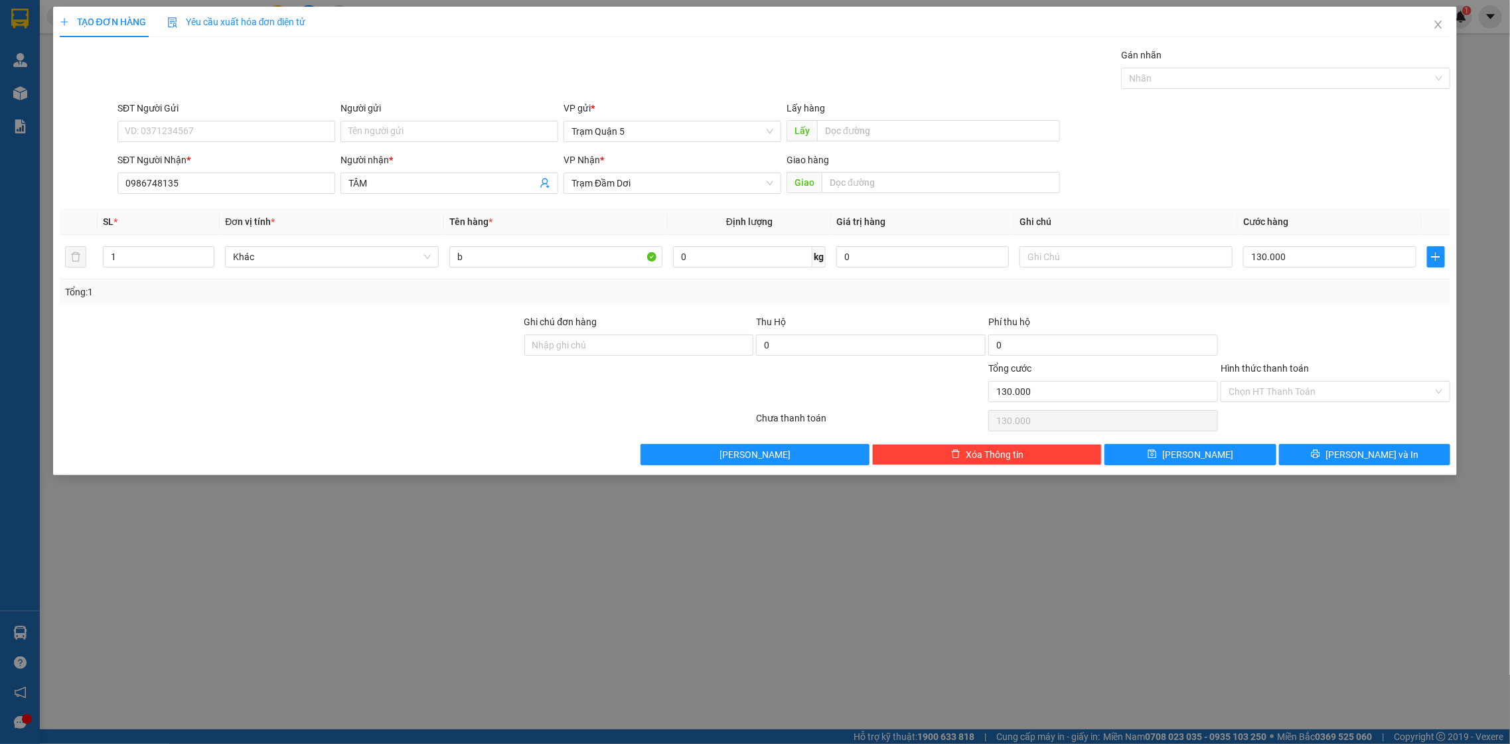
click at [1371, 467] on div "TẠO ĐƠN HÀNG Yêu cầu xuất hóa đơn điện tử Transit Pickup Surcharge Ids Transit …" at bounding box center [755, 241] width 1405 height 469
click at [1376, 462] on span "[PERSON_NAME] và In" at bounding box center [1372, 454] width 93 height 15
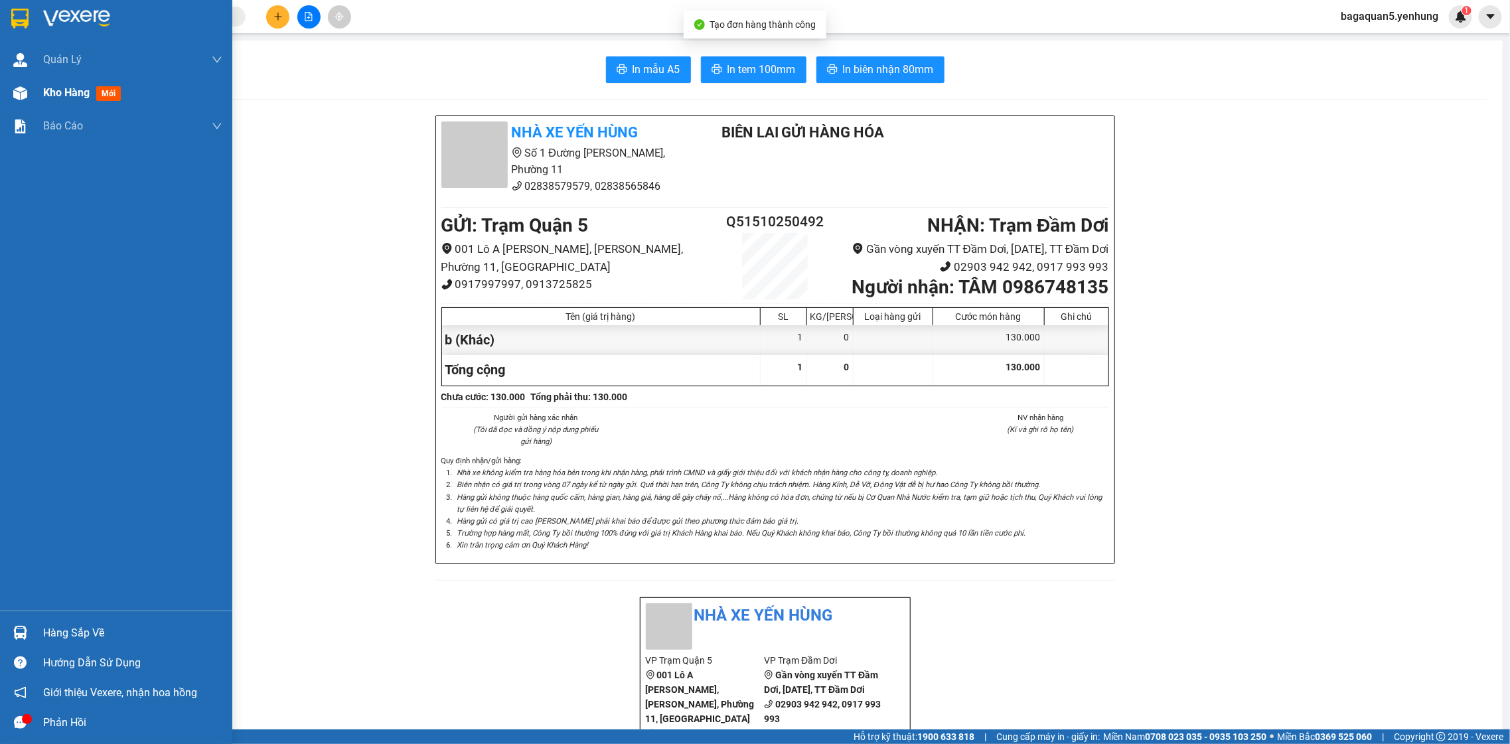
click at [17, 89] on img at bounding box center [20, 93] width 14 height 14
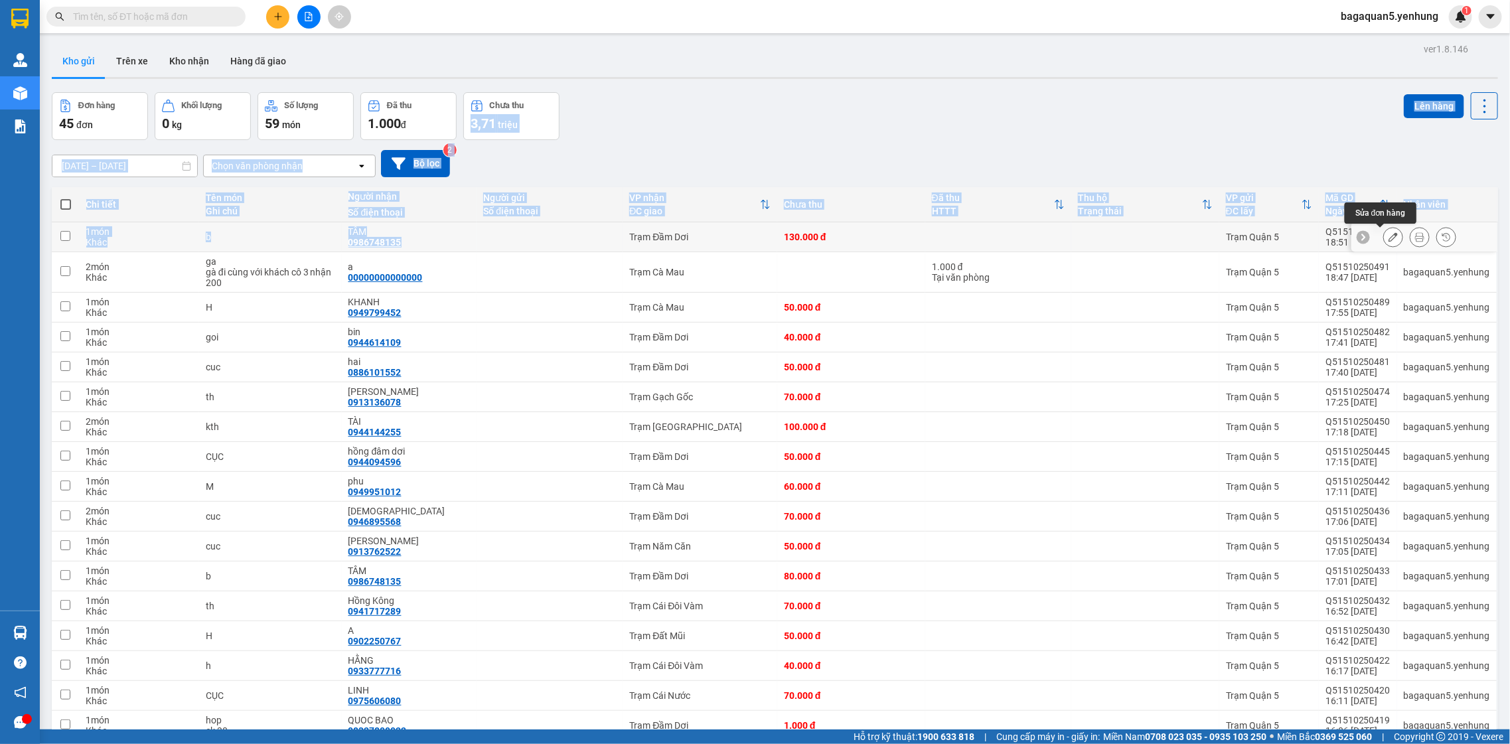
click at [1389, 237] on icon at bounding box center [1393, 236] width 9 height 9
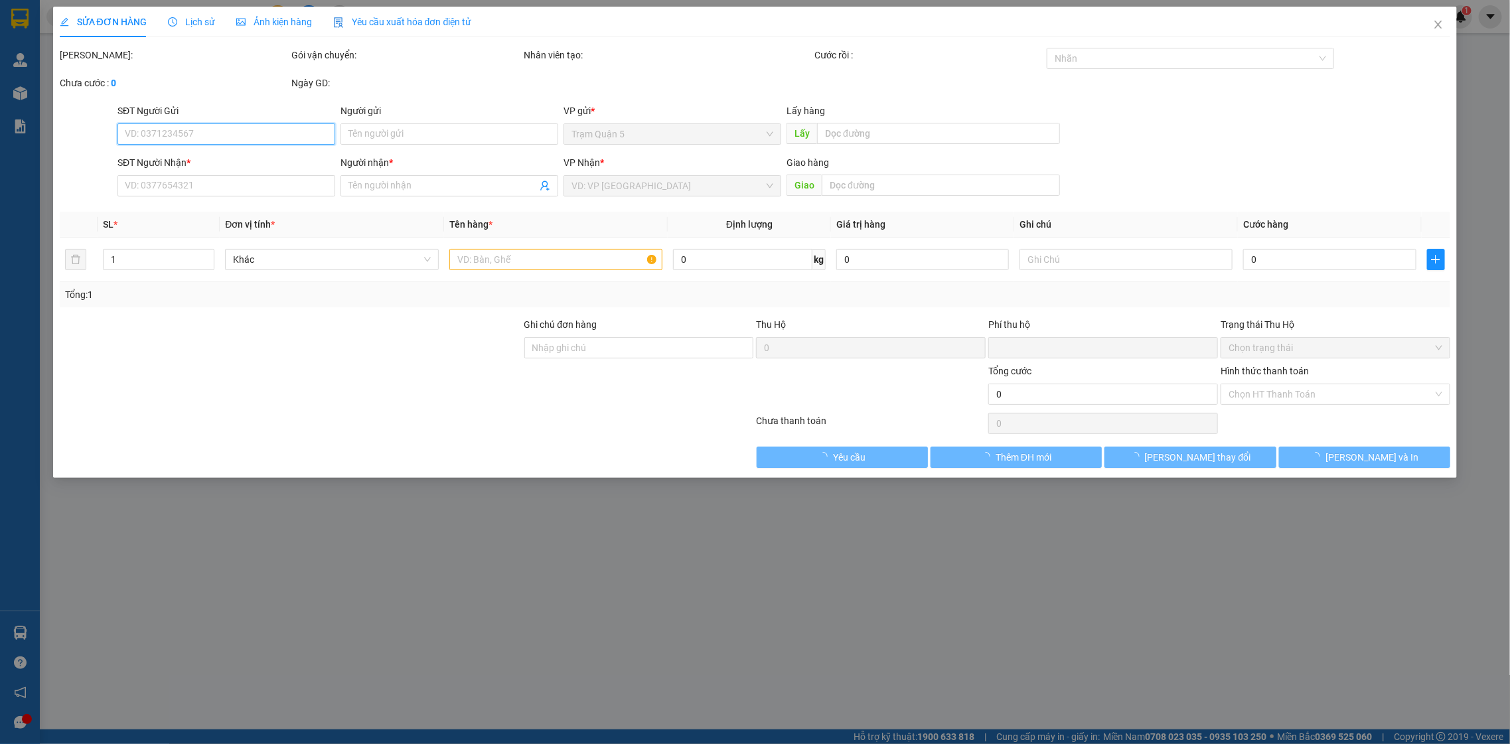
type input "0986748135"
type input "TÂM"
type input "0"
type input "130.000"
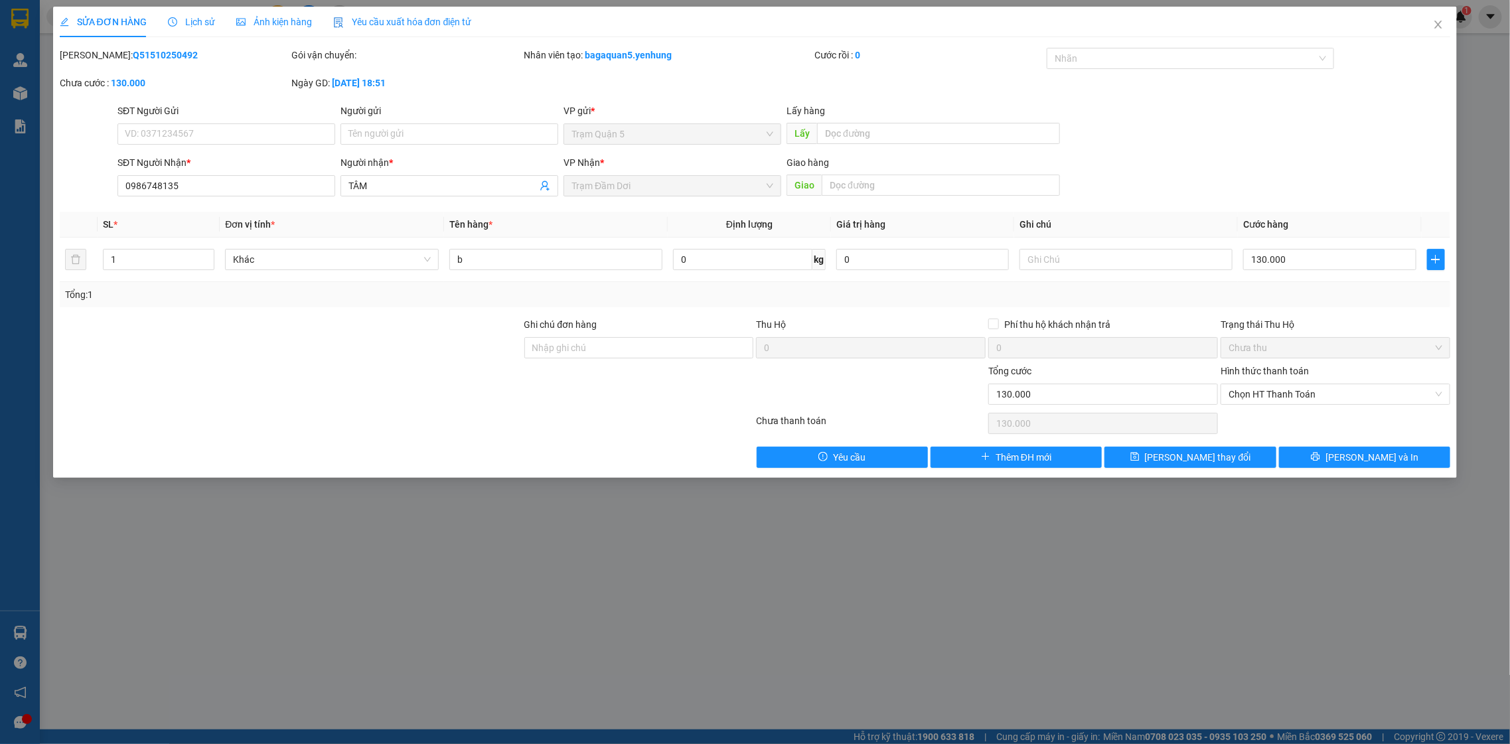
drag, startPoint x: 1342, startPoint y: 470, endPoint x: 1334, endPoint y: 469, distance: 8.0
click at [1342, 471] on div "SỬA ĐƠN HÀNG Lịch sử Ảnh kiện hàng Yêu cầu xuất hóa đơn điện tử Total Paid Fee …" at bounding box center [755, 242] width 1405 height 471
click at [1349, 455] on button "[PERSON_NAME] và In" at bounding box center [1364, 457] width 171 height 21
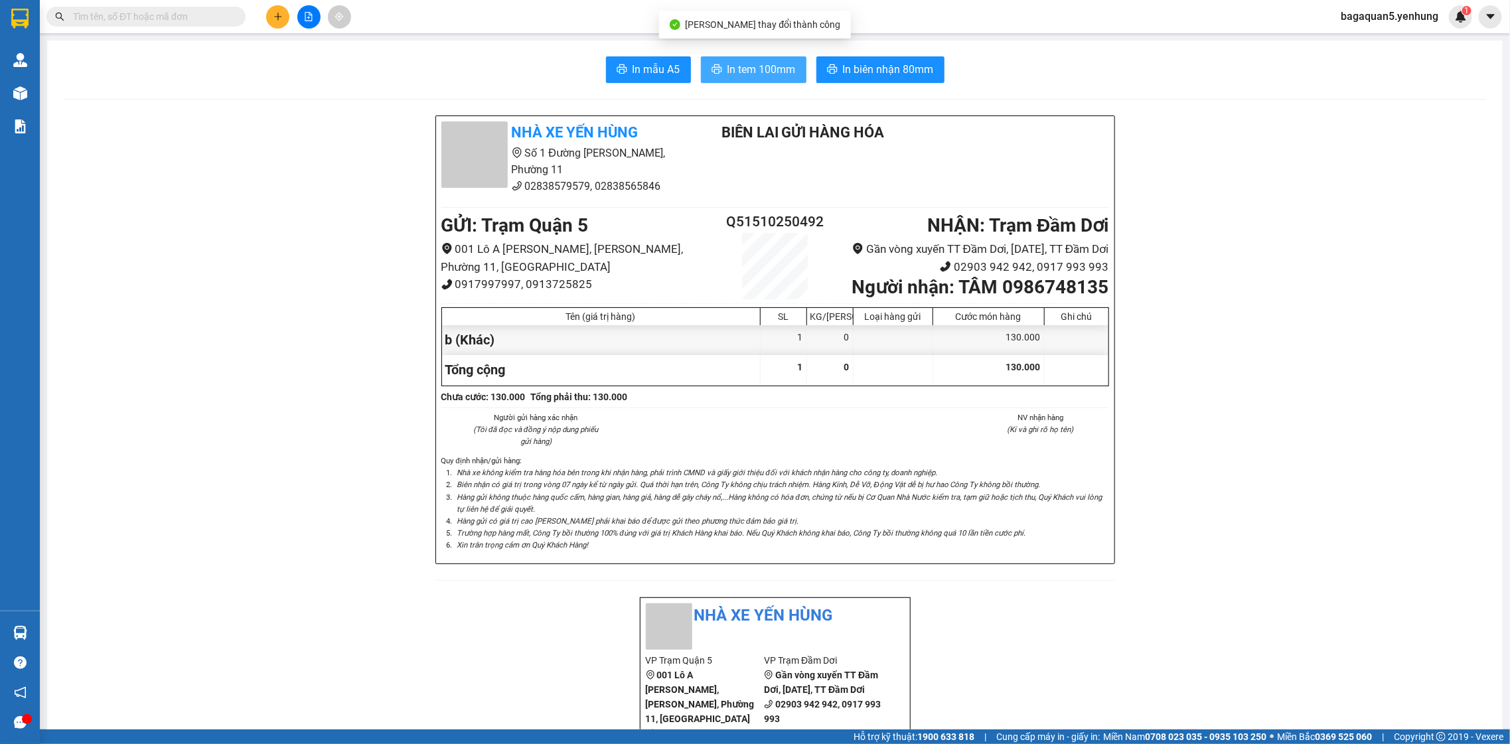
click at [759, 57] on button "In tem 100mm" at bounding box center [754, 69] width 106 height 27
click at [47, 94] on main "In mẫu A5 In tem 100mm In biên nhận 80mm Nhà xe Yến Hùng Số 1 Đường Đặng [GEOGR…" at bounding box center [755, 364] width 1510 height 729
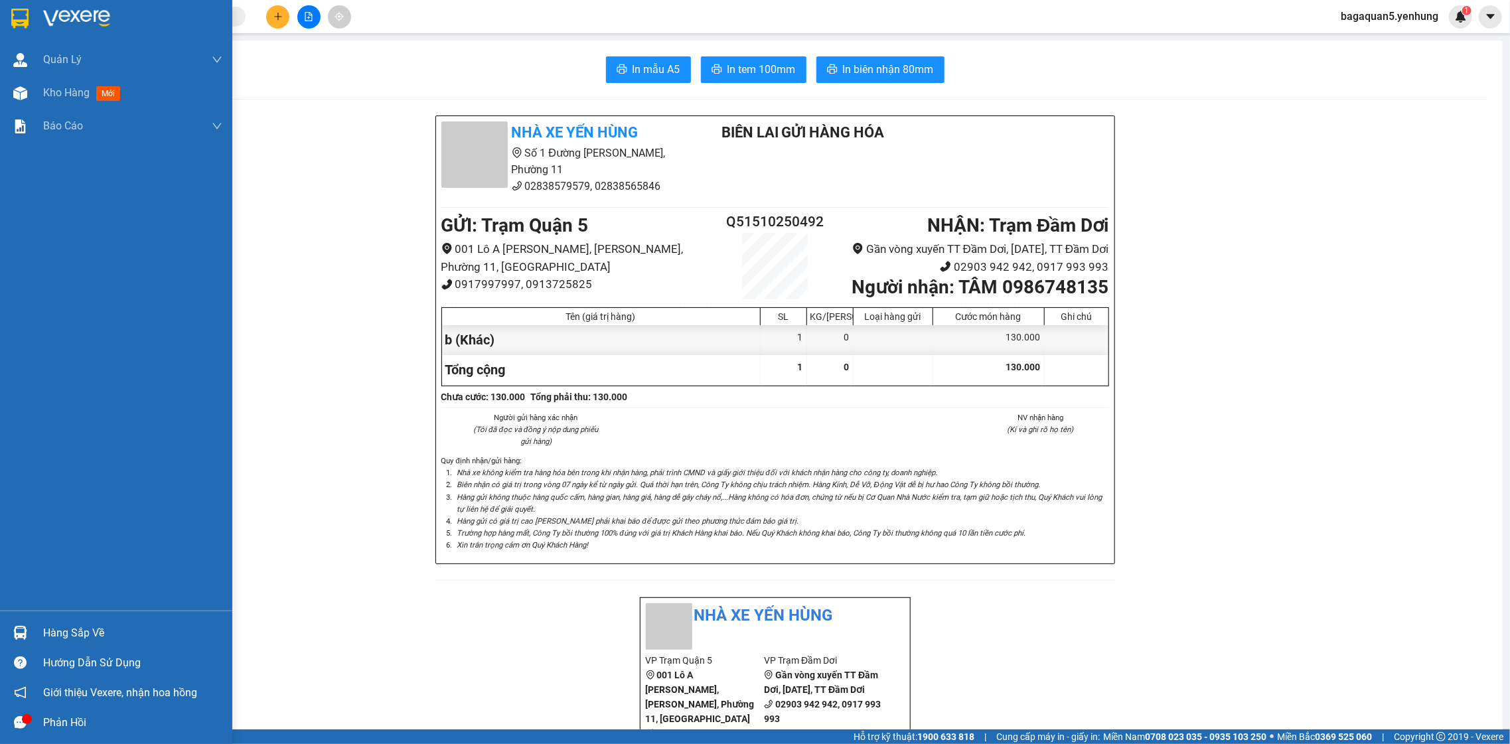
drag, startPoint x: 17, startPoint y: 79, endPoint x: 117, endPoint y: 171, distance: 136.7
click at [17, 84] on div "Kho hàng mới" at bounding box center [116, 92] width 232 height 33
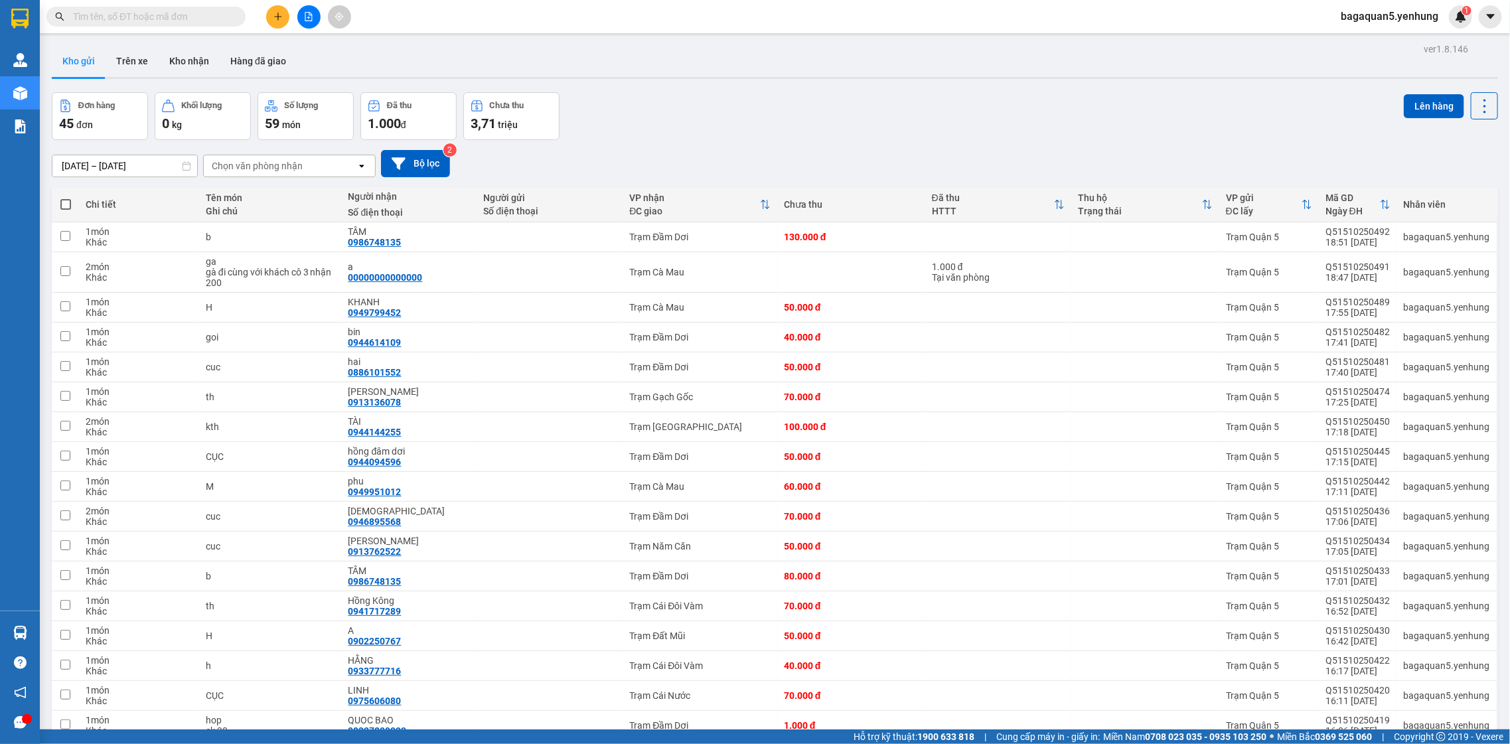
drag, startPoint x: 571, startPoint y: 210, endPoint x: 583, endPoint y: 219, distance: 15.1
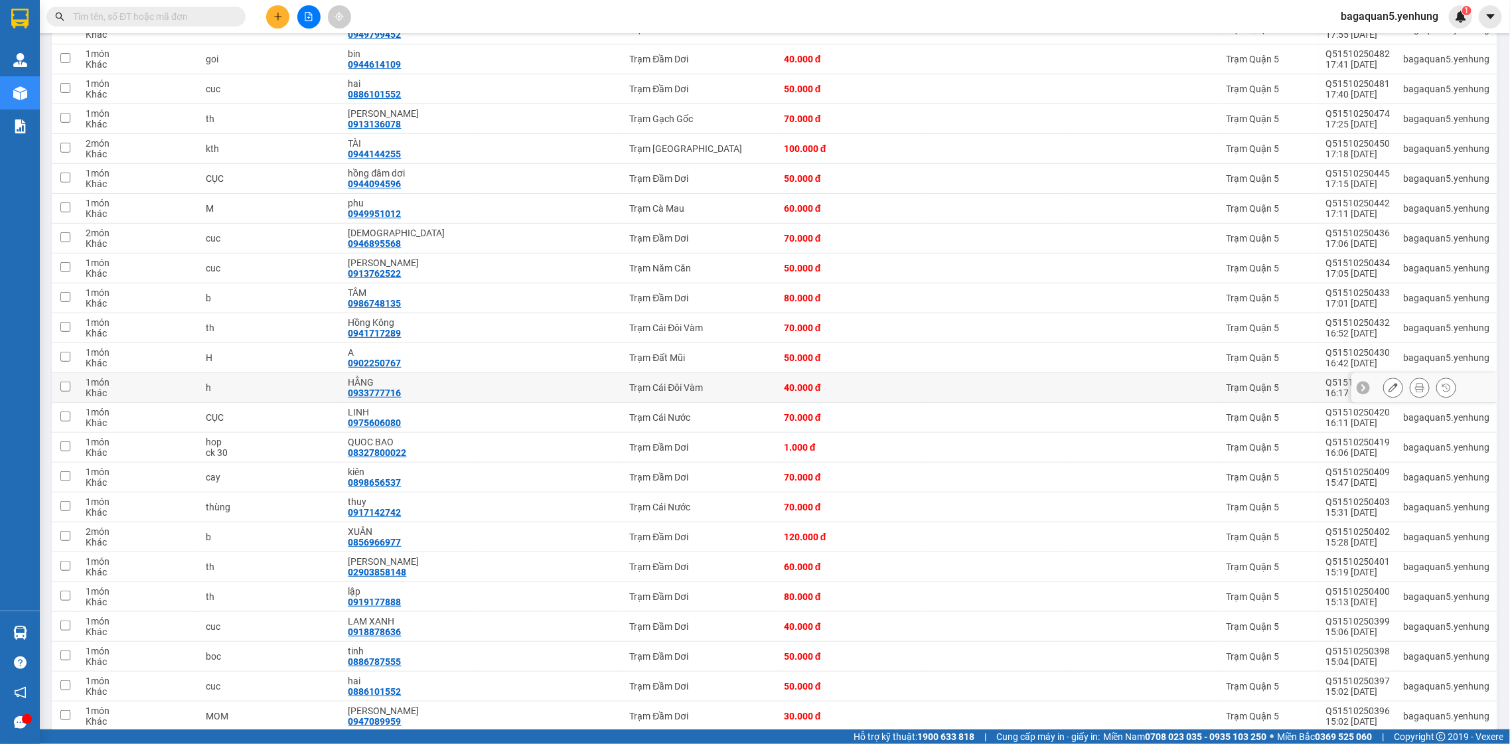
scroll to position [288, 0]
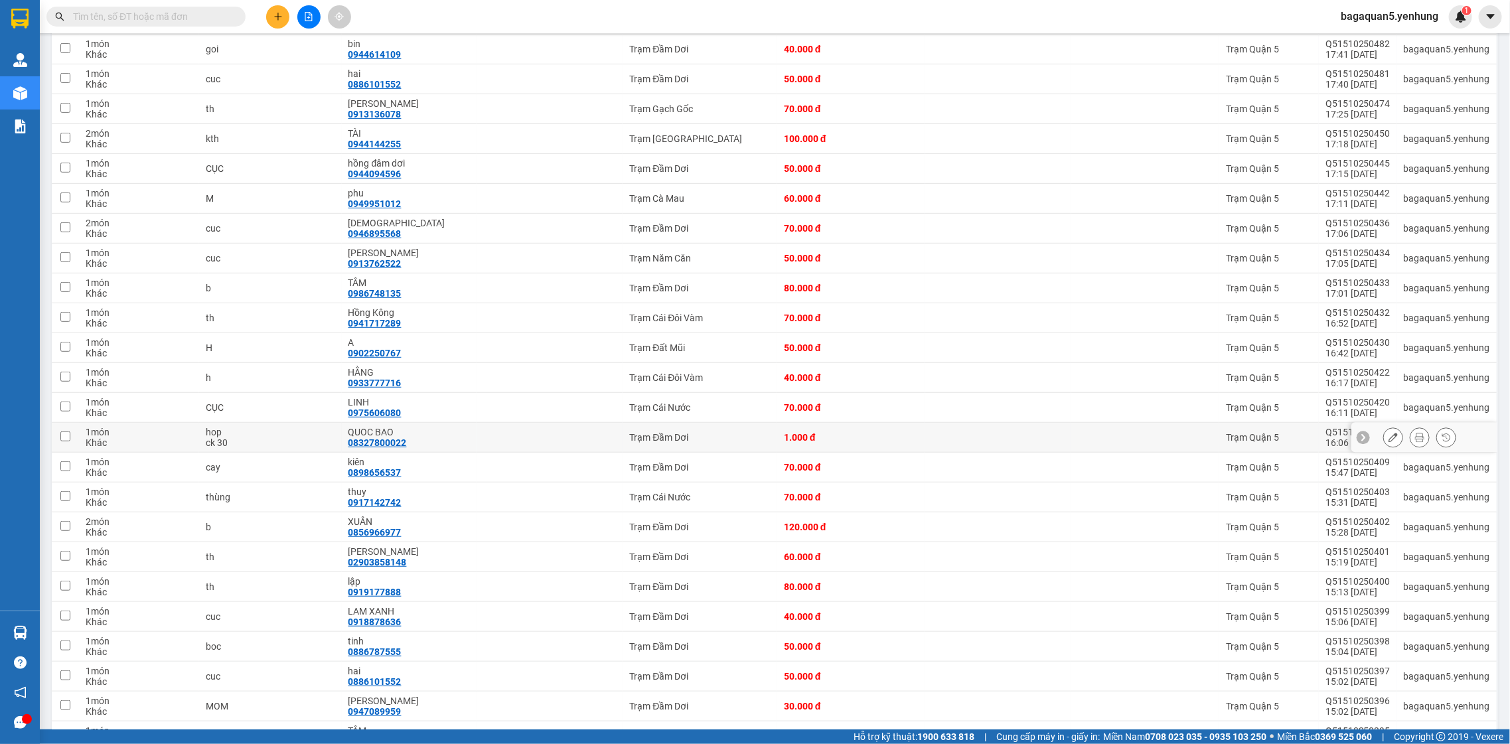
drag, startPoint x: 787, startPoint y: 440, endPoint x: 919, endPoint y: 434, distance: 132.2
click at [816, 431] on td "1.000 đ" at bounding box center [851, 438] width 148 height 30
checkbox input "true"
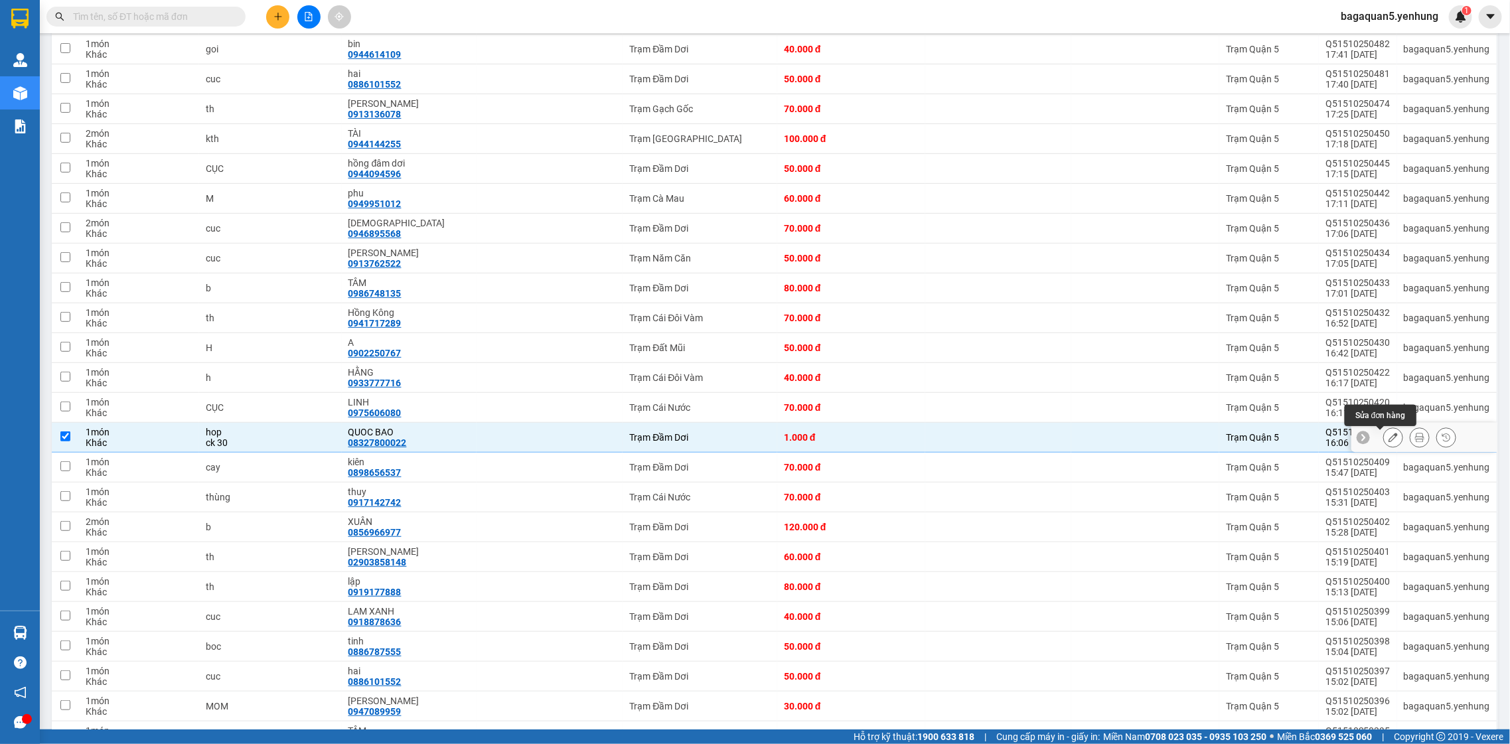
click at [1389, 436] on icon at bounding box center [1393, 437] width 9 height 9
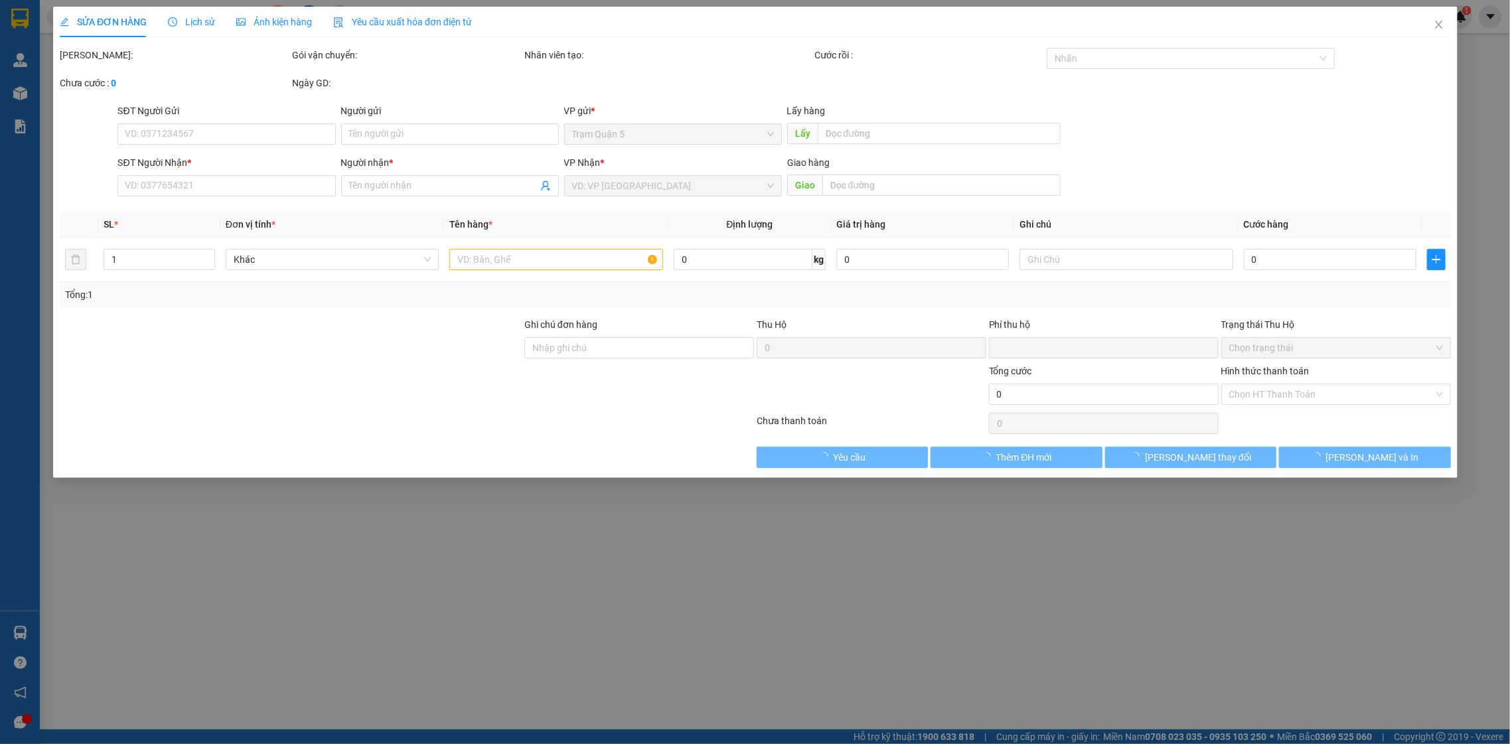
type input "08327800022"
type input "QUOC BAO"
type input "0"
type input "1.000"
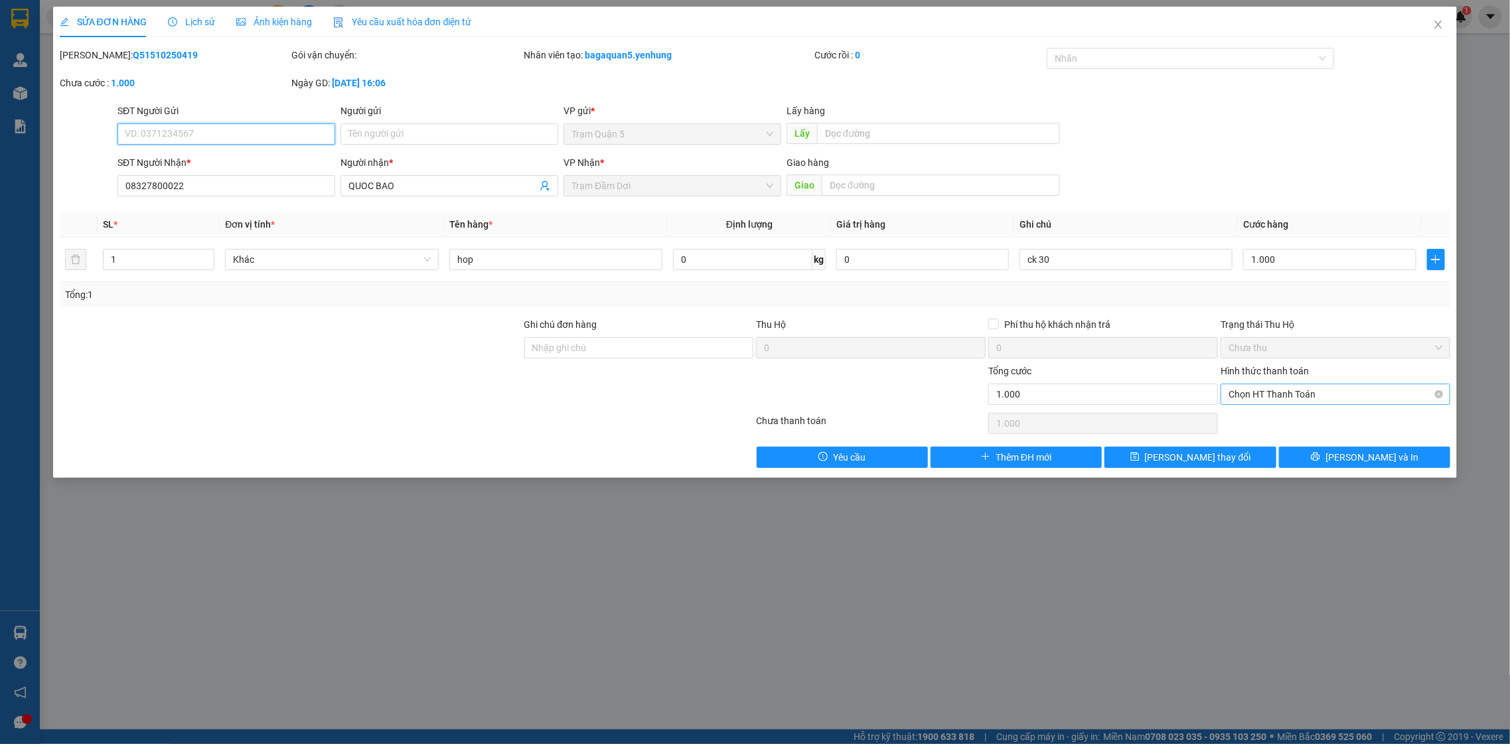
click at [1250, 398] on span "Chọn HT Thanh Toán" at bounding box center [1336, 394] width 214 height 20
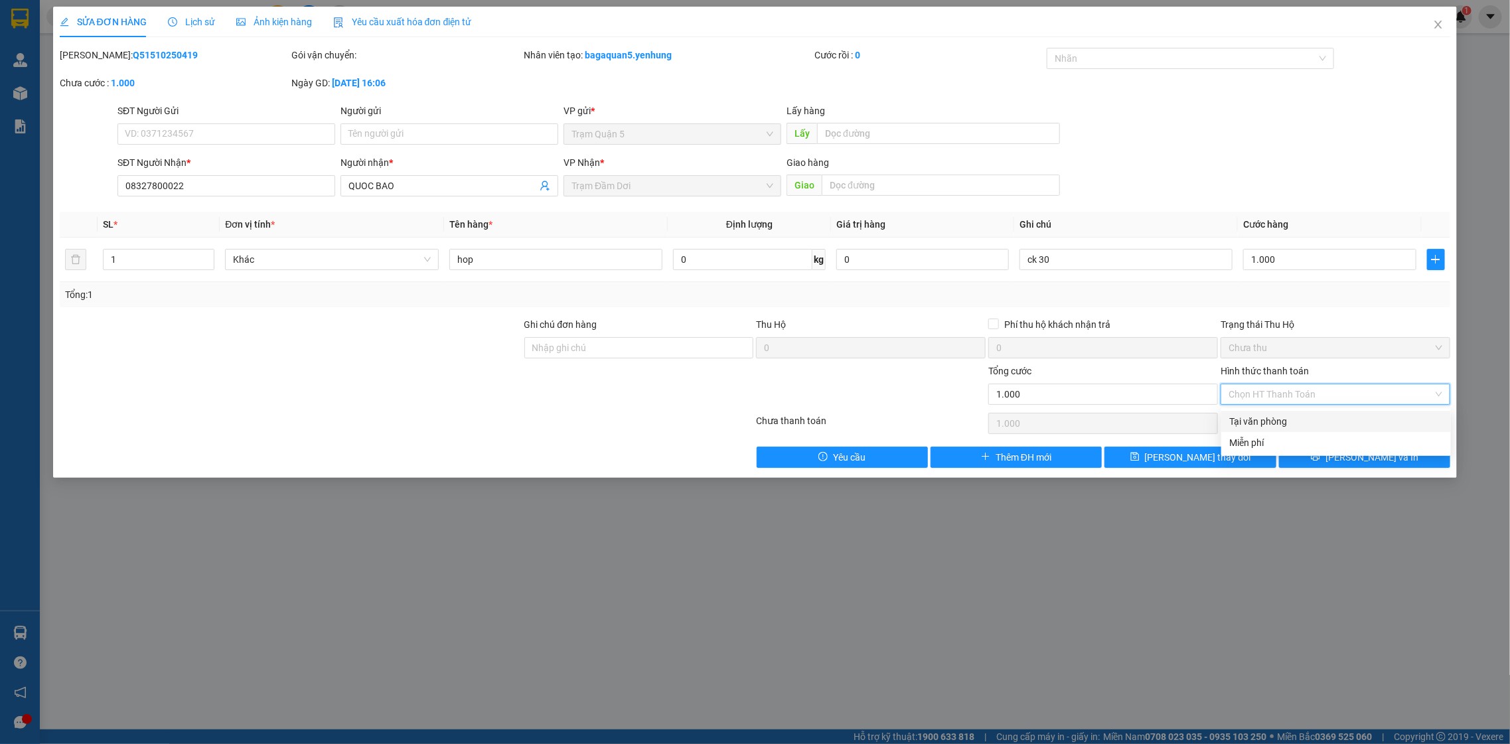
click at [1248, 415] on div "Tại văn phòng" at bounding box center [1336, 421] width 214 height 15
type input "0"
click at [1308, 466] on button "[PERSON_NAME] và In" at bounding box center [1364, 457] width 171 height 21
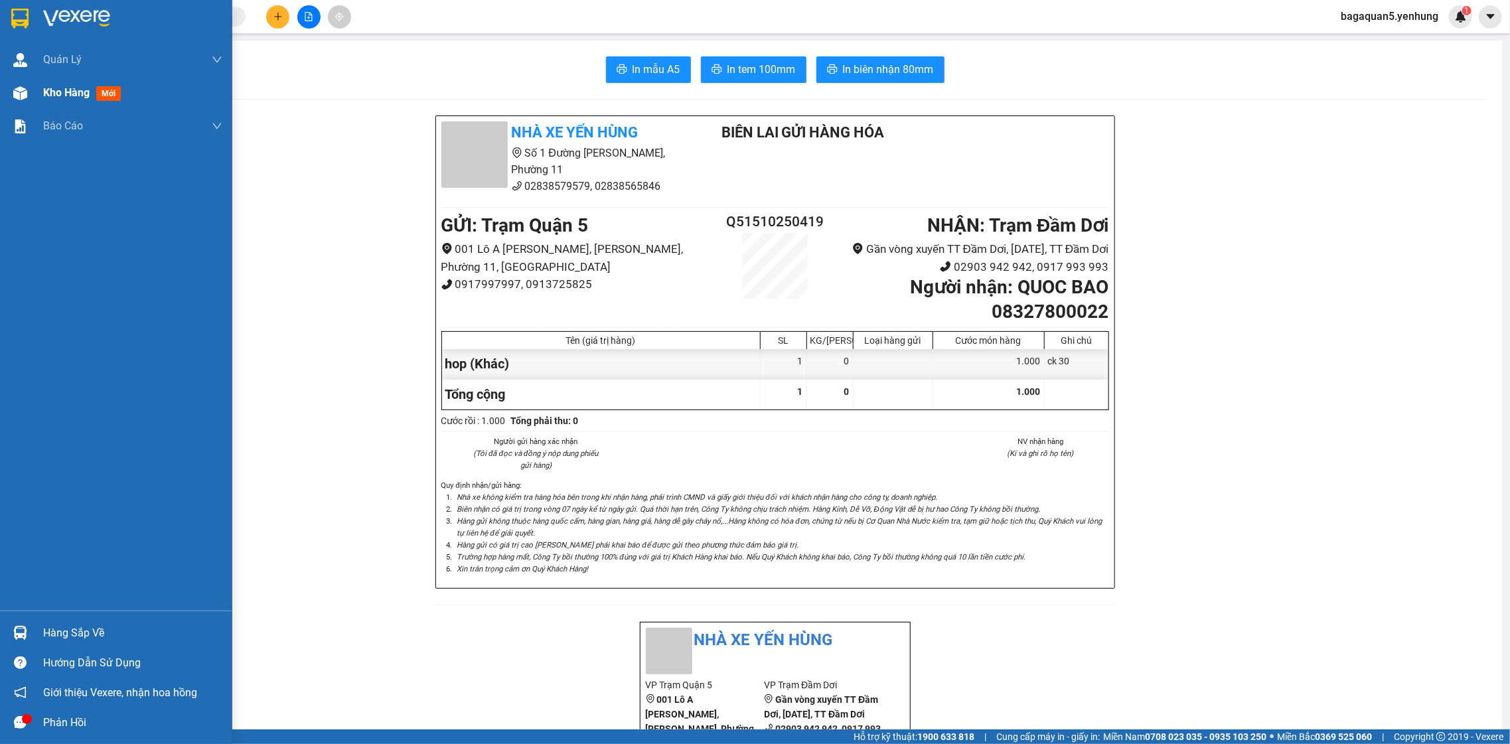
click at [25, 92] on img at bounding box center [20, 93] width 14 height 14
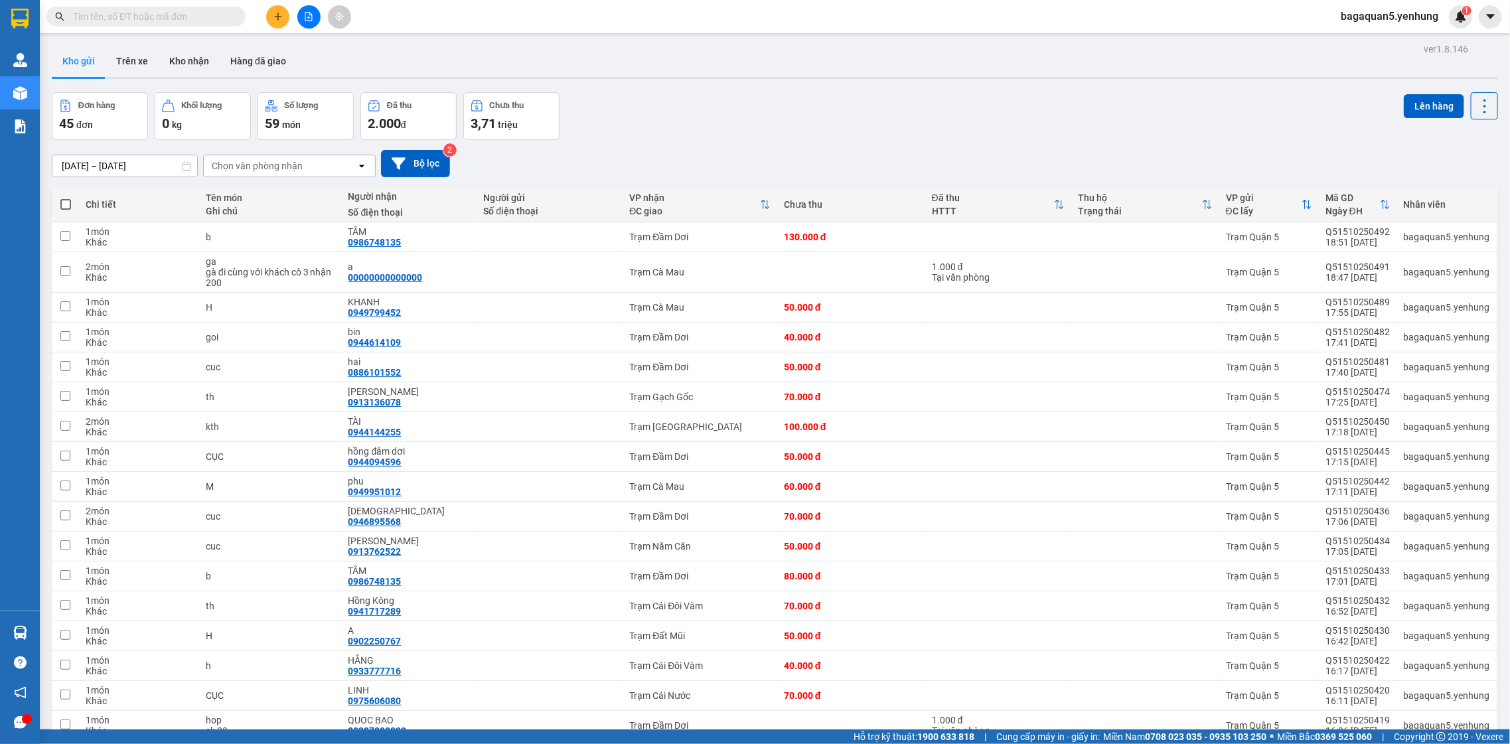
click at [58, 210] on label at bounding box center [65, 204] width 15 height 13
click at [66, 198] on input "checkbox" at bounding box center [66, 198] width 0 height 0
checkbox input "true"
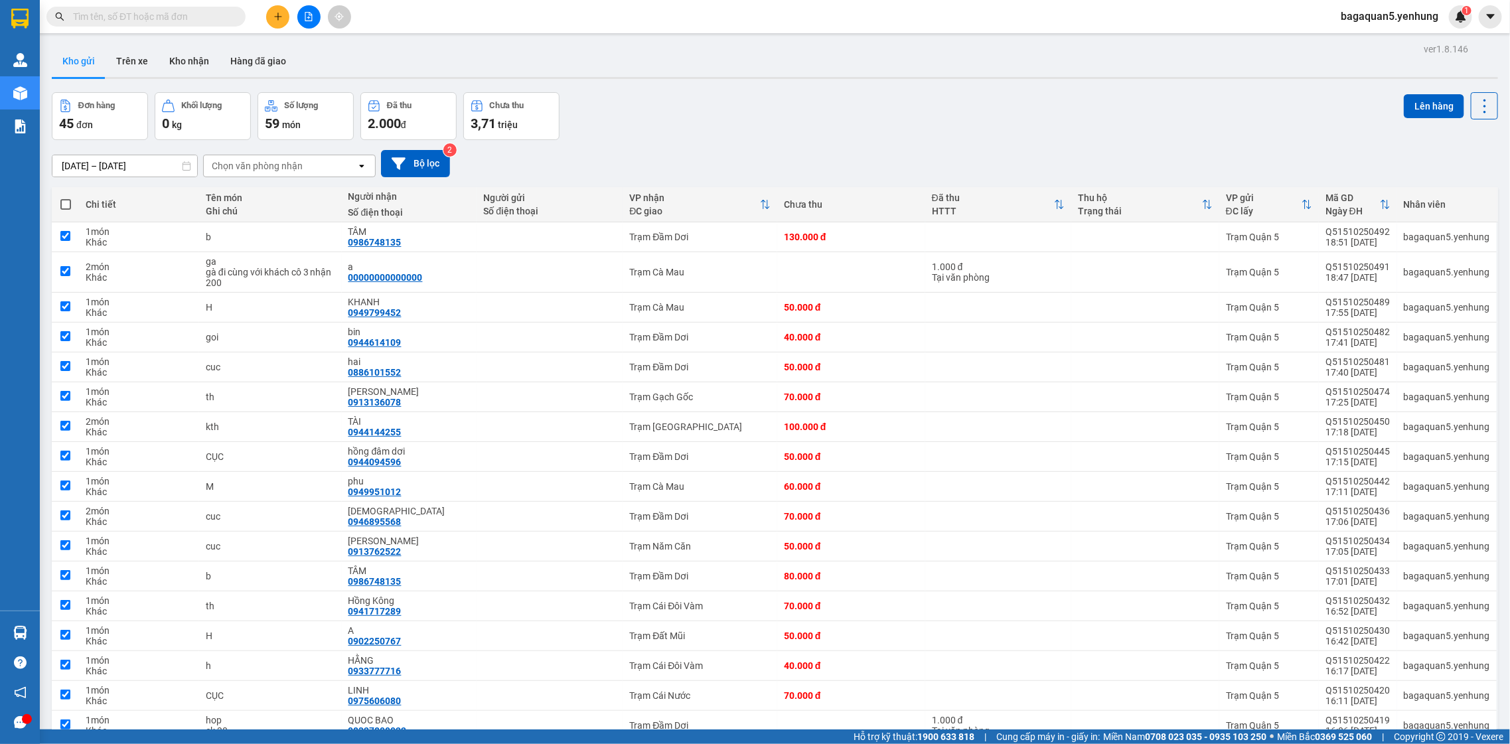
checkbox input "true"
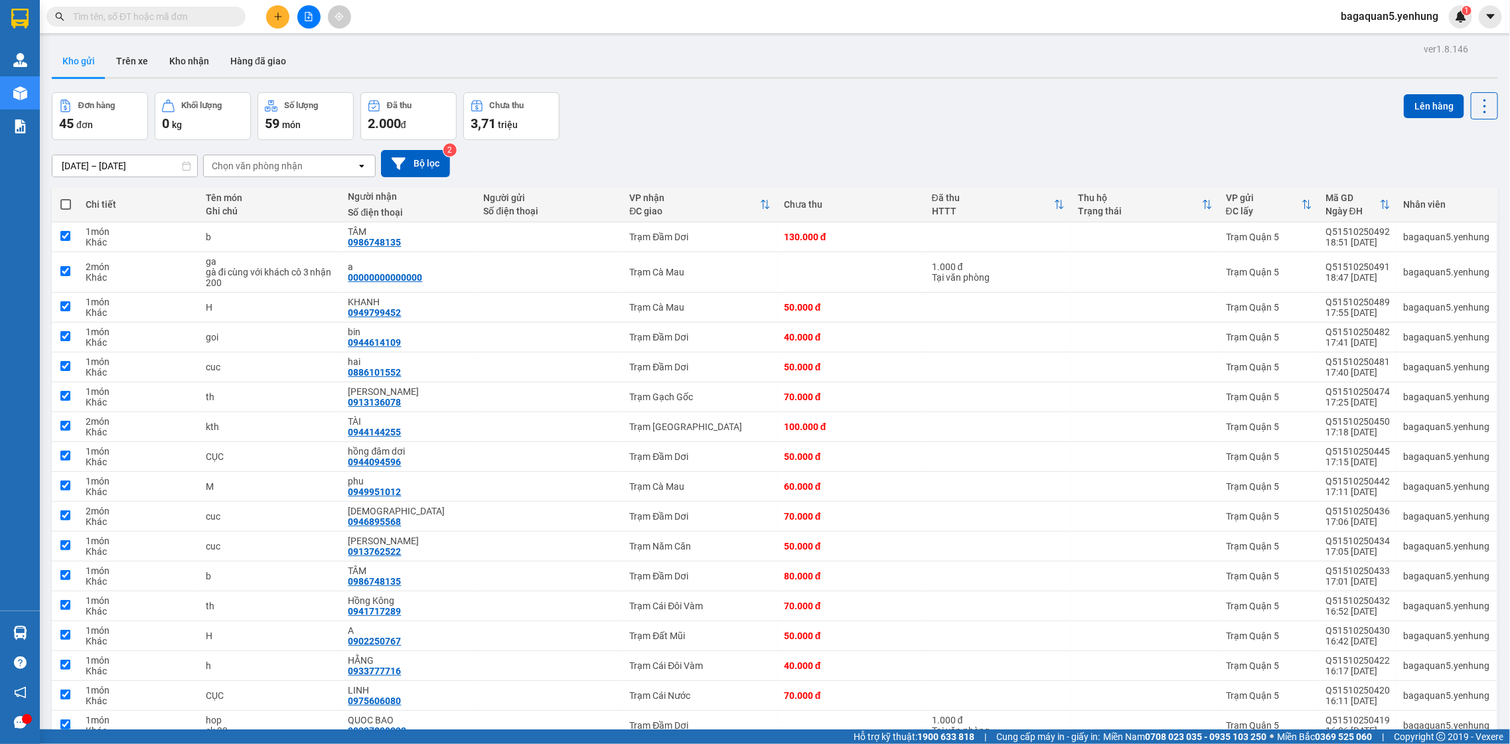
checkbox input "true"
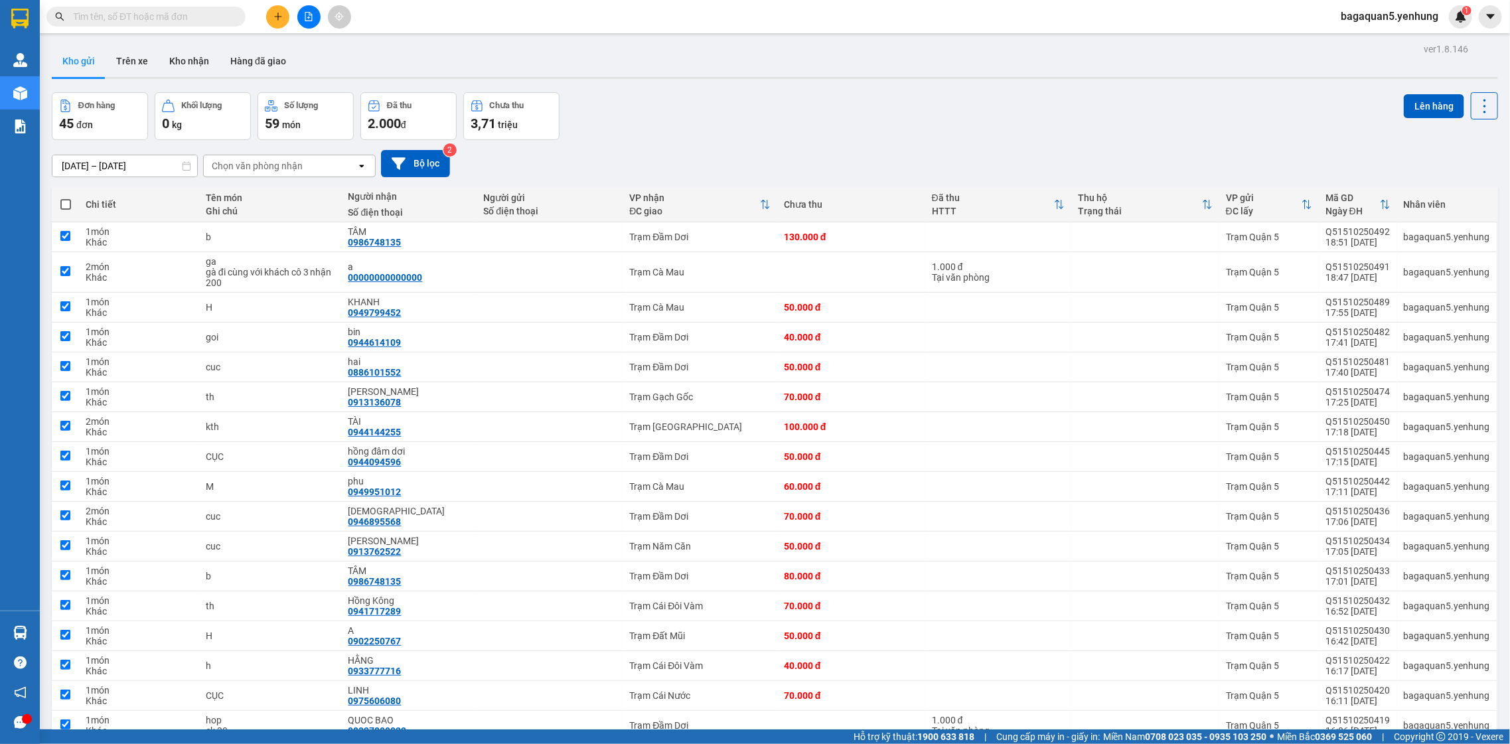
checkbox input "true"
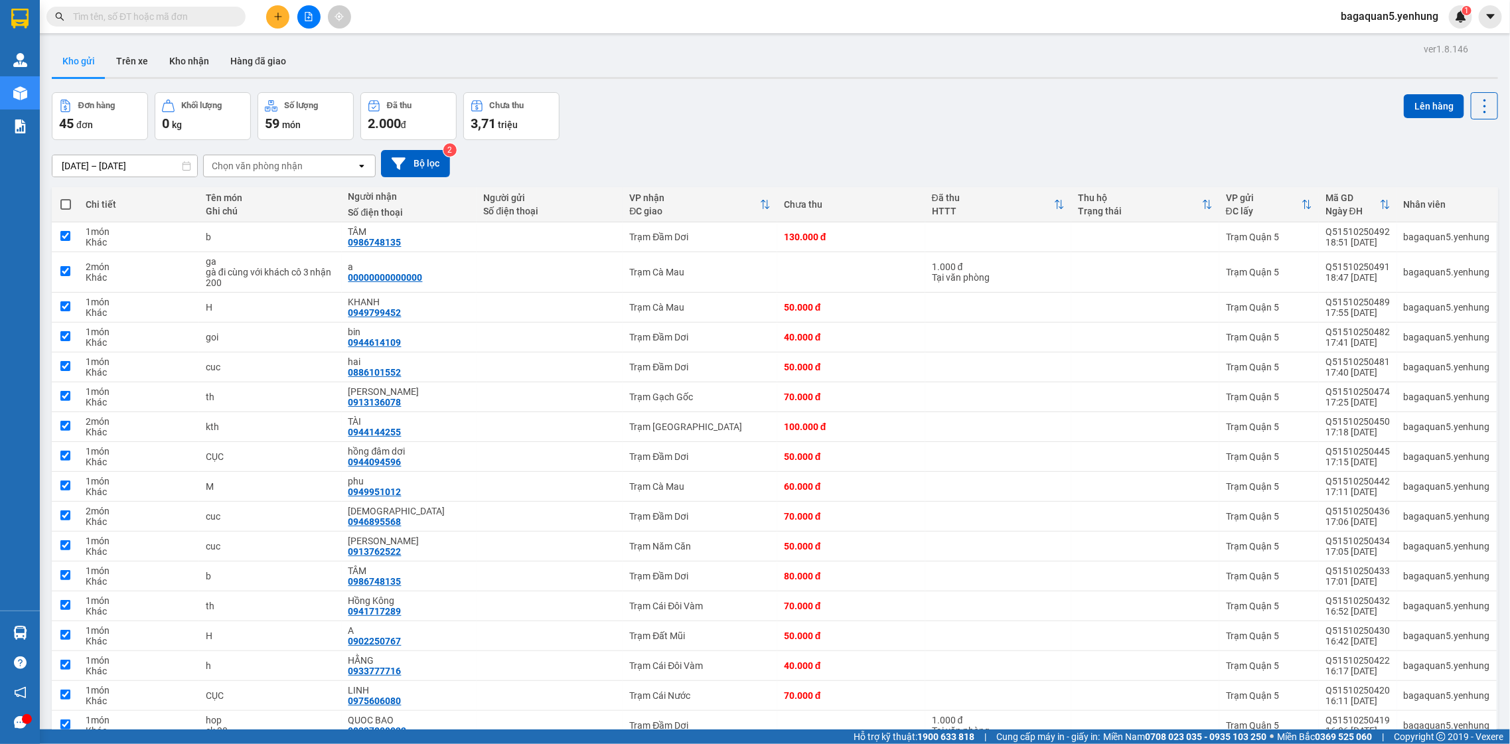
checkbox input "true"
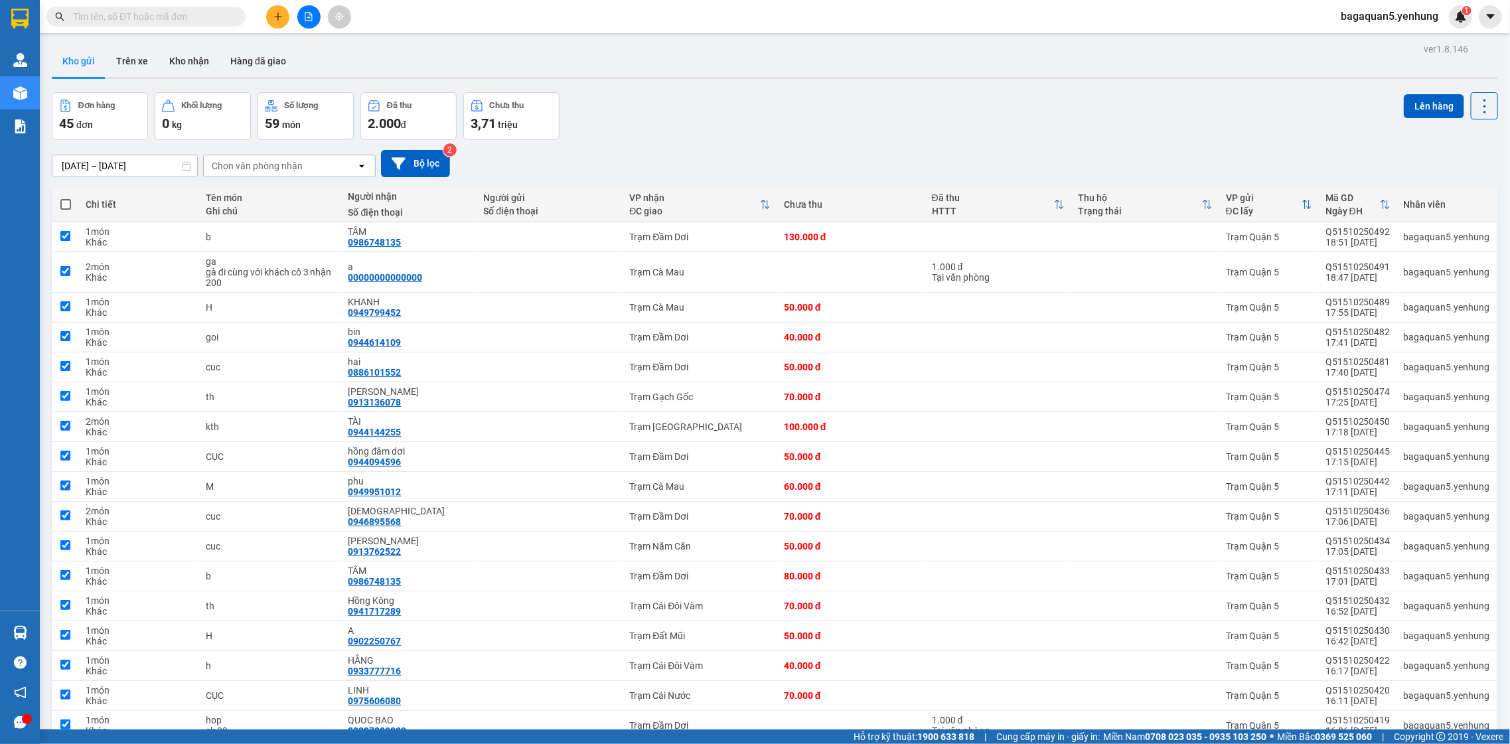
checkbox input "true"
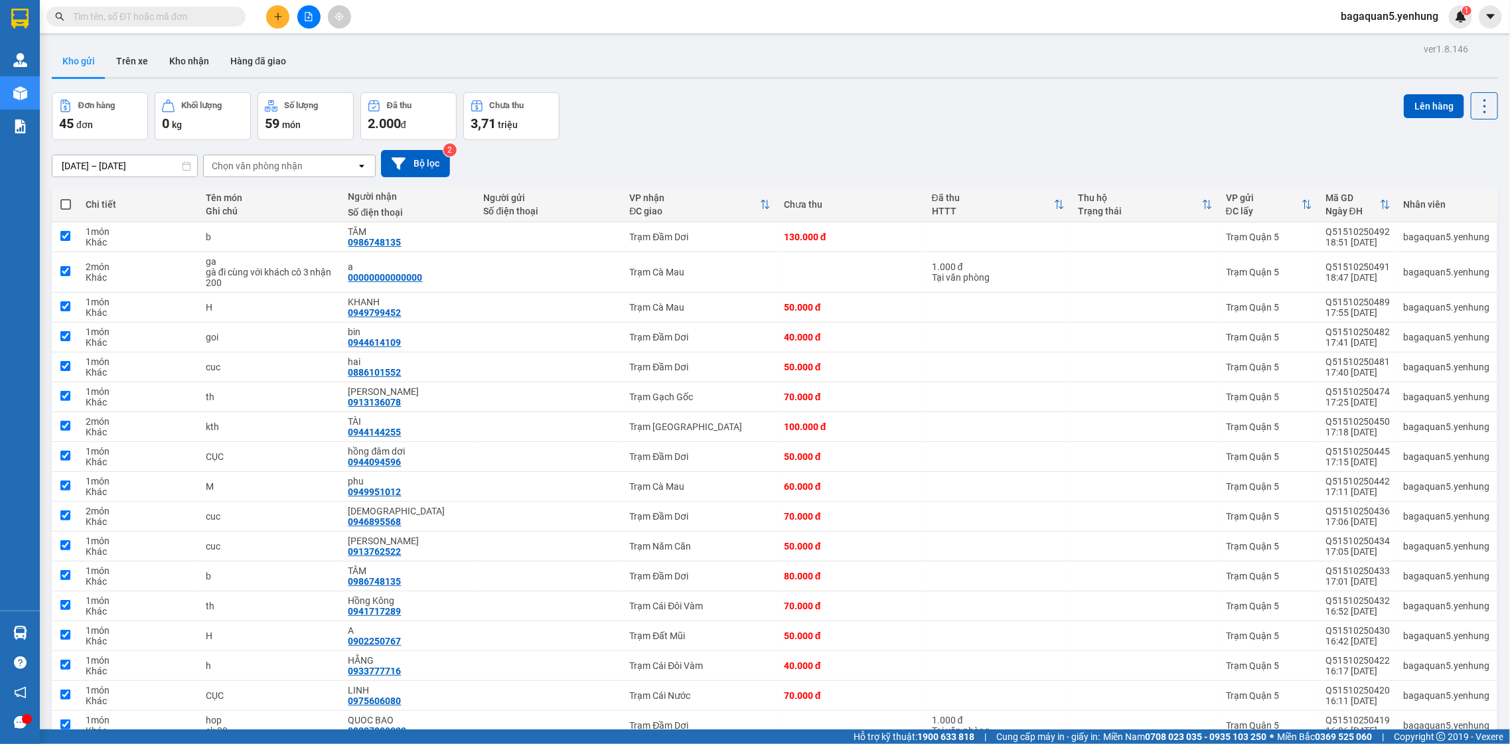
checkbox input "true"
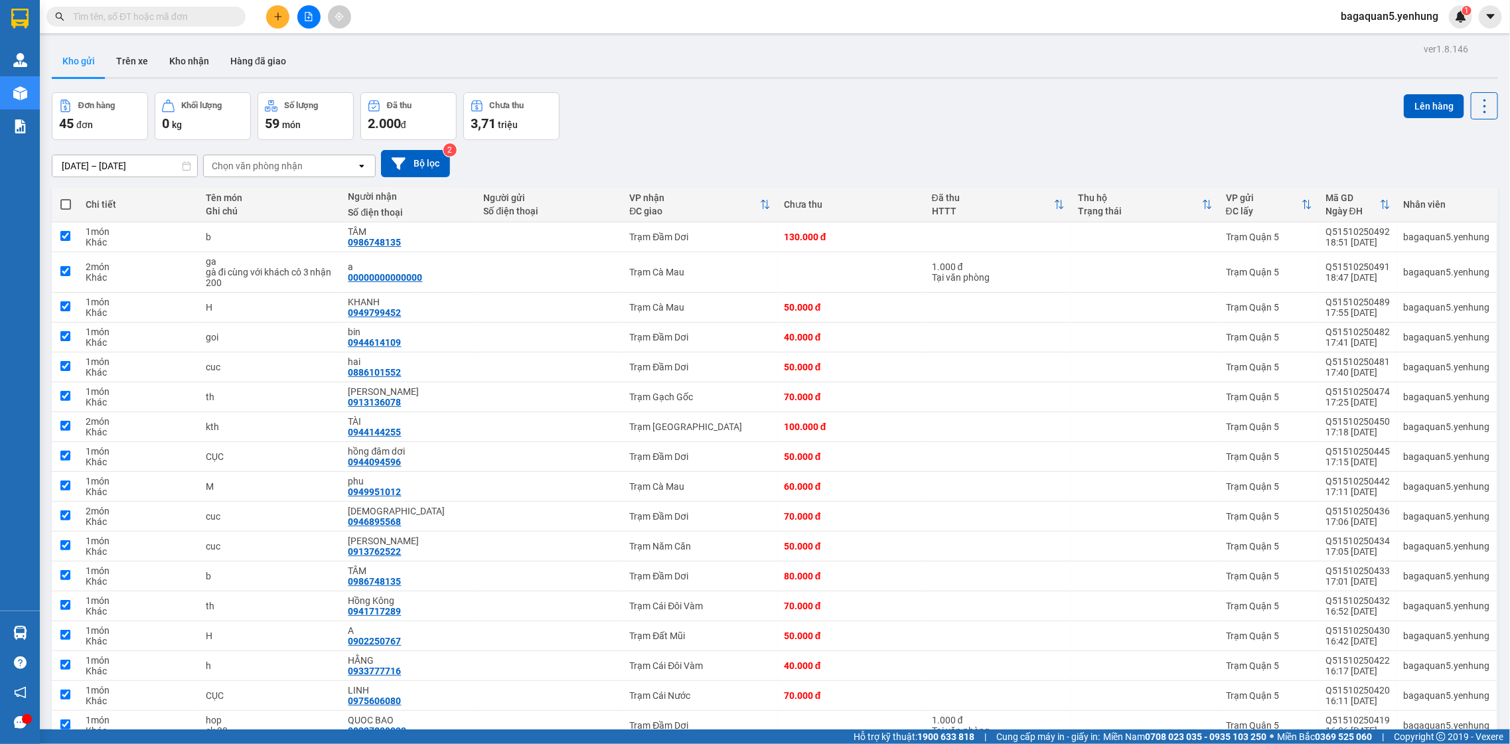
checkbox input "true"
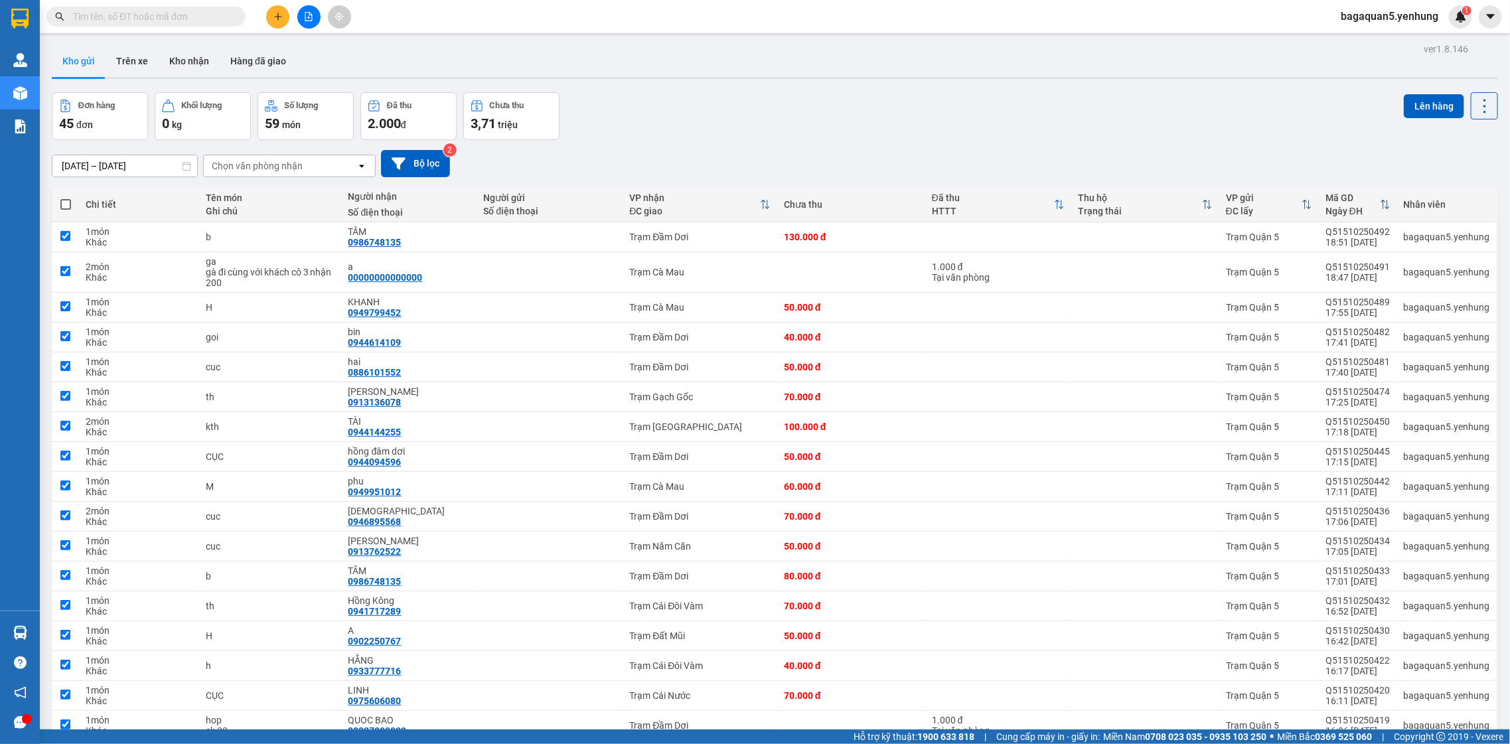
checkbox input "true"
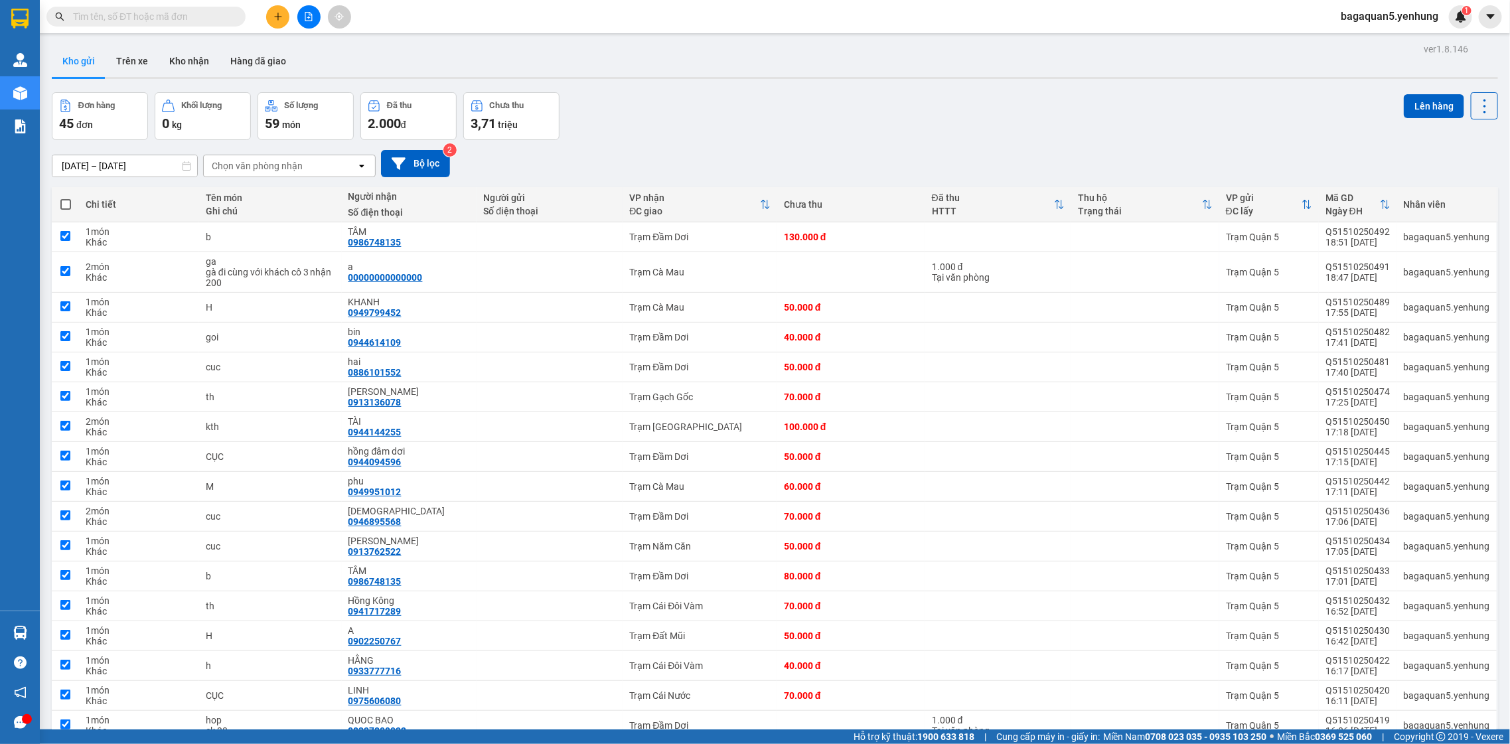
checkbox input "true"
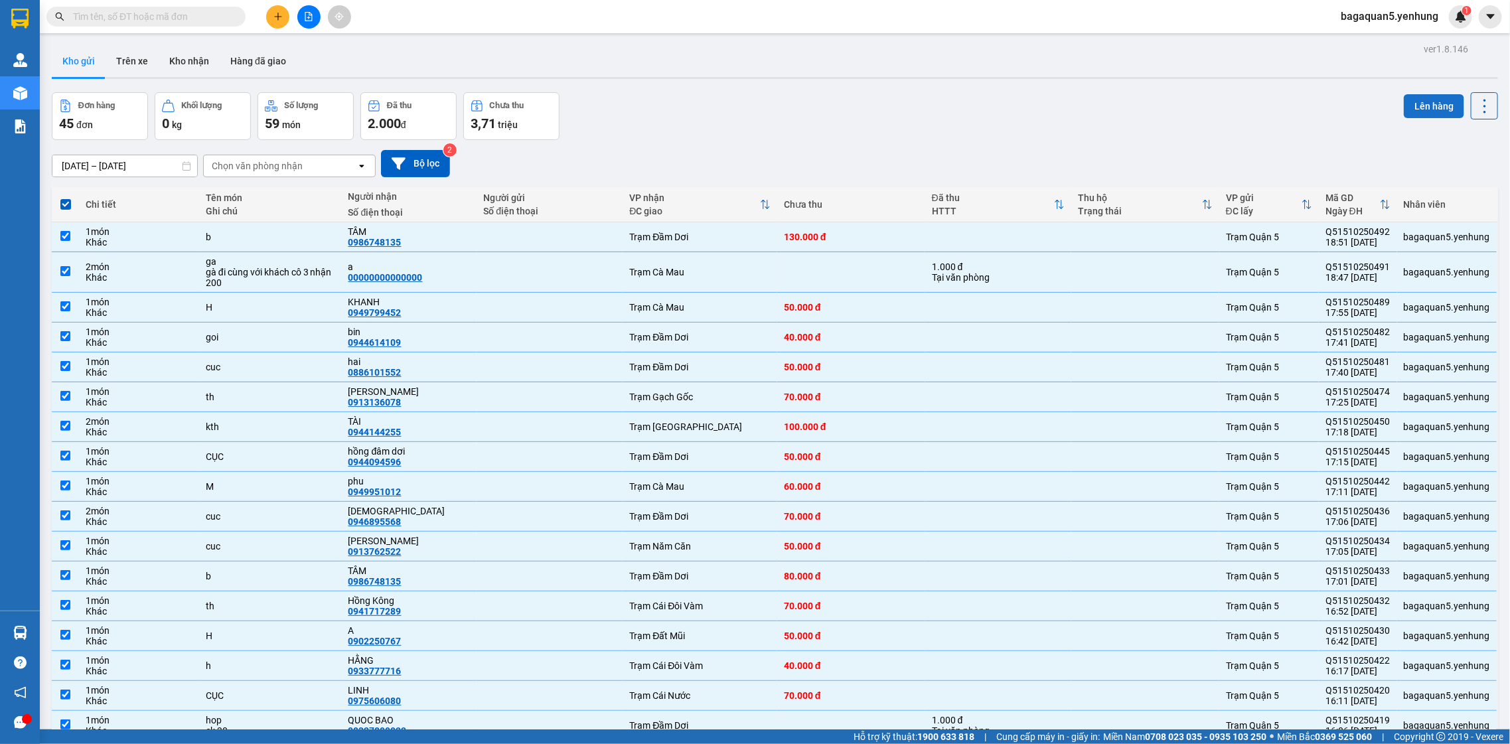
click at [1410, 101] on button "Lên hàng" at bounding box center [1434, 106] width 60 height 24
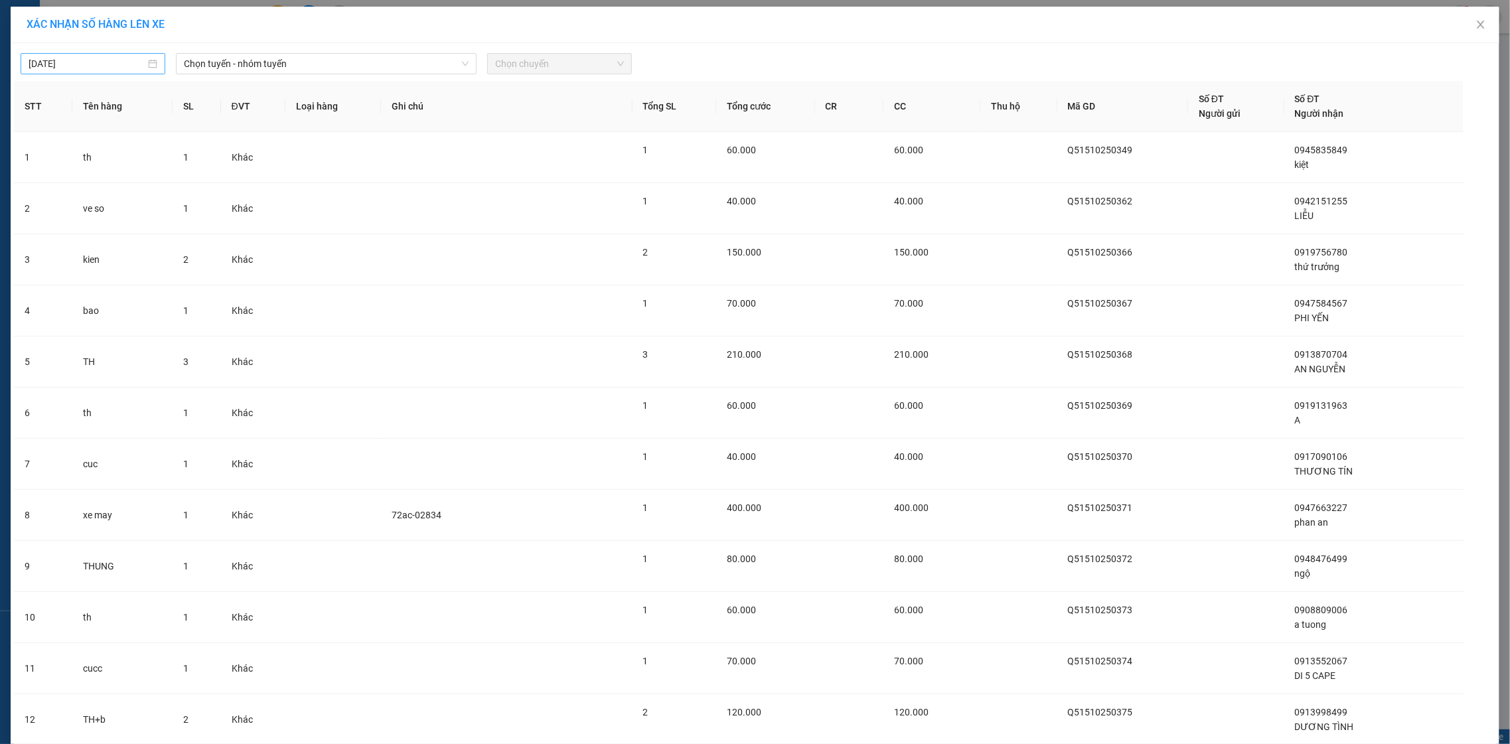
type input "[DATE]"
click at [129, 68] on input "[DATE]" at bounding box center [87, 63] width 117 height 15
click at [274, 60] on span "Chọn tuyến - nhóm tuyến" at bounding box center [326, 64] width 285 height 20
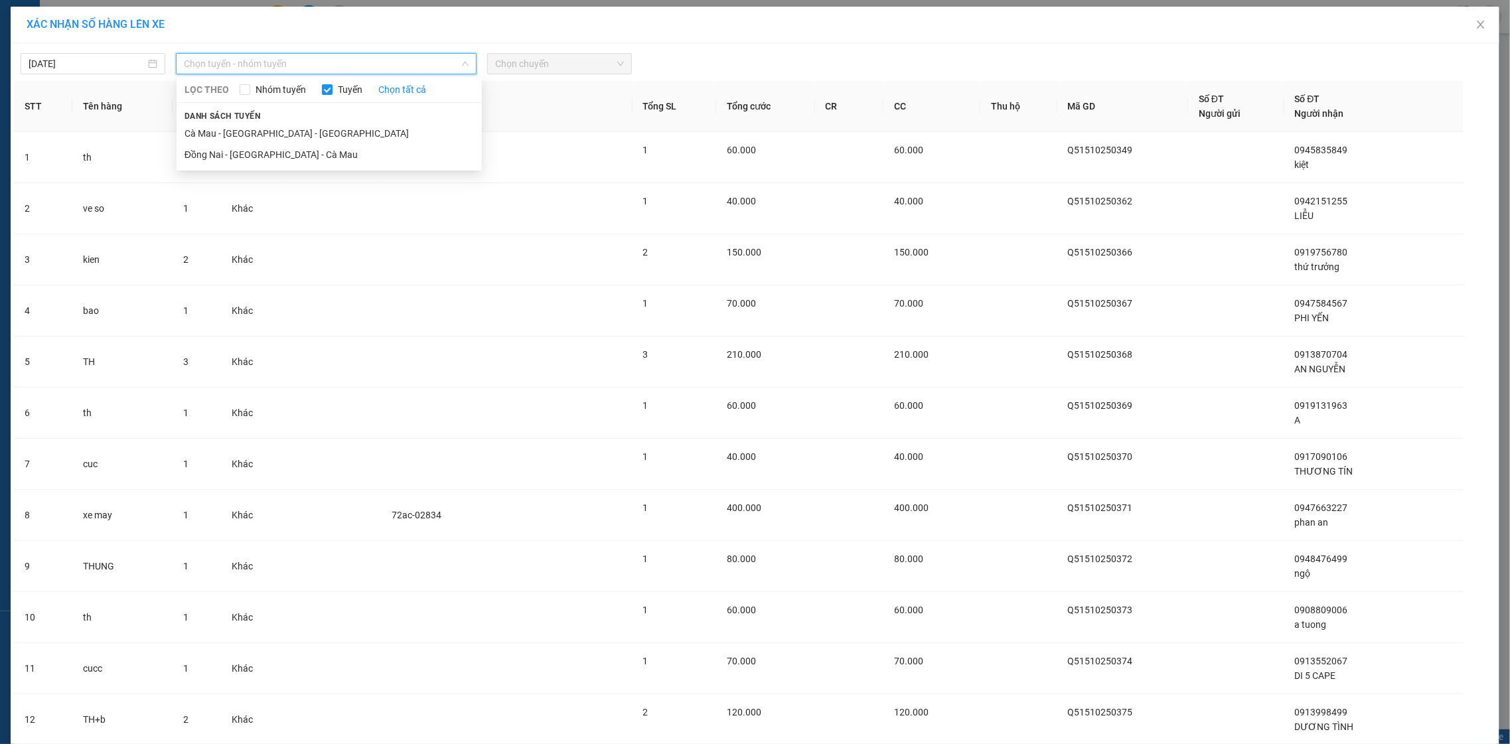
click at [290, 166] on div "LỌC THEO Nhóm tuyến Tuyến Chọn tất cả Danh sách tuyến Cà [GEOGRAPHIC_DATA] - [G…" at bounding box center [329, 124] width 305 height 88
click at [406, 157] on li "Đồng Nai - [GEOGRAPHIC_DATA] - Cà Mau" at bounding box center [329, 154] width 305 height 21
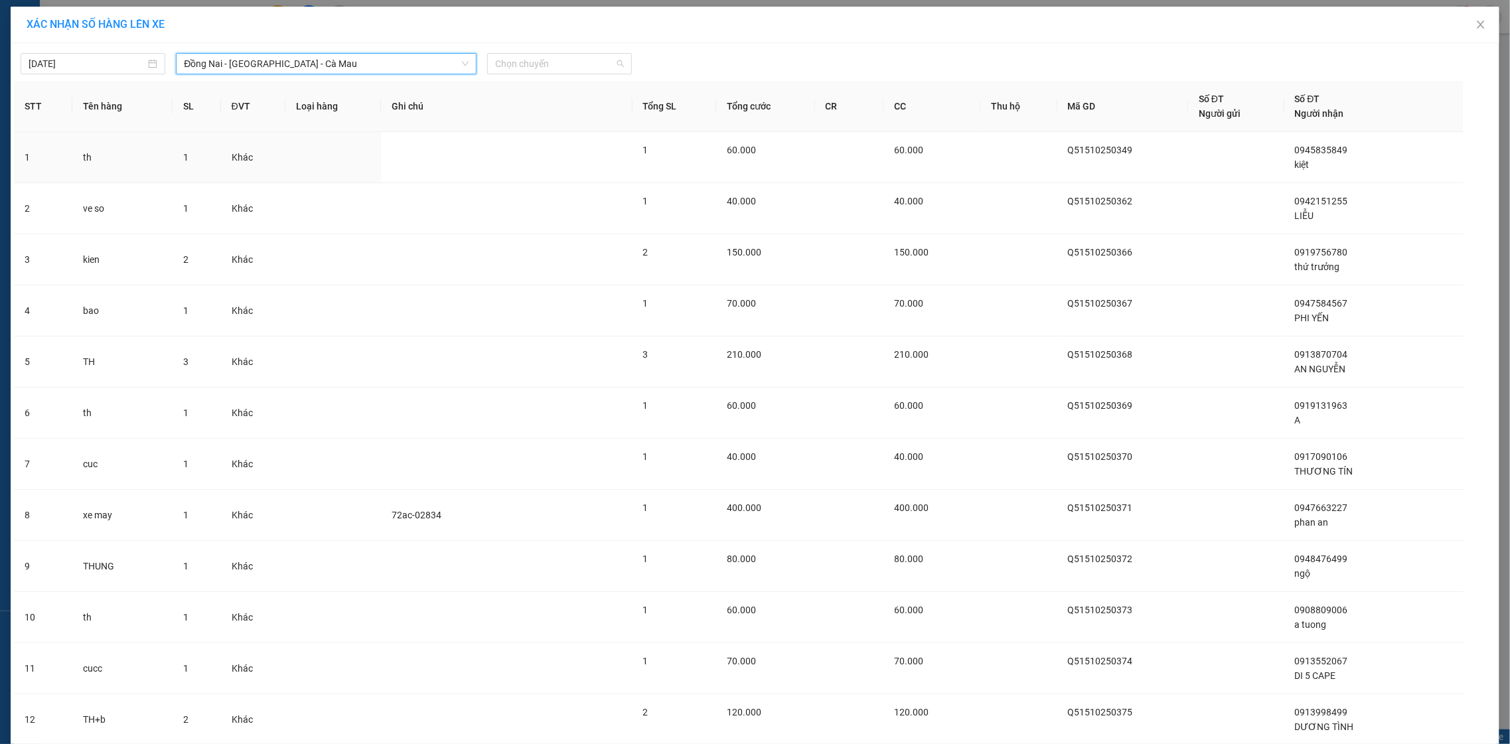
drag, startPoint x: 537, startPoint y: 70, endPoint x: 515, endPoint y: 15, distance: 59.3
click at [530, 57] on span "Chọn chuyến" at bounding box center [559, 64] width 129 height 20
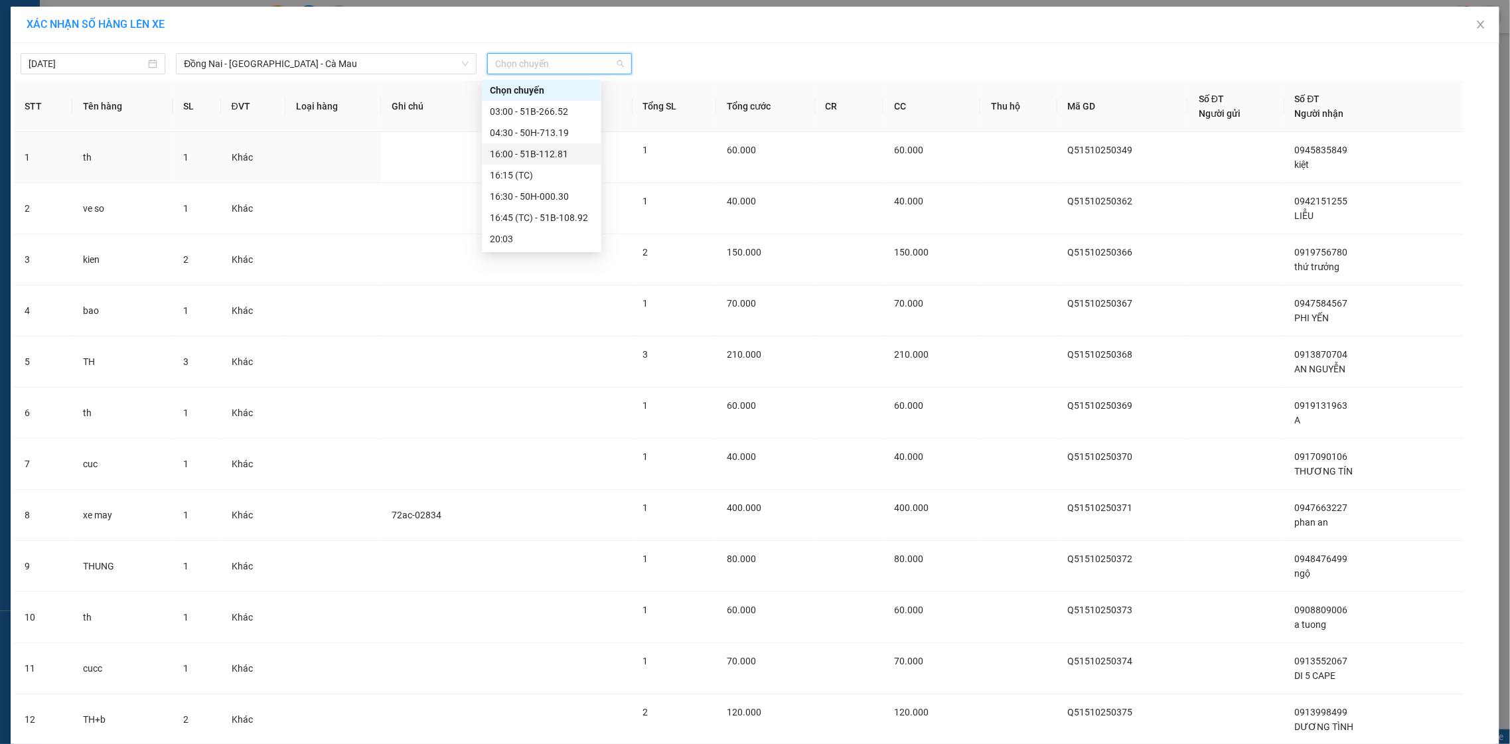
click at [524, 157] on div "16:00 - 51B-112.81" at bounding box center [542, 154] width 104 height 15
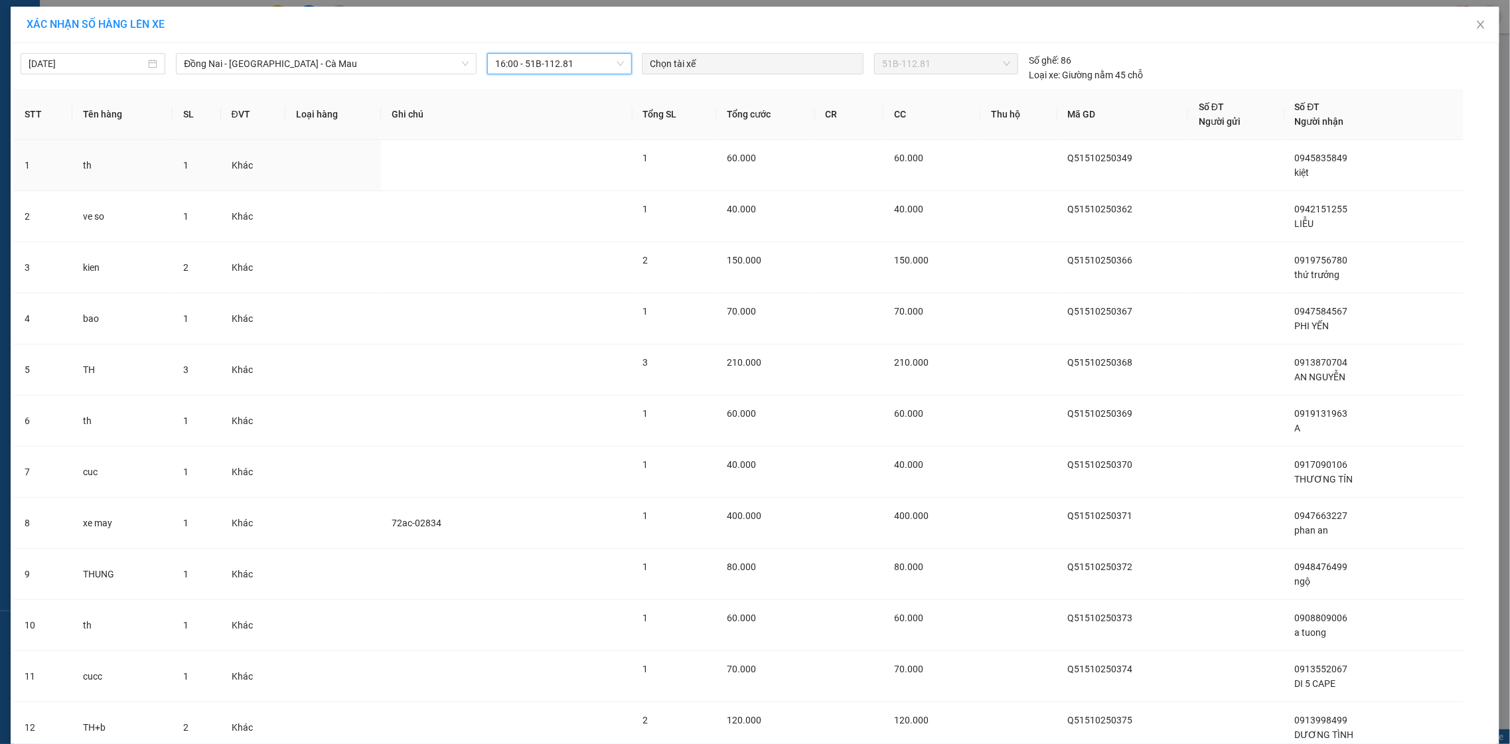
scroll to position [1797, 0]
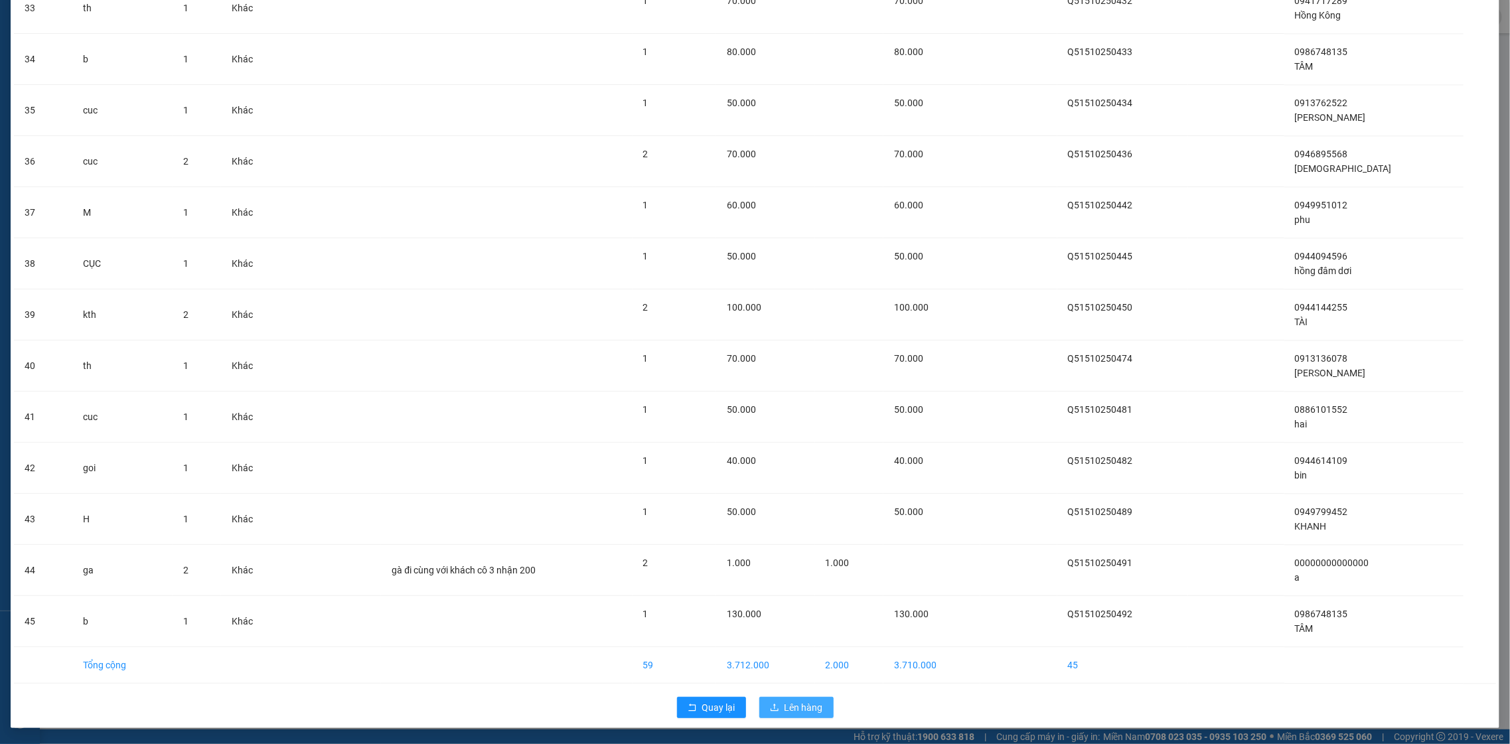
click at [806, 714] on span "Lên hàng" at bounding box center [804, 707] width 38 height 15
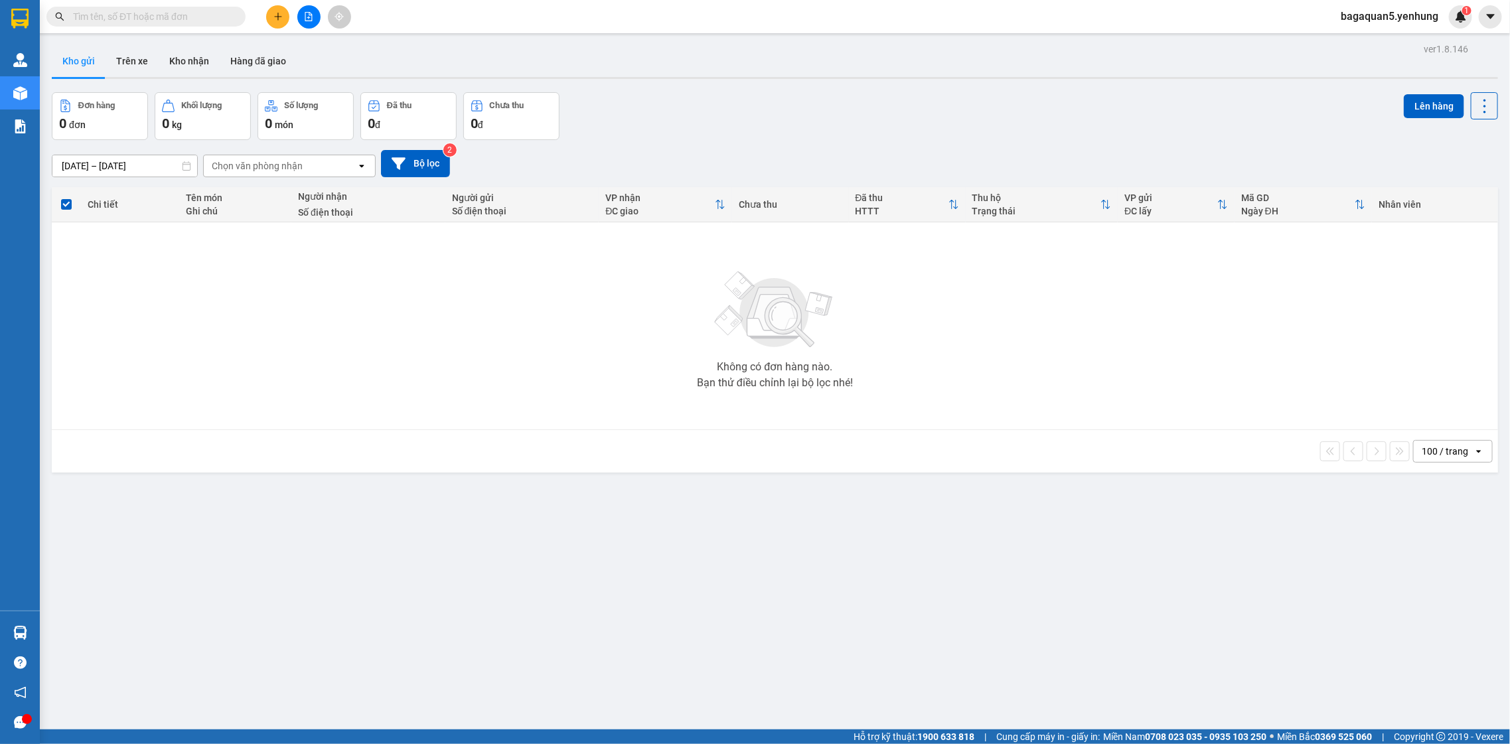
click at [1376, 711] on div "ver 1.8.146 Kho gửi Trên xe Kho nhận Hàng đã giao Đơn hàng 0 đơn Khối lượng 0 k…" at bounding box center [774, 412] width 1457 height 744
